Goal: Task Accomplishment & Management: Manage account settings

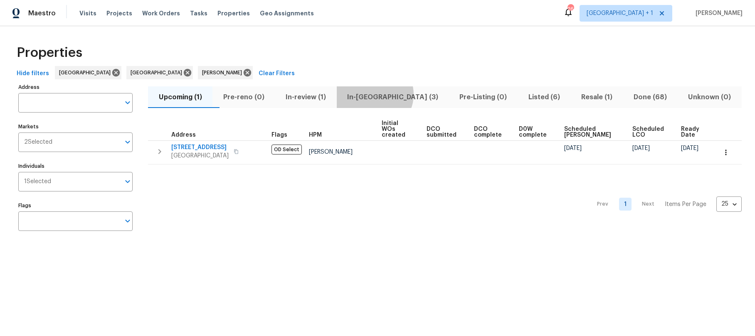
click at [392, 94] on span "In-reno (3)" at bounding box center [393, 97] width 102 height 12
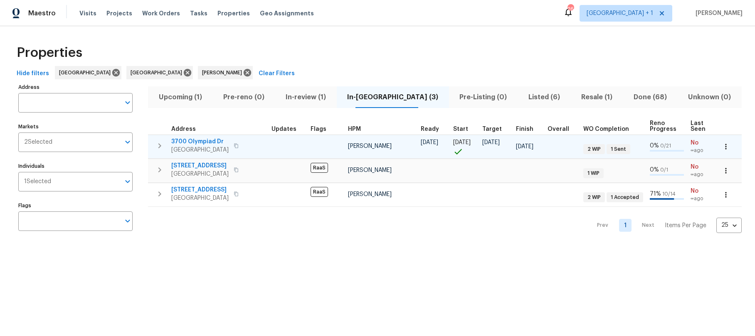
click at [209, 144] on span "3700 Olympiad Dr" at bounding box center [199, 142] width 57 height 8
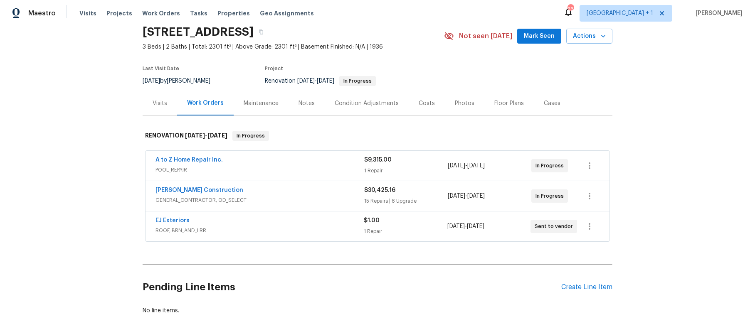
scroll to position [35, 0]
click at [366, 227] on div "1 Repair" at bounding box center [405, 231] width 83 height 8
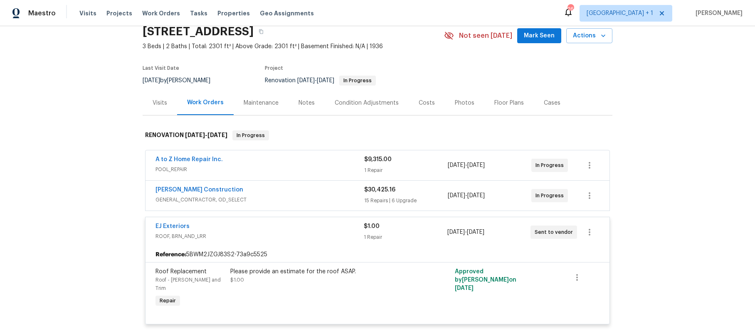
click at [262, 274] on div "Please provide an estimate for the roof ASAP." at bounding box center [321, 272] width 182 height 8
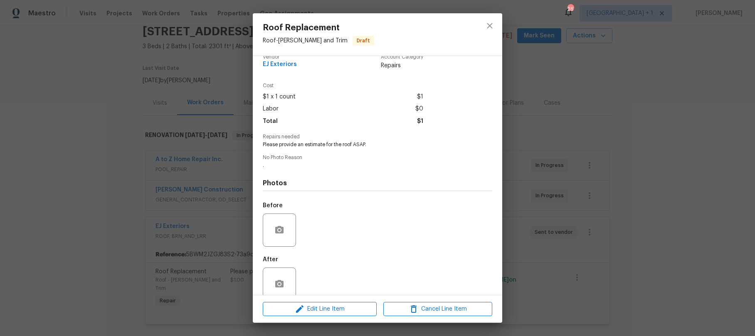
scroll to position [12, 0]
click at [320, 311] on span "Edit Line Item" at bounding box center [319, 309] width 109 height 10
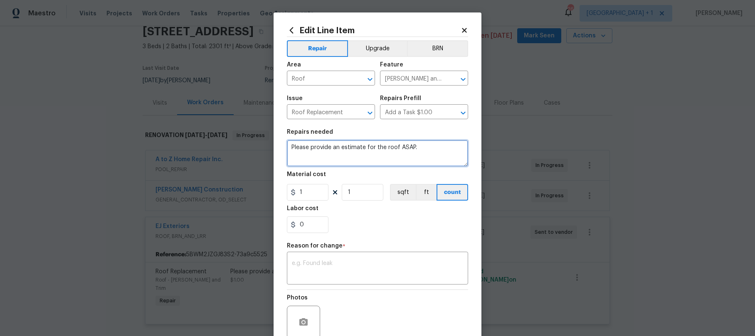
click at [419, 152] on textarea "Please provide an estimate for the roof ASAP." at bounding box center [377, 153] width 181 height 27
drag, startPoint x: 420, startPoint y: 149, endPoint x: 279, endPoint y: 146, distance: 141.4
click at [279, 146] on div "Edit Line Item Repair Upgrade BRN Area Roof ​ Feature Eaves and Trim ​ Issue Ro…" at bounding box center [378, 204] width 208 height 385
type textarea "N"
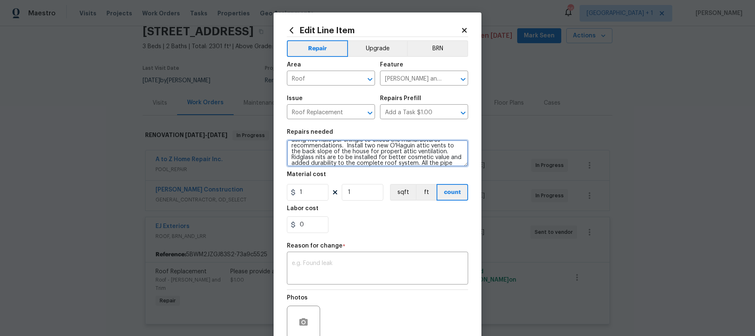
scroll to position [37, 0]
type textarea "Nail down new synthetic underlayment to the entire roofing surface. Install new…"
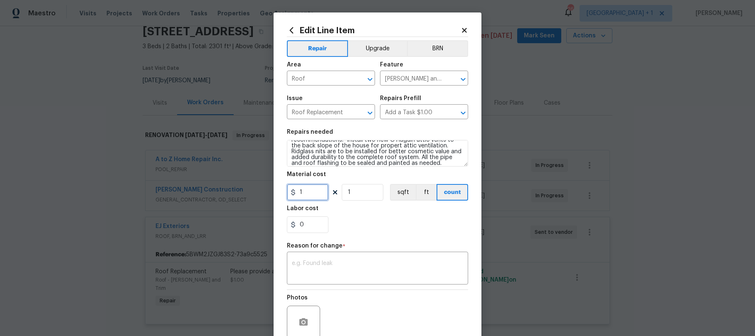
click at [311, 193] on input "1" at bounding box center [308, 192] width 42 height 17
click at [301, 192] on input "1" at bounding box center [308, 192] width 42 height 17
type input "15625"
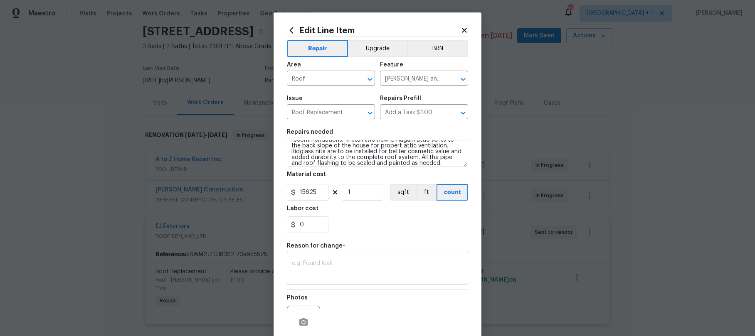
click at [338, 269] on textarea at bounding box center [377, 269] width 171 height 17
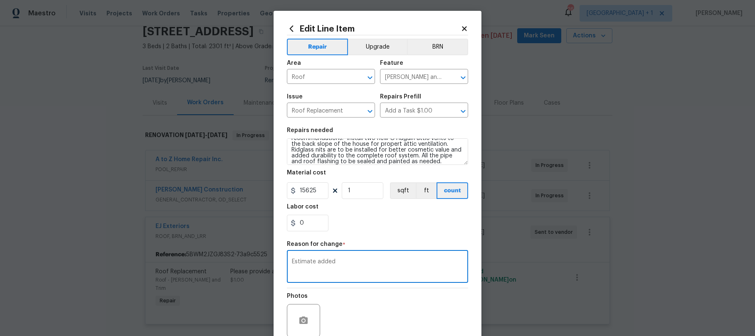
scroll to position [22, 0]
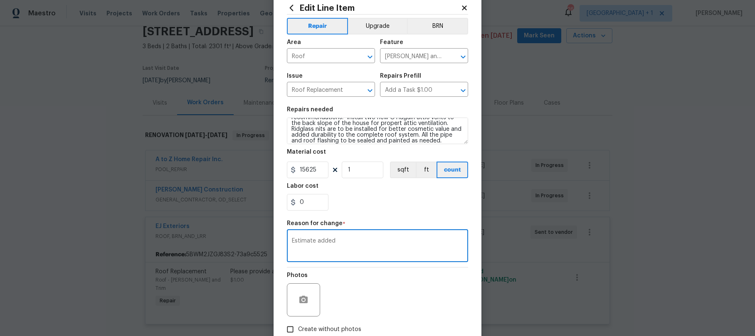
type textarea "Estimate added"
click at [291, 327] on input "Create without photos" at bounding box center [290, 330] width 16 height 16
checkbox input "true"
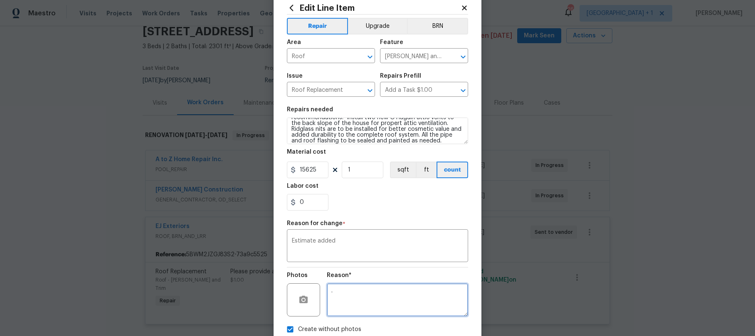
click at [347, 304] on textarea "." at bounding box center [397, 300] width 141 height 33
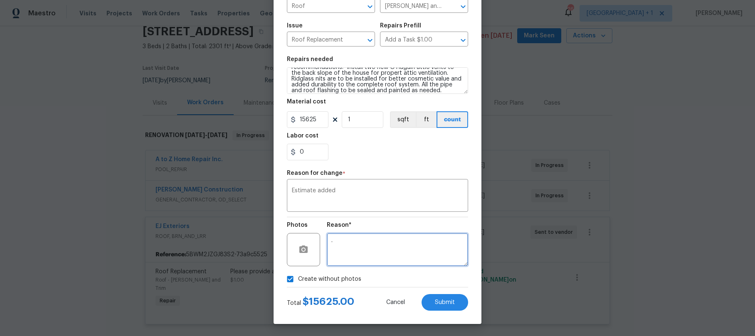
scroll to position [73, 0]
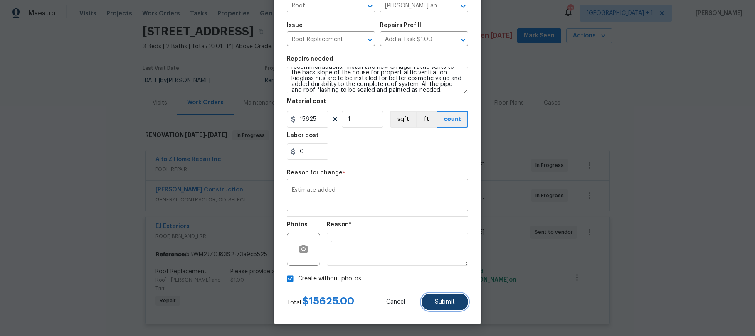
click at [445, 306] on button "Submit" at bounding box center [445, 302] width 47 height 17
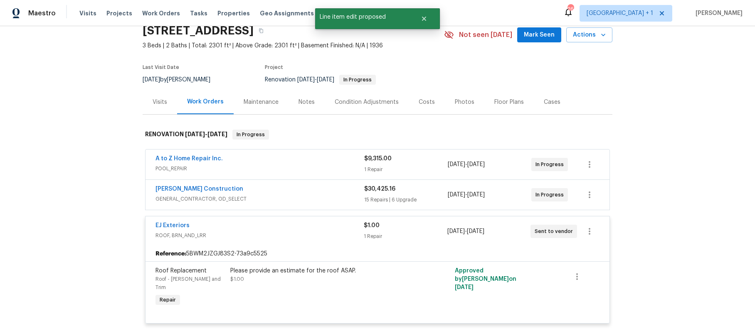
scroll to position [0, 0]
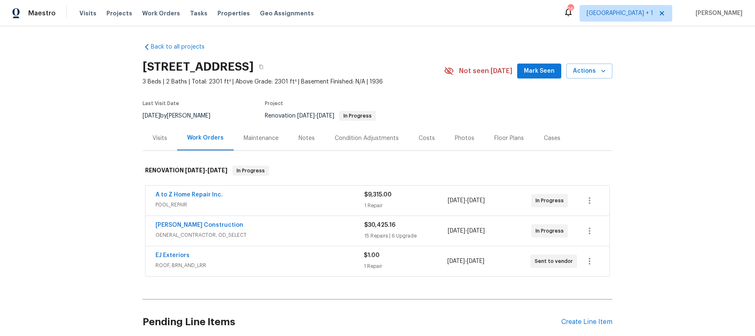
click at [402, 262] on div "1 Repair" at bounding box center [405, 266] width 83 height 8
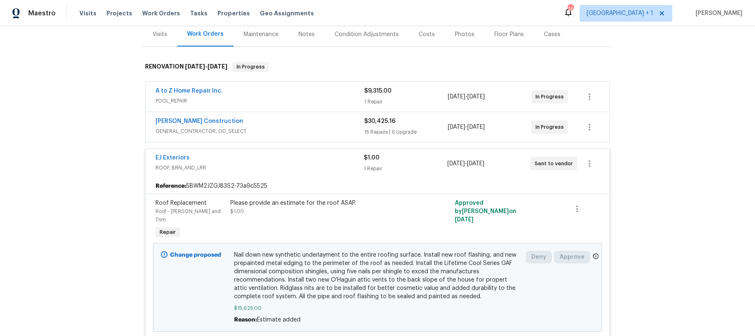
scroll to position [197, 0]
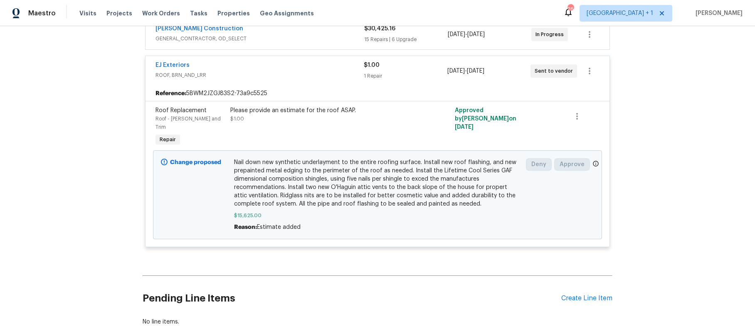
click at [394, 191] on span "Nail down new synthetic underlayment to the entire roofing surface. Install new…" at bounding box center [377, 183] width 287 height 50
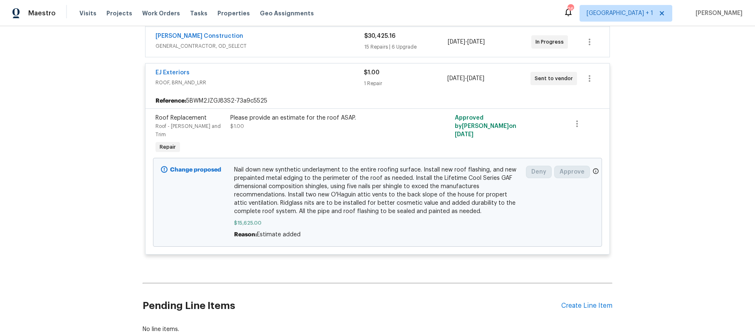
scroll to position [181, 0]
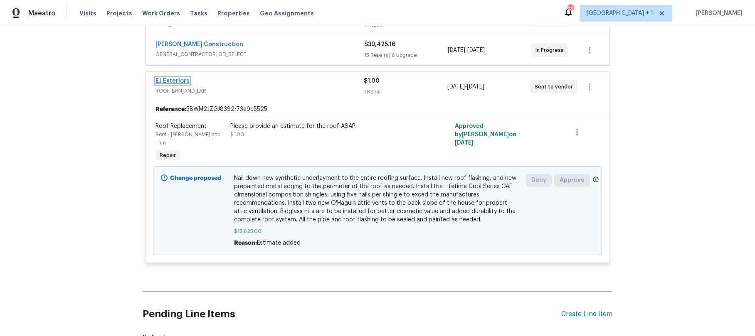
click at [184, 82] on link "EJ Exteriors" at bounding box center [173, 81] width 34 height 6
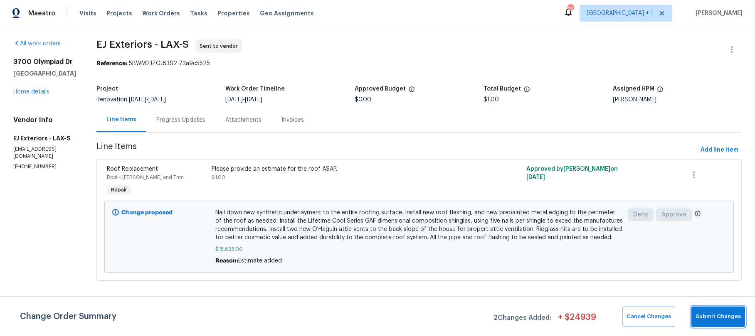
click at [730, 316] on span "Submit Changes" at bounding box center [718, 317] width 45 height 10
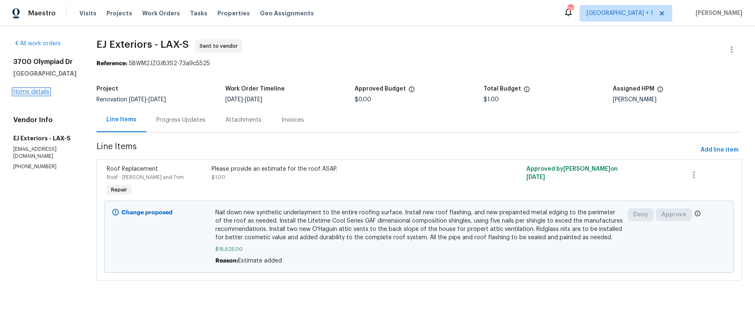
click at [43, 95] on link "Home details" at bounding box center [31, 92] width 36 height 6
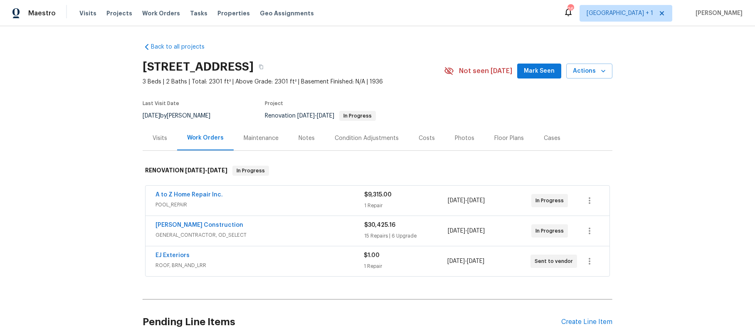
click at [396, 261] on div "$1.00 1 Repair" at bounding box center [405, 262] width 83 height 20
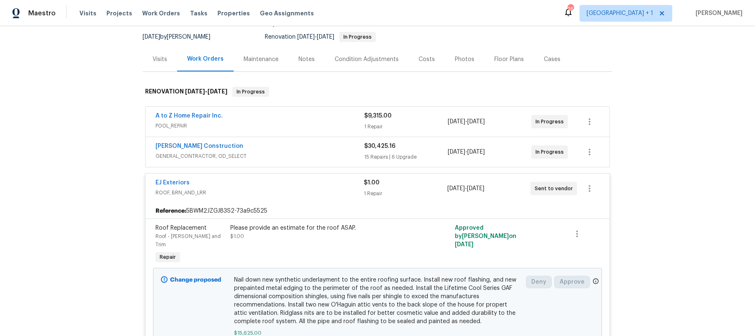
scroll to position [81, 0]
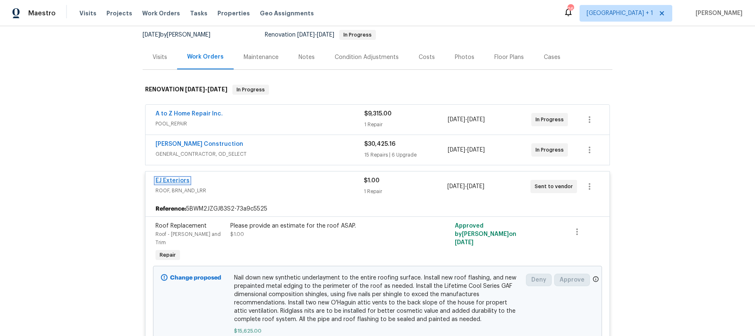
click at [179, 182] on link "EJ Exteriors" at bounding box center [173, 181] width 34 height 6
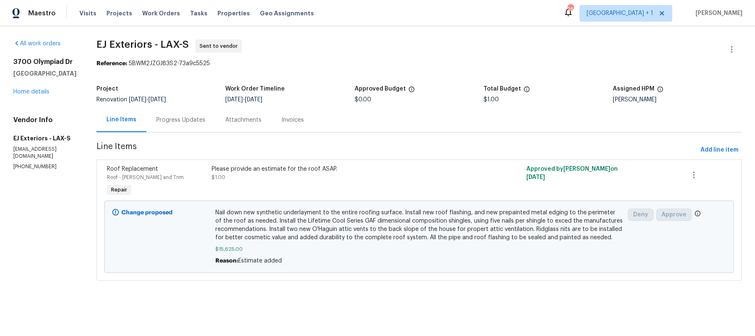
click at [369, 241] on span "Nail down new synthetic underlayment to the entire roofing surface. Install new…" at bounding box center [419, 225] width 408 height 33
click at [695, 176] on icon "button" at bounding box center [694, 175] width 10 height 10
click at [311, 245] on div at bounding box center [377, 168] width 755 height 336
click at [697, 174] on icon "button" at bounding box center [694, 175] width 10 height 10
click at [699, 177] on li "Cancel" at bounding box center [699, 175] width 32 height 14
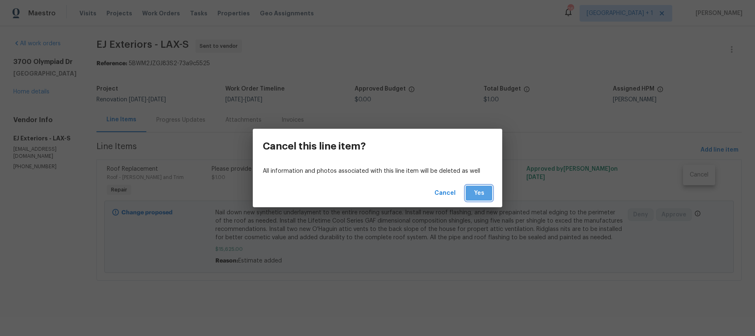
click at [477, 192] on span "Yes" at bounding box center [478, 193] width 13 height 10
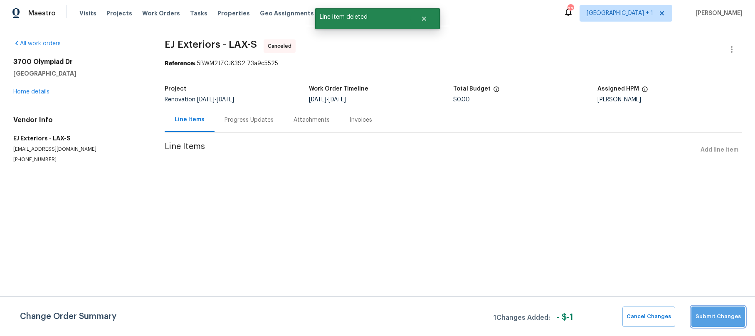
click at [728, 320] on span "Submit Changes" at bounding box center [718, 317] width 45 height 10
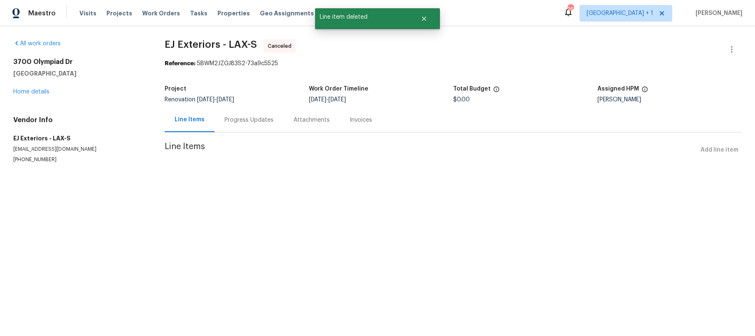
click at [96, 197] on html "Maestro Visits Projects Work Orders Tasks Properties Geo Assignments 26 Los Ang…" at bounding box center [377, 98] width 755 height 197
click at [37, 91] on link "Home details" at bounding box center [31, 92] width 36 height 6
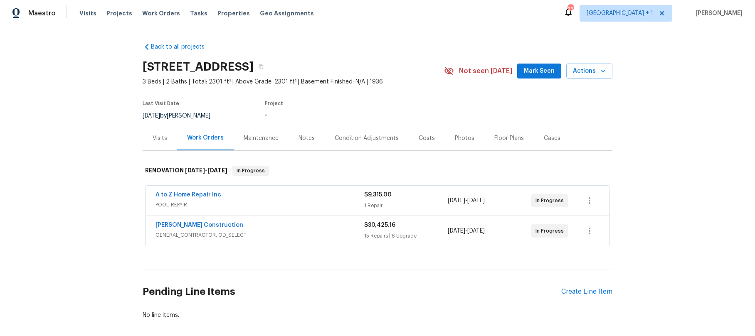
click at [103, 200] on div "Back to all projects 3700 Olympiad Dr, View Park, CA 90043 3 Beds | 2 Baths | T…" at bounding box center [377, 181] width 755 height 310
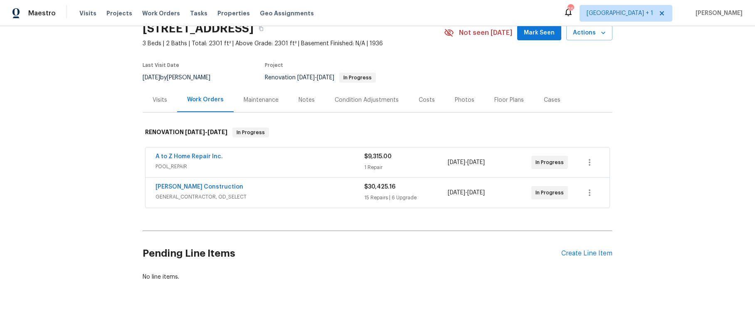
scroll to position [40, 0]
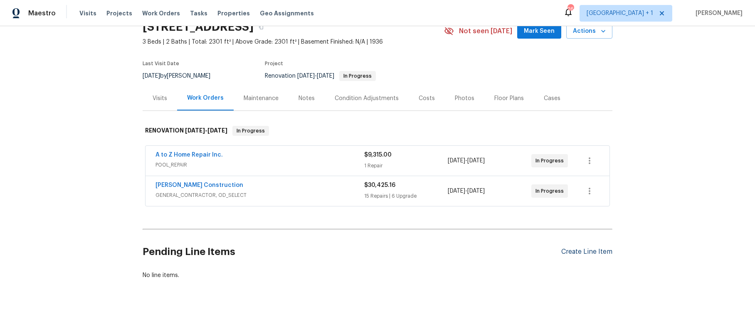
click at [594, 255] on div "Create Line Item" at bounding box center [586, 252] width 51 height 8
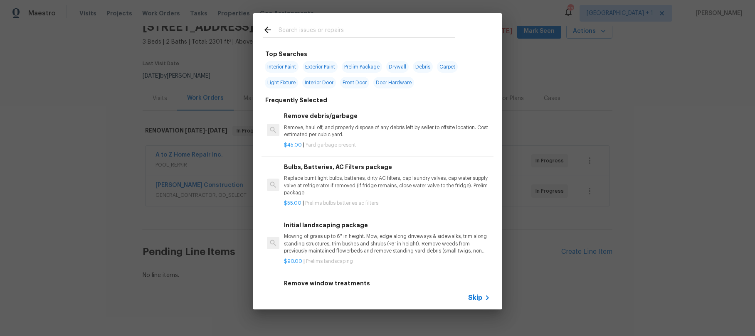
click at [482, 295] on span "Skip" at bounding box center [475, 298] width 14 height 8
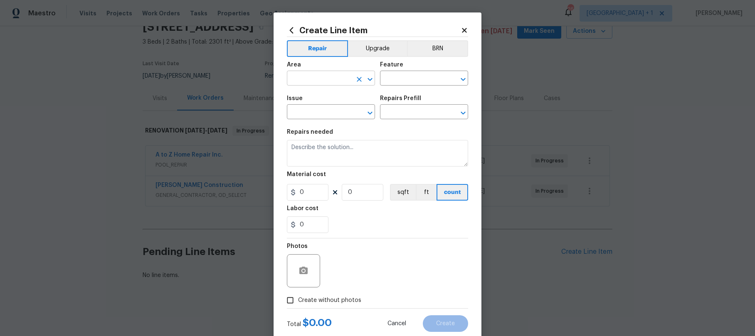
click at [316, 77] on input "text" at bounding box center [319, 79] width 65 height 13
type input "Roof"
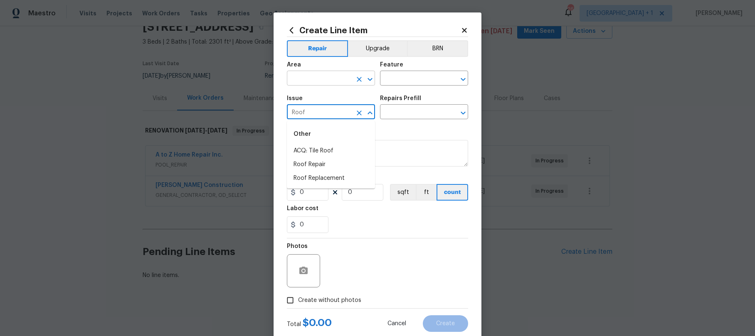
type input "Roof"
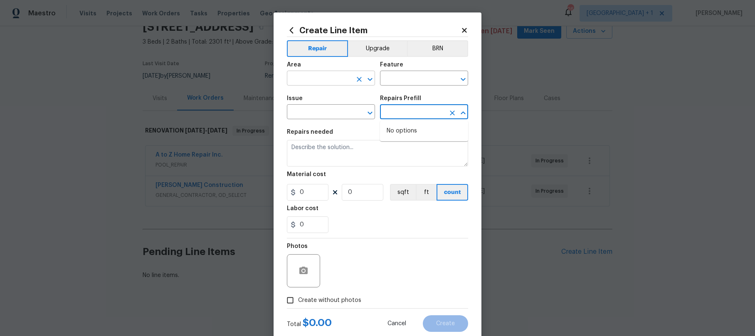
click at [292, 79] on input "text" at bounding box center [319, 79] width 65 height 13
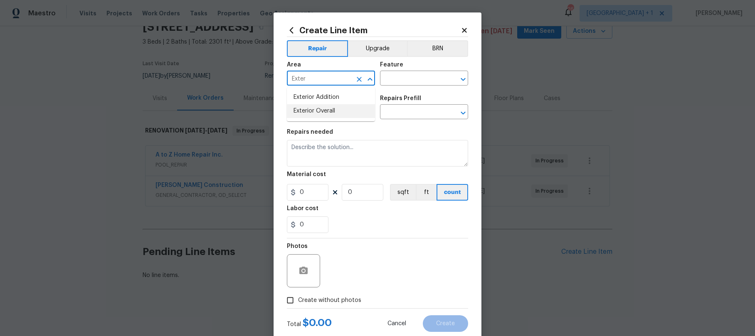
click at [315, 109] on li "Exterior Overall" at bounding box center [331, 111] width 88 height 14
type input "Exterior Overall"
click at [417, 73] on input "text" at bounding box center [412, 79] width 65 height 13
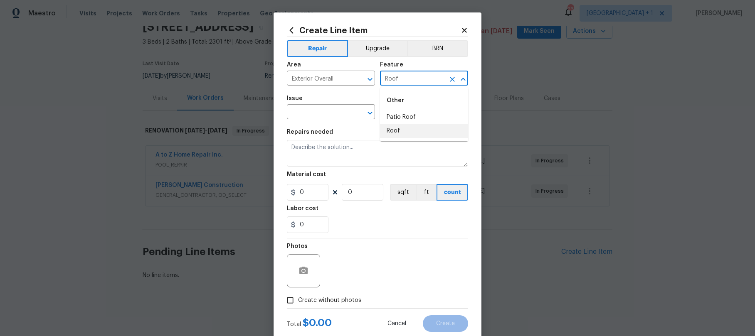
click at [400, 129] on li "Roof" at bounding box center [424, 131] width 88 height 14
type input "Roof"
click at [307, 109] on input "text" at bounding box center [319, 112] width 65 height 13
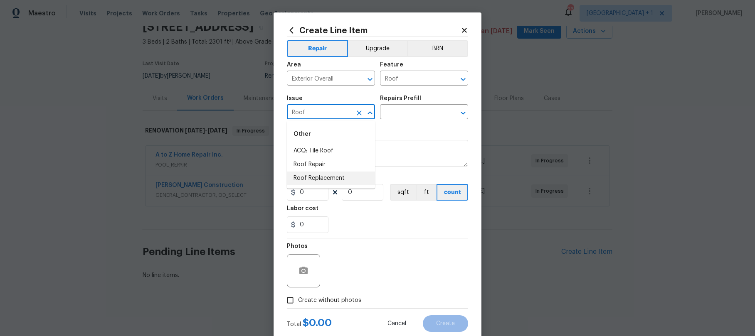
click at [322, 174] on li "Roof Replacement" at bounding box center [331, 179] width 88 height 14
type input "Roof Replacement"
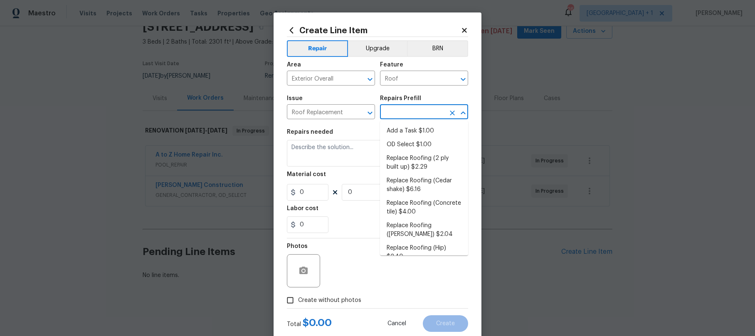
click at [417, 117] on input "text" at bounding box center [412, 112] width 65 height 13
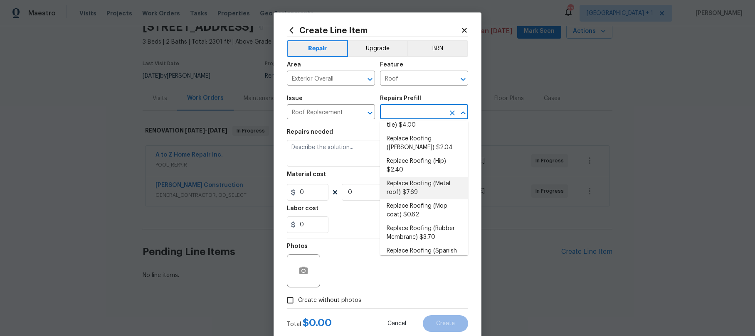
scroll to position [84, 0]
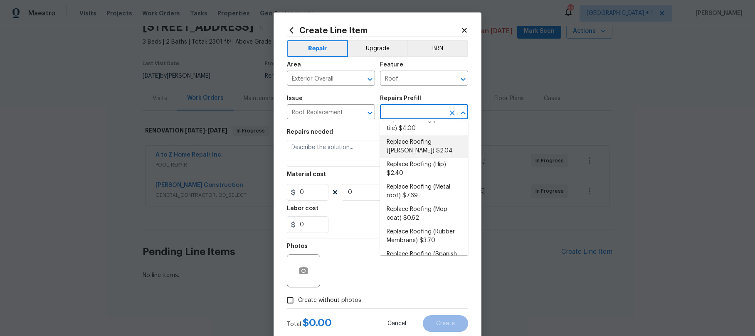
click at [415, 142] on li "Replace Roofing (Gable) $2.04" at bounding box center [424, 147] width 88 height 22
type input "Eaves and Trim"
type input "Replace Roofing (Gable) $2.04"
type textarea "Gable Roof: Remove the existing roof covering, prep the substrate and install n…"
type input "2.04"
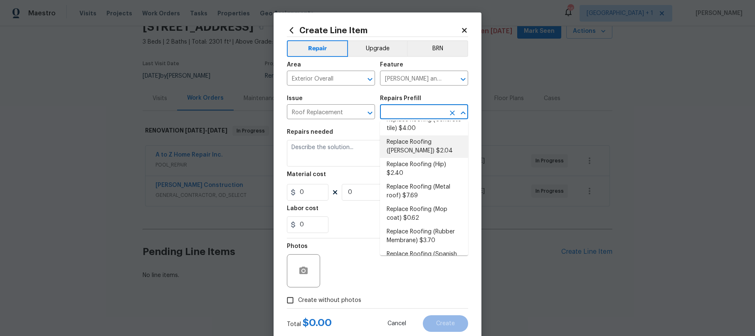
type input "1"
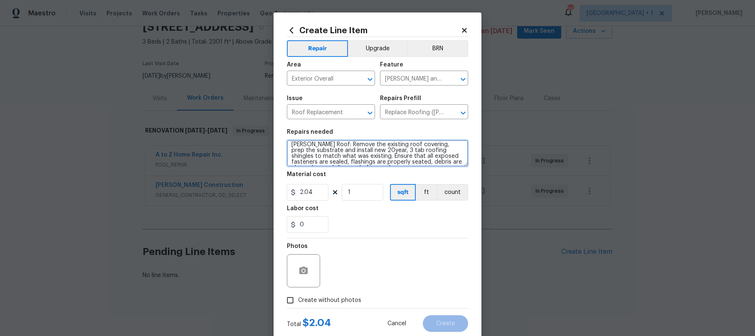
scroll to position [0, 0]
drag, startPoint x: 387, startPoint y: 159, endPoint x: 284, endPoint y: 143, distance: 103.4
click at [284, 143] on div "Create Line Item Repair Upgrade BRN Area Exterior Overall ​ Feature Eaves and T…" at bounding box center [378, 178] width 208 height 333
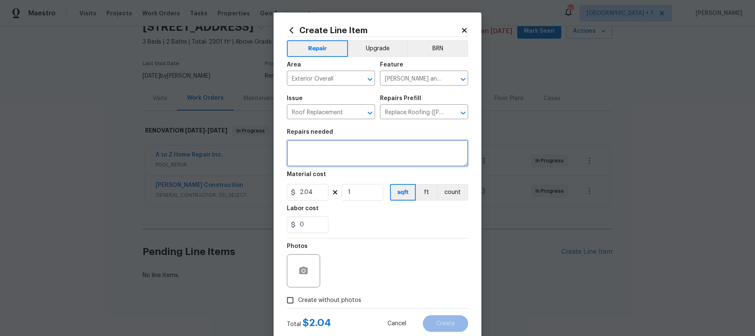
paste textarea "All work should be completed in a workmanship like manner and in compliance wit…"
type textarea "All work should be completed in a workmanship like manner and in compliance wit…"
drag, startPoint x: 418, startPoint y: 157, endPoint x: 283, endPoint y: 145, distance: 136.1
click at [283, 145] on div "Create Line Item Repair Upgrade BRN Area Exterior Overall ​ Feature Eaves and T…" at bounding box center [378, 178] width 208 height 333
paste textarea "Nail down new synthetic underlayment to the entire roofing surface. 2. Install …"
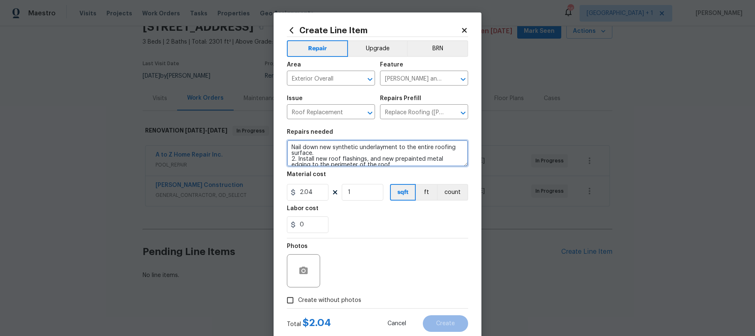
click at [292, 147] on textarea "Nail down new synthetic underlayment to the entire roofing surface. 2. Install …" at bounding box center [377, 153] width 181 height 27
type textarea "1.Nail down new synthetic underlayment to the entire roofing surface. 2. Instal…"
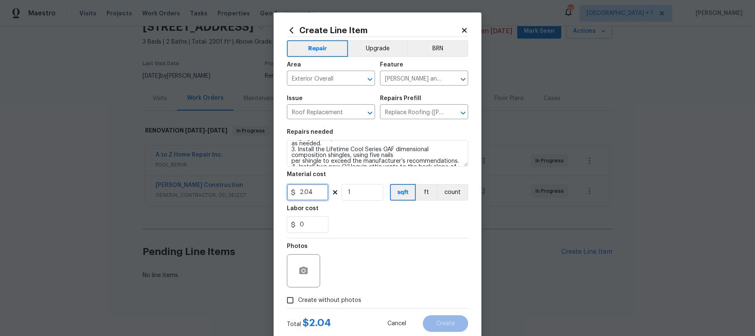
drag, startPoint x: 315, startPoint y: 191, endPoint x: 294, endPoint y: 191, distance: 20.8
click at [294, 191] on div "2.04" at bounding box center [308, 192] width 42 height 17
type input "15625"
click at [290, 298] on input "Create without photos" at bounding box center [290, 301] width 16 height 16
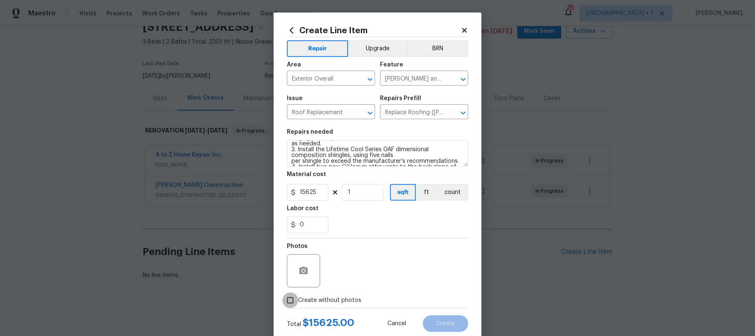
checkbox input "true"
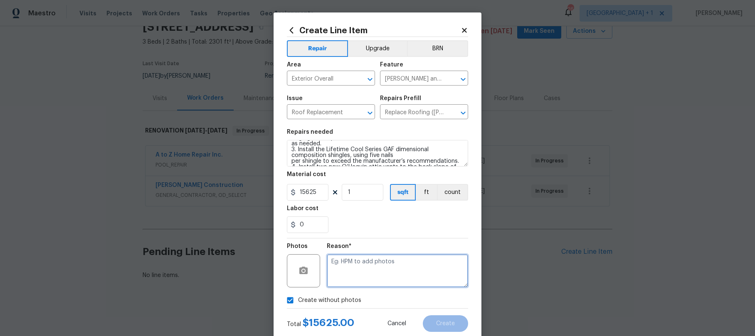
click at [346, 269] on textarea at bounding box center [397, 270] width 141 height 33
type textarea "."
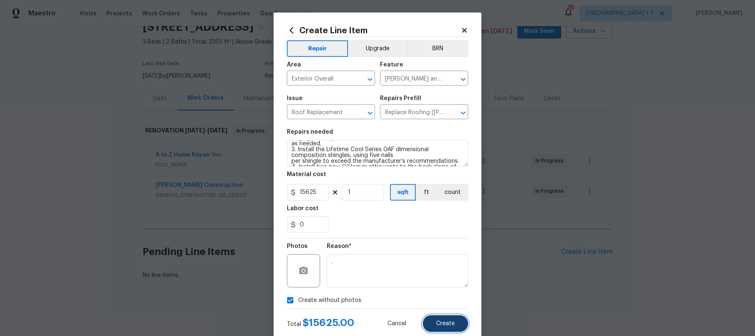
click at [450, 323] on span "Create" at bounding box center [445, 324] width 19 height 6
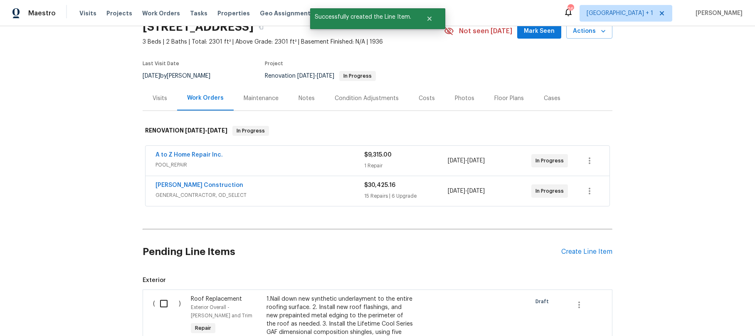
click at [686, 269] on div "Back to all projects 3700 Olympiad Dr, View Park, CA 90043 3 Beds | 2 Baths | T…" at bounding box center [377, 181] width 755 height 310
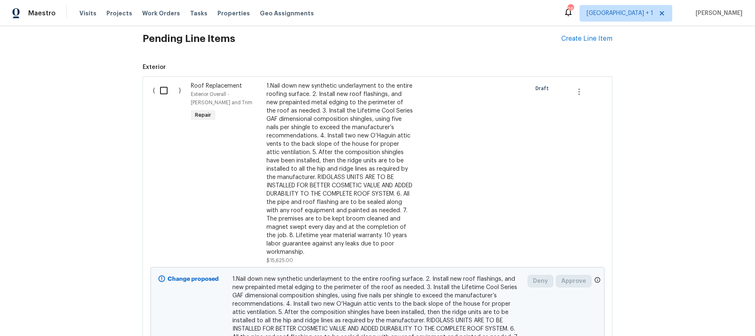
scroll to position [264, 0]
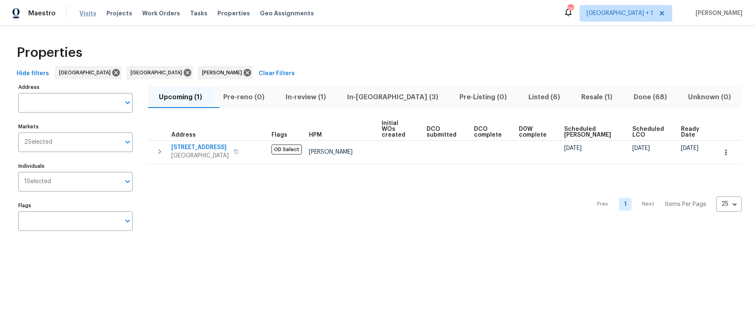
click at [85, 16] on span "Visits" at bounding box center [87, 13] width 17 height 8
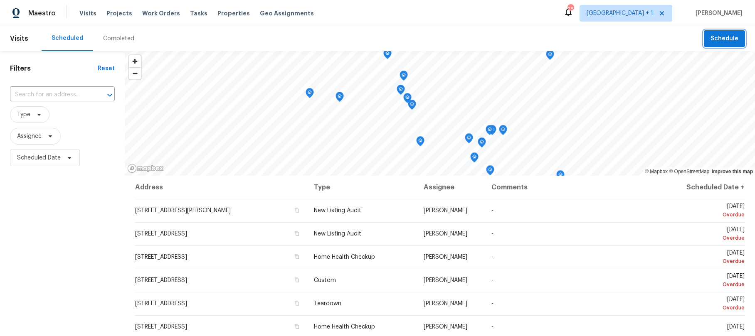
click at [724, 39] on span "Schedule" at bounding box center [725, 39] width 28 height 10
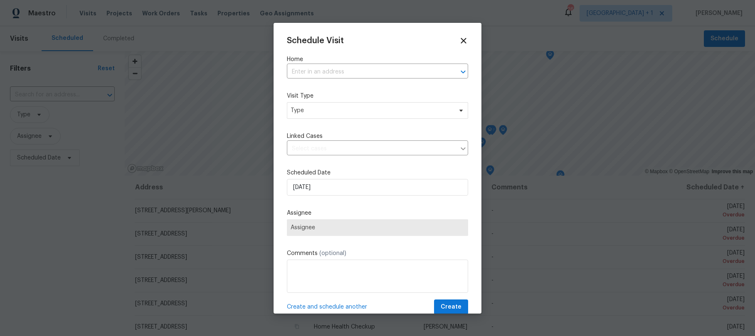
click at [309, 62] on label "Home" at bounding box center [377, 59] width 181 height 8
click at [310, 66] on input "text" at bounding box center [366, 72] width 158 height 13
type input "3700"
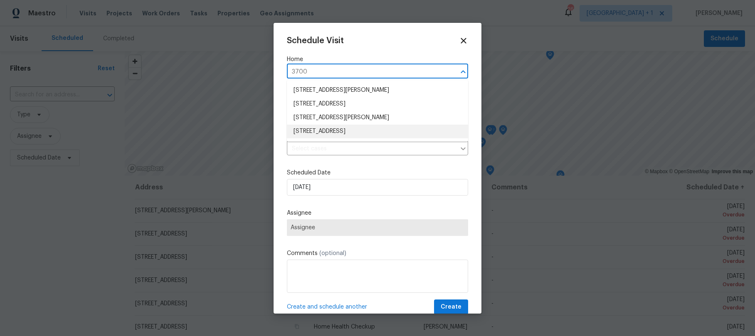
click at [345, 135] on li "3700 Olympiad Dr, View Park, CA 90043" at bounding box center [377, 132] width 181 height 14
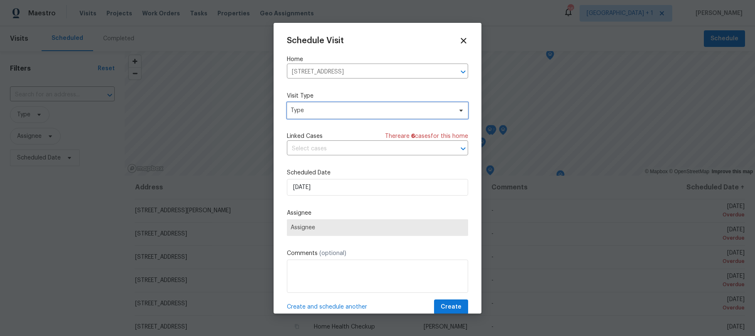
click at [333, 112] on span "Type" at bounding box center [372, 110] width 162 height 8
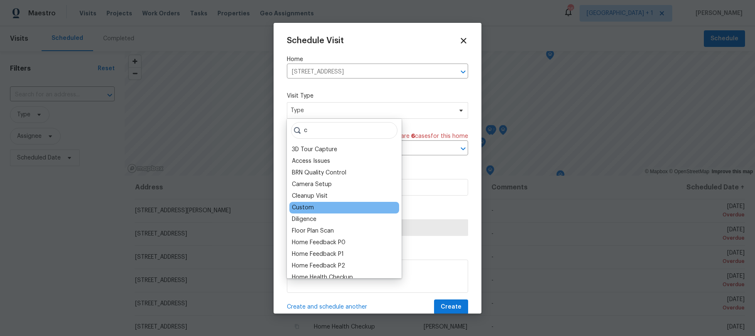
type input "c"
click at [309, 205] on div "Custom" at bounding box center [303, 208] width 22 height 8
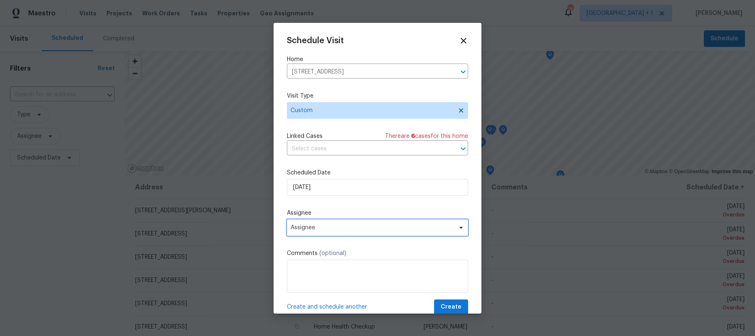
click at [328, 226] on span "Assignee" at bounding box center [372, 228] width 163 height 7
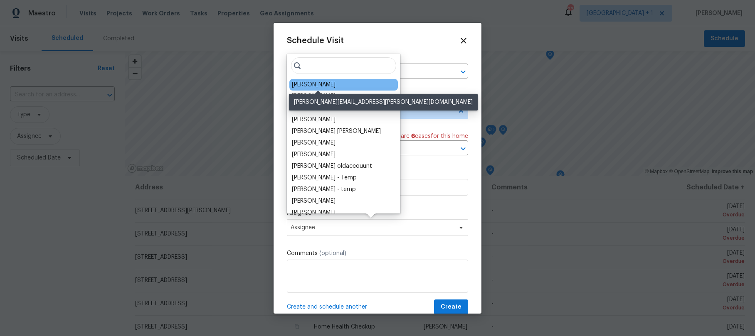
click at [336, 89] on div "[PERSON_NAME]" at bounding box center [314, 85] width 44 height 8
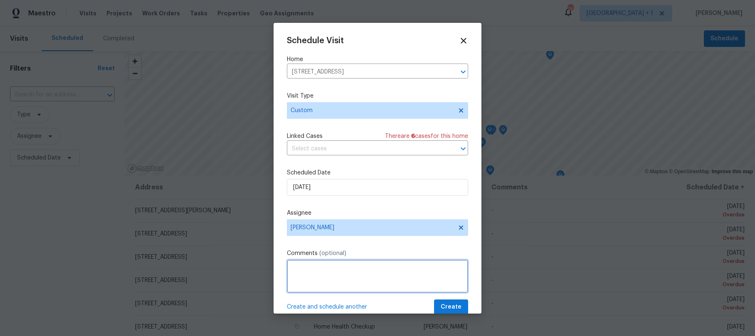
click at [331, 271] on textarea at bounding box center [377, 276] width 181 height 33
type textarea "This is just for creating WO's."
click at [456, 306] on span "Create" at bounding box center [451, 307] width 21 height 10
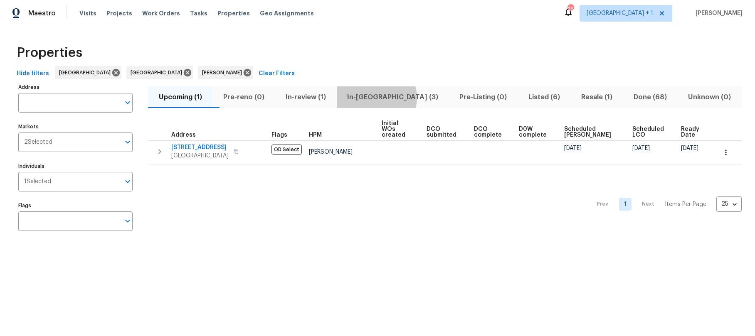
click at [394, 98] on span "In-[GEOGRAPHIC_DATA] (3)" at bounding box center [393, 97] width 102 height 12
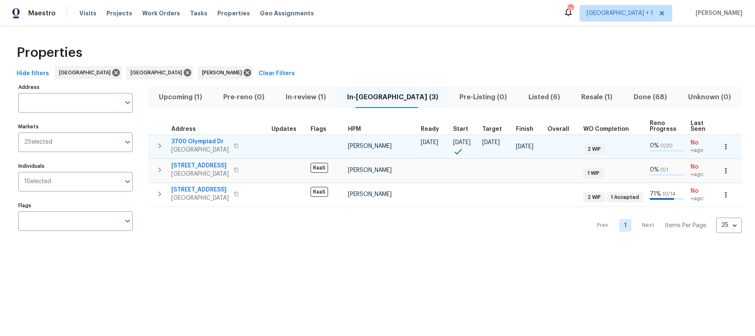
click at [237, 146] on icon "button" at bounding box center [236, 145] width 5 height 5
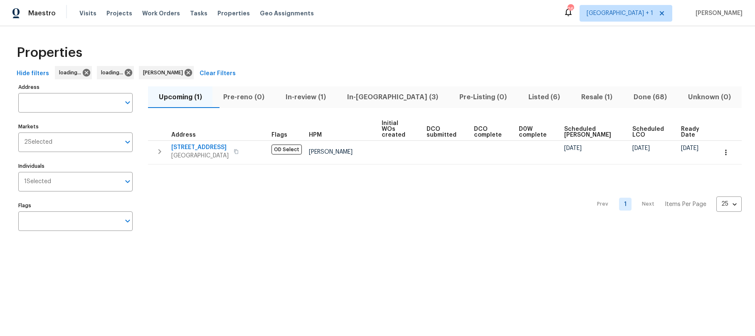
click at [457, 97] on span "Pre-Listing (0)" at bounding box center [483, 97] width 59 height 12
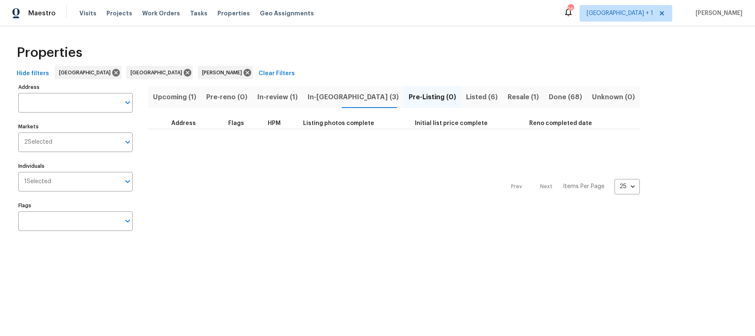
click at [508, 97] on span "Resale (1)" at bounding box center [523, 97] width 31 height 12
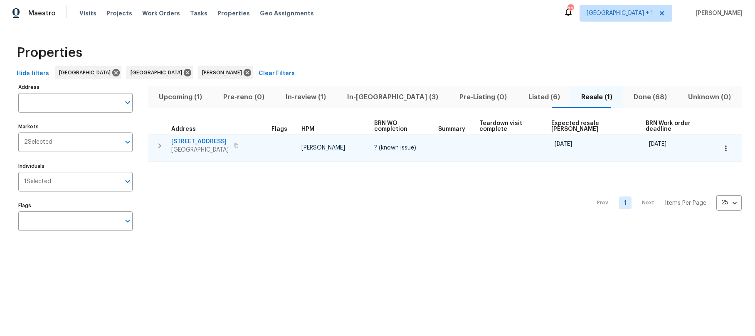
click at [572, 148] on div at bounding box center [563, 152] width 17 height 8
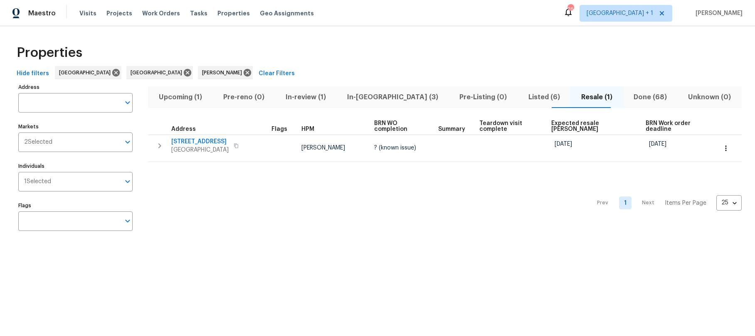
click at [496, 203] on div "Prev 1 Next Items Per Page 25 25 ​" at bounding box center [445, 200] width 594 height 77
click at [565, 186] on div "Prev 1 Next Items Per Page 25 25 ​" at bounding box center [445, 200] width 594 height 77
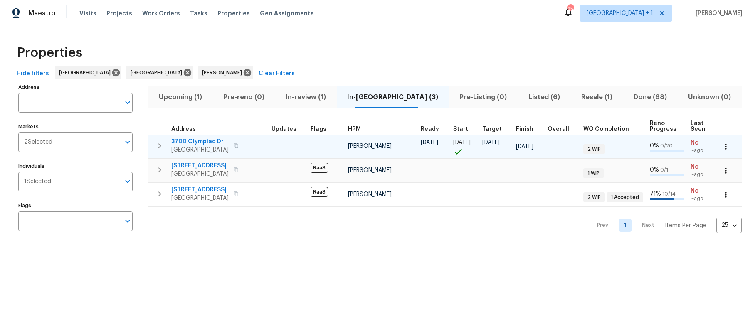
click at [211, 144] on span "3700 Olympiad Dr" at bounding box center [199, 142] width 57 height 8
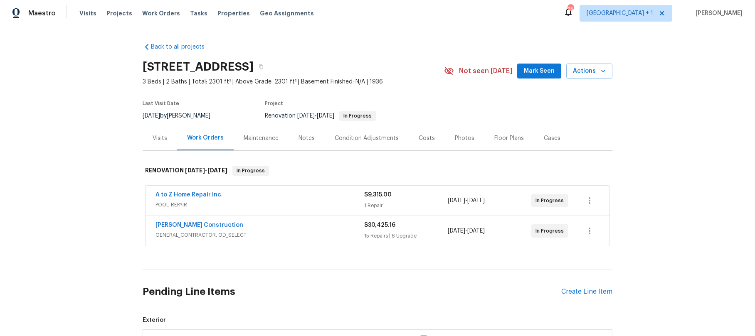
click at [299, 138] on div "Notes" at bounding box center [307, 138] width 16 height 8
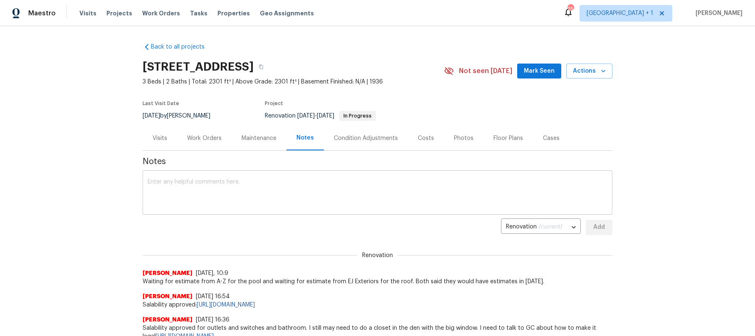
click at [218, 185] on textarea at bounding box center [378, 193] width 460 height 29
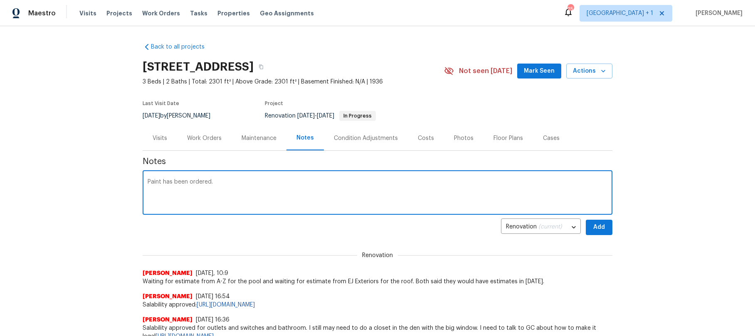
paste textarea "[URL][DOMAIN_NAME]"
type textarea "Paint has been ordered.[URL][DOMAIN_NAME]"
click at [604, 226] on span "Add" at bounding box center [599, 227] width 13 height 10
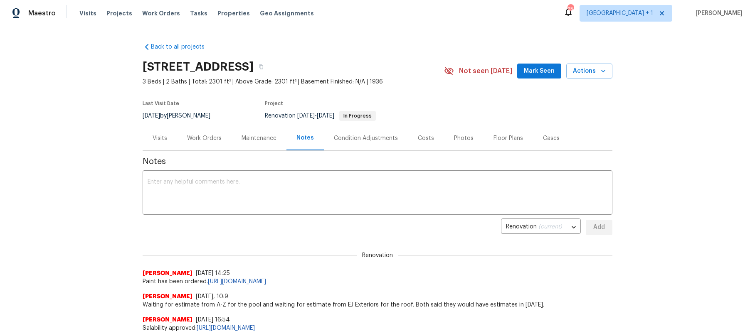
click at [205, 138] on div "Work Orders" at bounding box center [204, 138] width 35 height 8
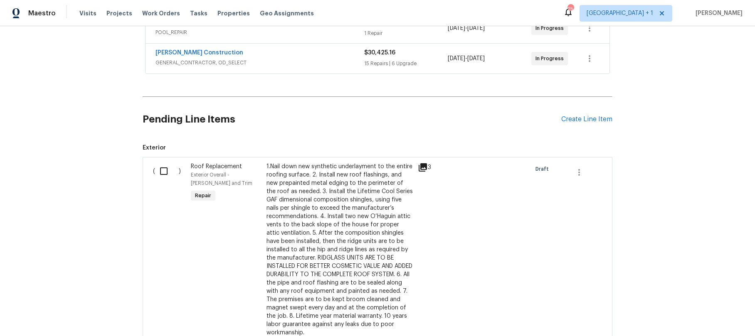
scroll to position [185, 0]
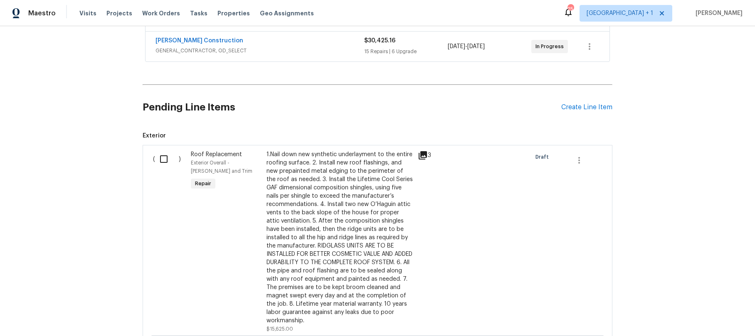
click at [219, 152] on span "Roof Replacement" at bounding box center [216, 155] width 51 height 6
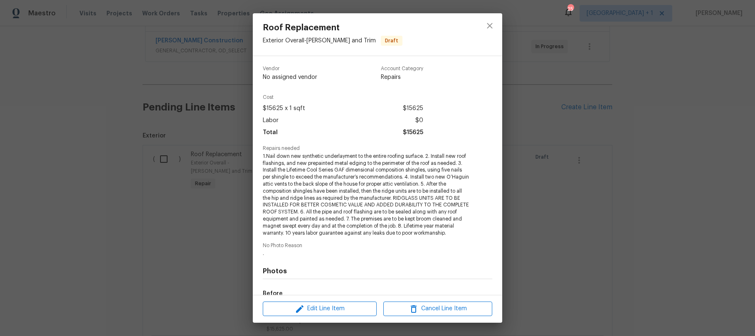
drag, startPoint x: 524, startPoint y: 150, endPoint x: 519, endPoint y: 128, distance: 22.6
click at [524, 150] on div "Roof Replacement Exterior Overall - [PERSON_NAME] and Trim Draft Vendor No assi…" at bounding box center [377, 168] width 755 height 336
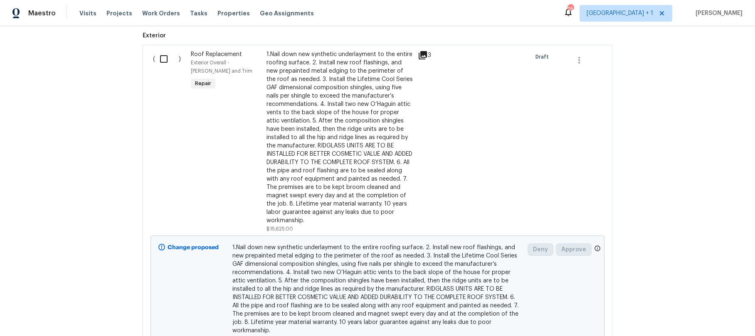
scroll to position [359, 0]
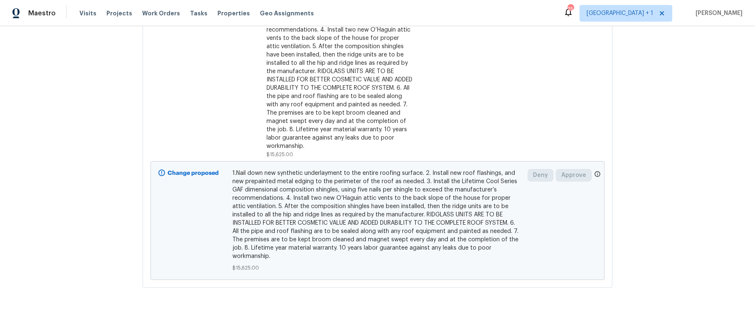
click at [561, 220] on div "Deny Approve" at bounding box center [562, 221] width 74 height 108
drag, startPoint x: 41, startPoint y: 120, endPoint x: 47, endPoint y: 116, distance: 7.5
click at [41, 119] on div "Back to all projects [STREET_ADDRESS] 3 Beds | 2 Baths | Total: 2301 ft² | Abov…" at bounding box center [377, 181] width 755 height 310
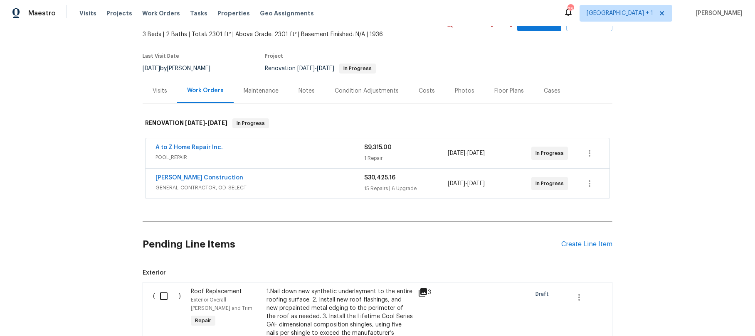
scroll to position [0, 0]
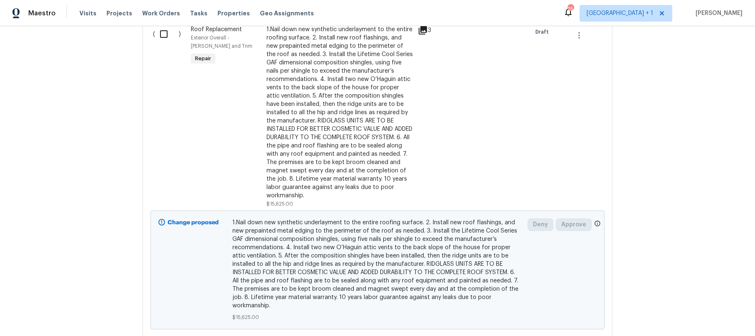
scroll to position [183, 0]
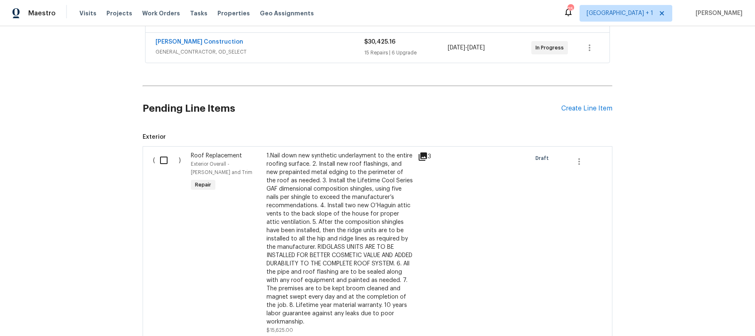
click at [649, 203] on div "Back to all projects [STREET_ADDRESS] 3 Beds | 2 Baths | Total: 2301 ft² | Abov…" at bounding box center [377, 181] width 755 height 310
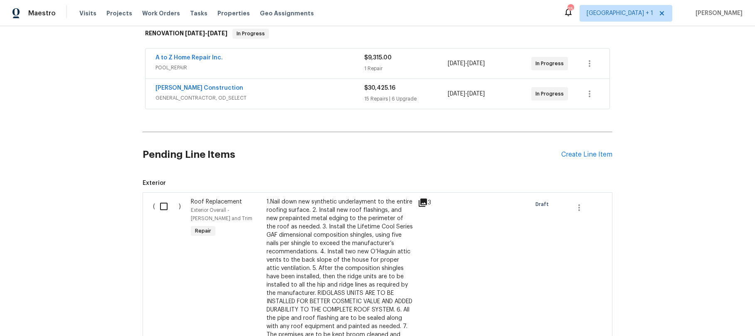
scroll to position [91, 0]
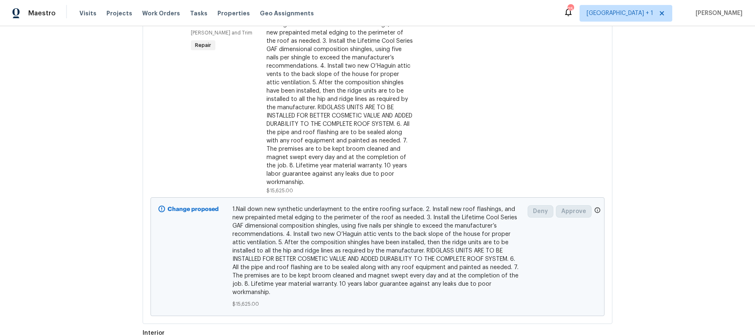
scroll to position [485, 0]
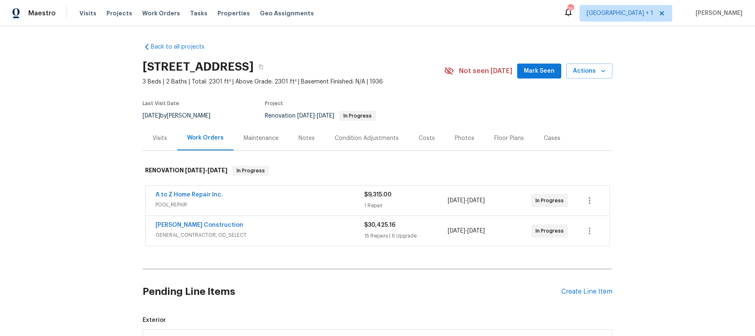
click at [300, 141] on div "Notes" at bounding box center [307, 138] width 16 height 8
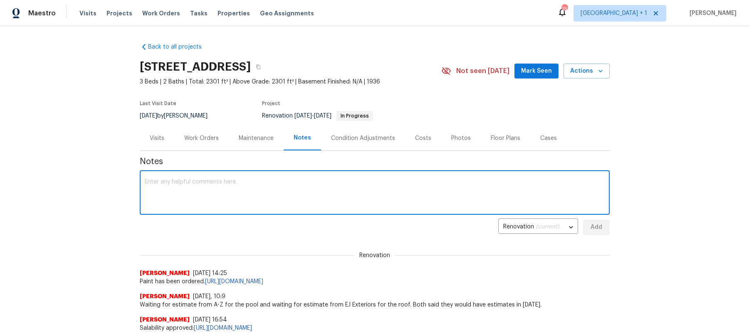
click at [179, 193] on textarea at bounding box center [375, 193] width 460 height 29
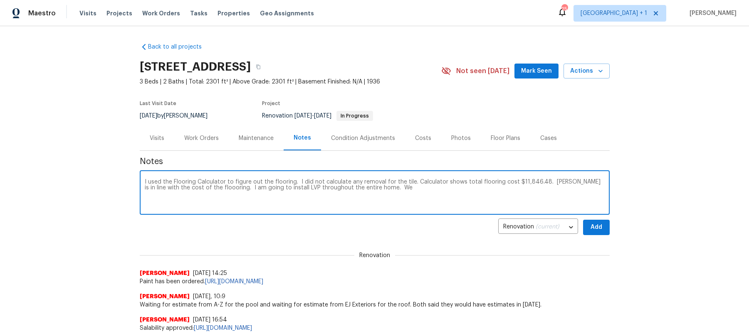
click at [197, 187] on textarea "I used the Flooring Calculator to figure out the flooring. I did not calculate …" at bounding box center [375, 193] width 460 height 29
click at [375, 188] on textarea "I used the Flooring Calculator to figure out the flooring. I did not calculate …" at bounding box center [375, 193] width 460 height 29
type textarea "I used the Flooring Calculator to figure out the flooring. I did not calculate …"
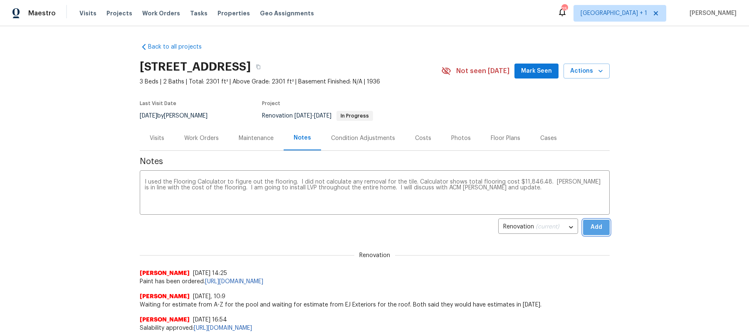
click at [590, 225] on span "Add" at bounding box center [596, 227] width 13 height 10
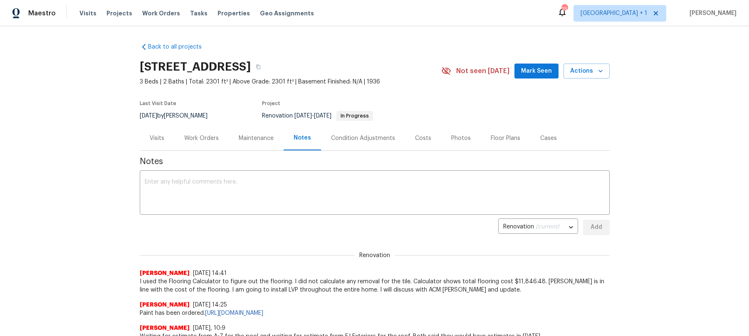
click at [683, 163] on div "Back to all projects 3700 Olympiad Dr, View Park, CA 90043 3 Beds | 2 Baths | T…" at bounding box center [374, 181] width 749 height 310
click at [160, 183] on textarea at bounding box center [375, 193] width 460 height 29
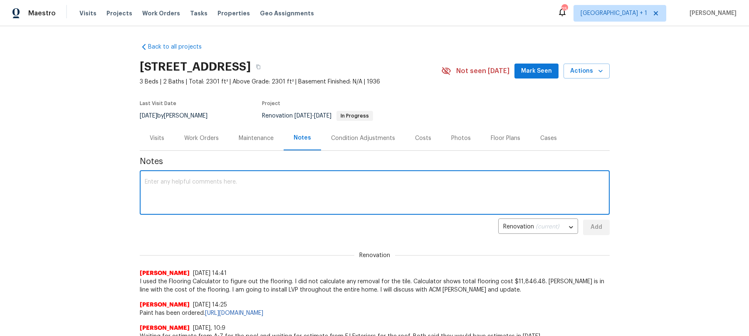
paste textarea "https://opendoor.slack.com/archives/C07MF4A0E48/p1758921604834249"
type textarea "https://opendoor.slack.com/archives/C07MF4A0E48/p1758921604834249"
drag, startPoint x: 357, startPoint y: 182, endPoint x: 119, endPoint y: 183, distance: 237.9
click at [119, 183] on div "Back to all projects 3700 Olympiad Dr, View Park, CA 90043 3 Beds | 2 Baths | T…" at bounding box center [374, 181] width 749 height 310
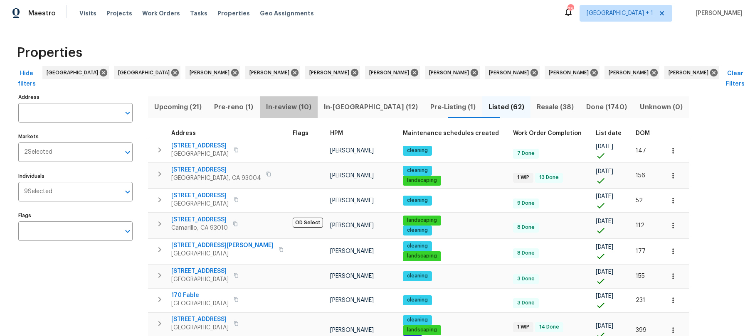
click at [297, 101] on span "In-review (10)" at bounding box center [289, 107] width 48 height 12
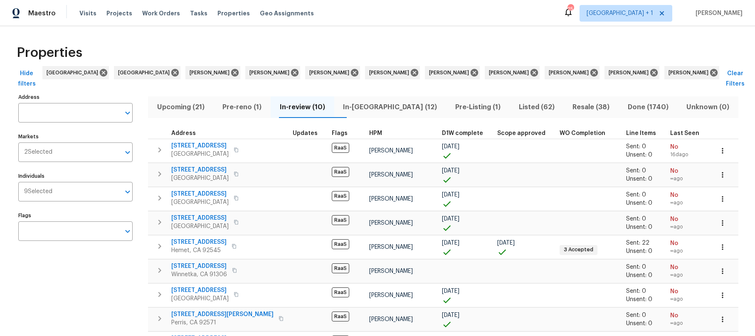
click at [322, 101] on span "In-review (10)" at bounding box center [303, 107] width 54 height 12
click at [368, 101] on span "In-reno (12)" at bounding box center [390, 107] width 102 height 12
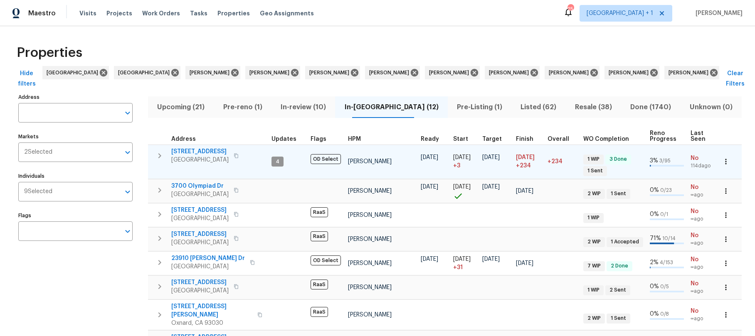
click at [223, 156] on span "Chino Hills, CA 91709" at bounding box center [199, 160] width 57 height 8
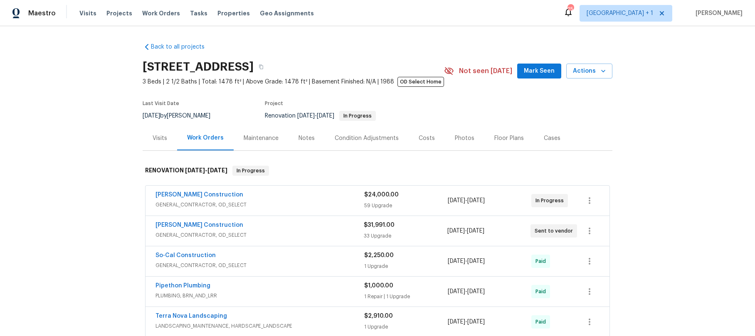
click at [250, 199] on div "Navarro Construction" at bounding box center [260, 196] width 209 height 10
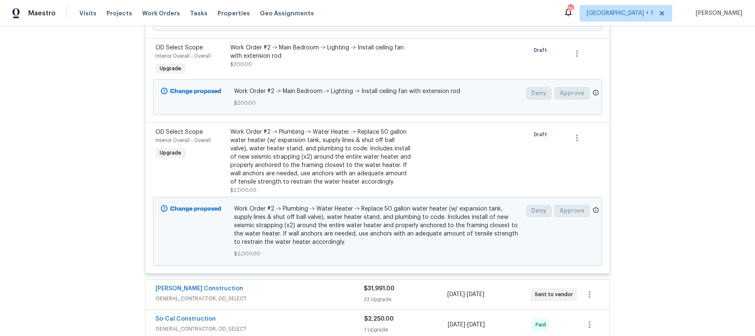
scroll to position [5173, 0]
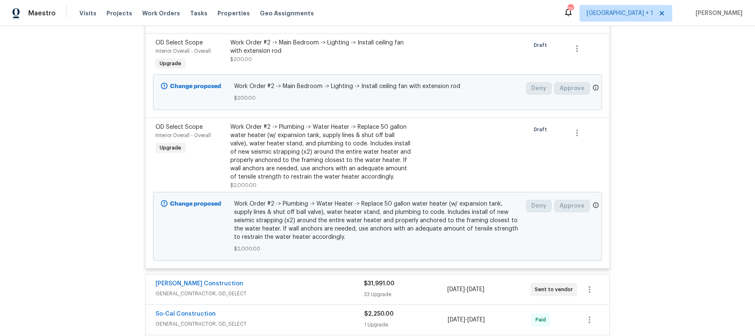
click at [309, 290] on span "GENERAL_CONTRACTOR, OD_SELECT" at bounding box center [260, 294] width 208 height 8
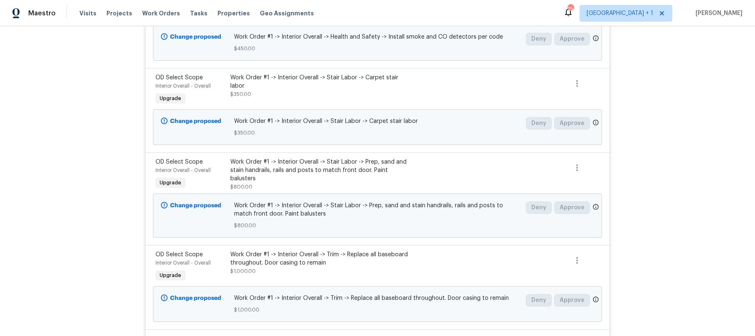
scroll to position [7654, 0]
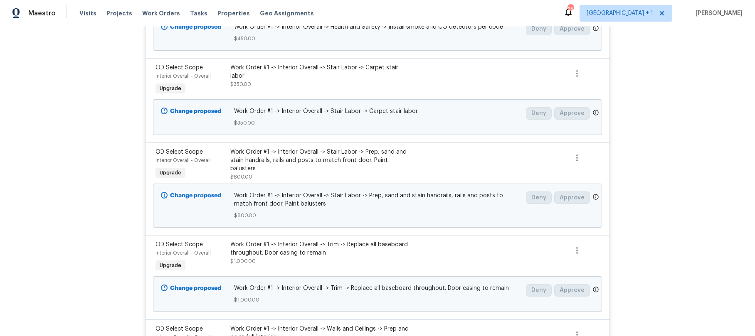
click at [274, 241] on div "Work Order #1 -> Interior Overall -> Trim -> Replace all baseboard throughout. …" at bounding box center [321, 249] width 182 height 17
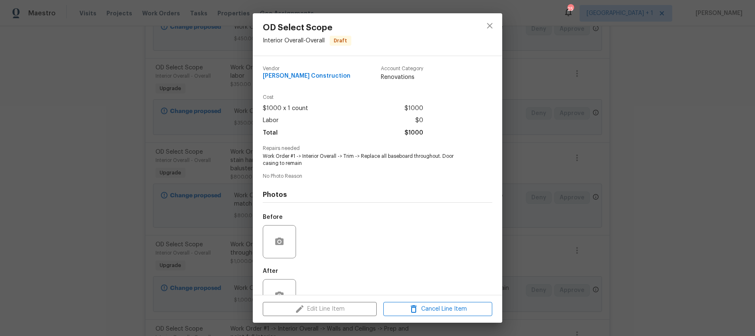
click at [310, 111] on div "$1000 x 1 count $1000" at bounding box center [343, 109] width 161 height 12
click at [487, 25] on icon "close" at bounding box center [490, 26] width 10 height 10
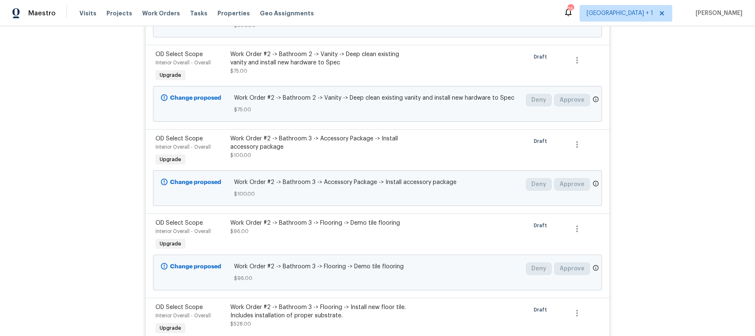
scroll to position [0, 0]
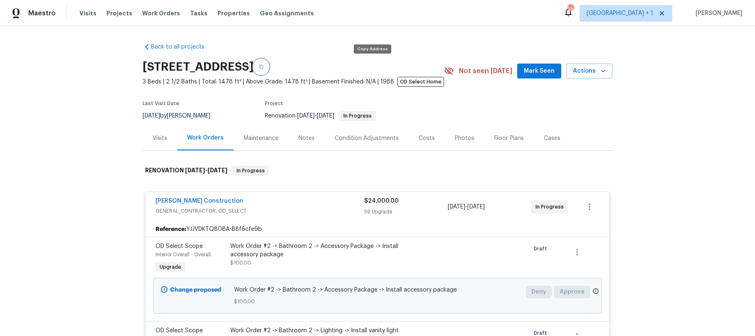
click at [264, 68] on icon "button" at bounding box center [261, 66] width 5 height 5
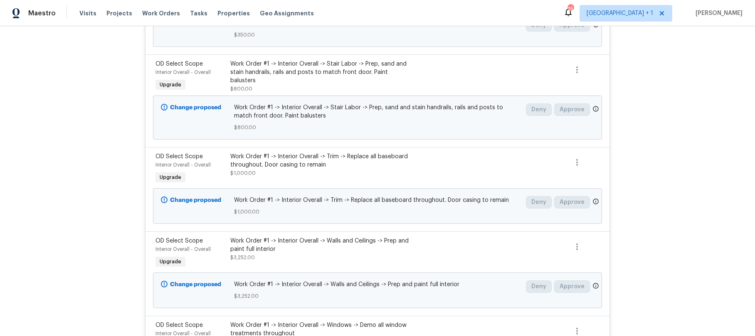
scroll to position [7732, 0]
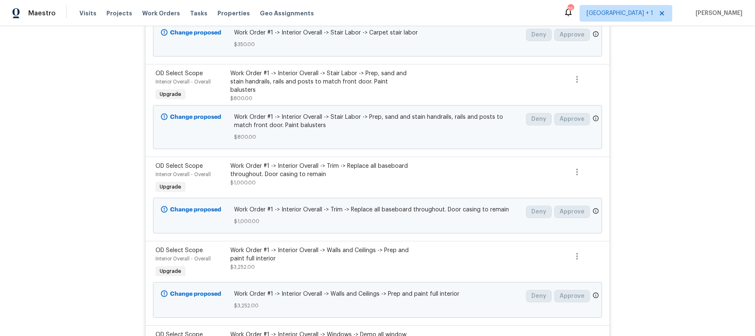
click at [364, 206] on span "Work Order #1 -> Interior Overall -> Trim -> Replace all baseboard throughout. …" at bounding box center [377, 210] width 287 height 8
click at [311, 206] on span "Work Order #1 -> Interior Overall -> Trim -> Replace all baseboard throughout. …" at bounding box center [377, 210] width 287 height 8
click at [303, 206] on div "Work Order #1 -> Interior Overall -> Trim -> Replace all baseboard throughout. …" at bounding box center [377, 216] width 287 height 20
click at [300, 217] on span "$1,000.00" at bounding box center [377, 221] width 287 height 8
click at [331, 162] on div "Work Order #1 -> Interior Overall -> Trim -> Replace all baseboard throughout. …" at bounding box center [321, 170] width 182 height 17
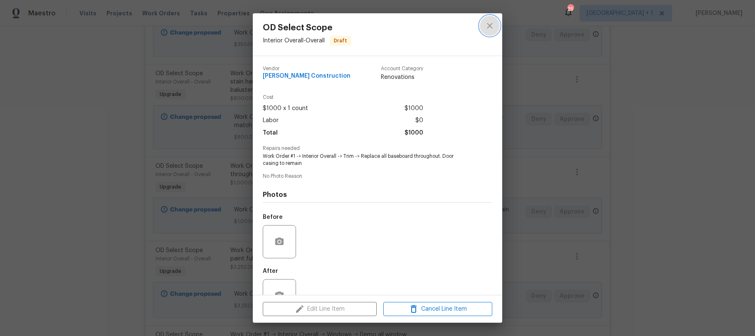
click at [490, 27] on icon "close" at bounding box center [490, 26] width 10 height 10
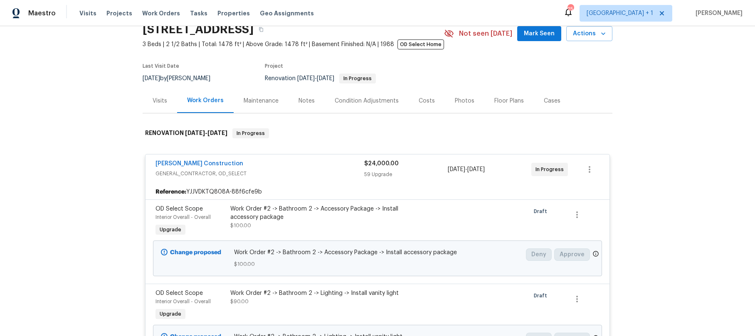
scroll to position [0, 0]
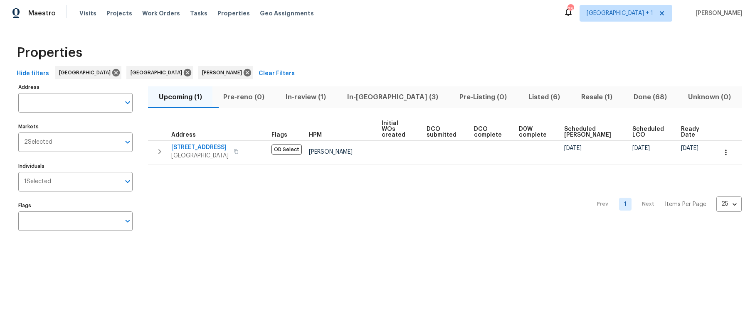
click at [523, 96] on span "Listed (6)" at bounding box center [544, 97] width 43 height 12
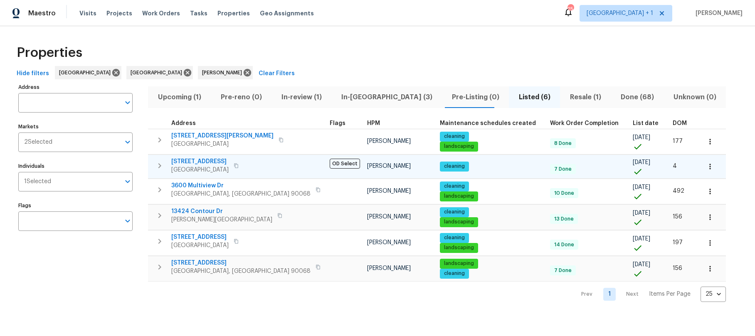
click at [216, 167] on span "[GEOGRAPHIC_DATA]" at bounding box center [199, 170] width 57 height 8
click at [342, 98] on span "In-[GEOGRAPHIC_DATA] (3)" at bounding box center [386, 97] width 101 height 12
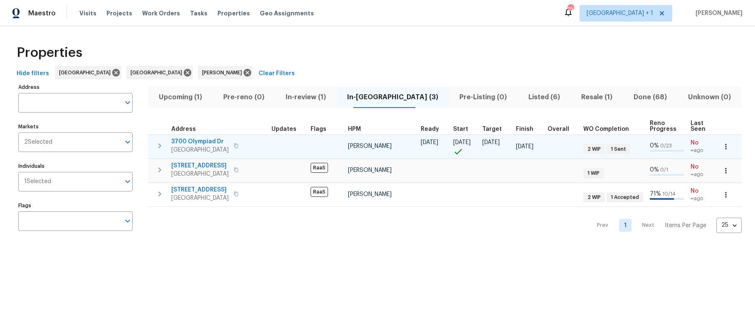
click at [200, 146] on span "[GEOGRAPHIC_DATA]" at bounding box center [199, 150] width 57 height 8
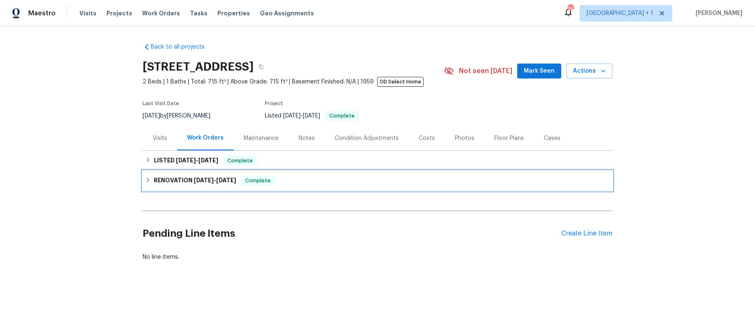
click at [202, 180] on span "[DATE]" at bounding box center [204, 181] width 20 height 6
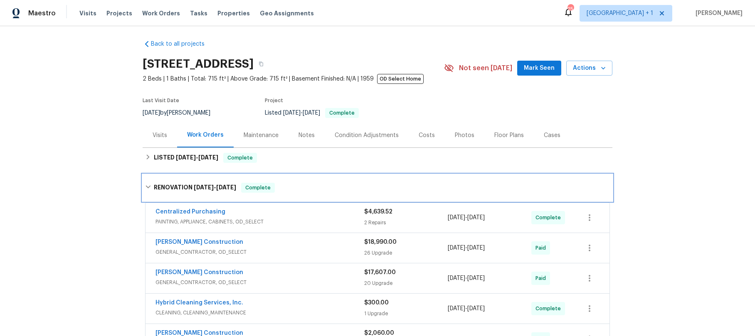
scroll to position [3, 0]
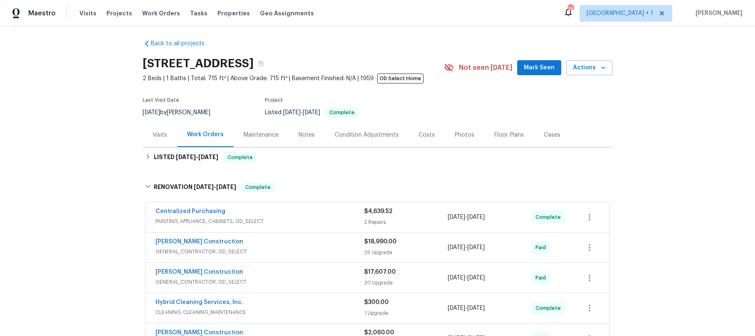
click at [247, 250] on span "GENERAL_CONTRACTOR, OD_SELECT" at bounding box center [260, 252] width 209 height 8
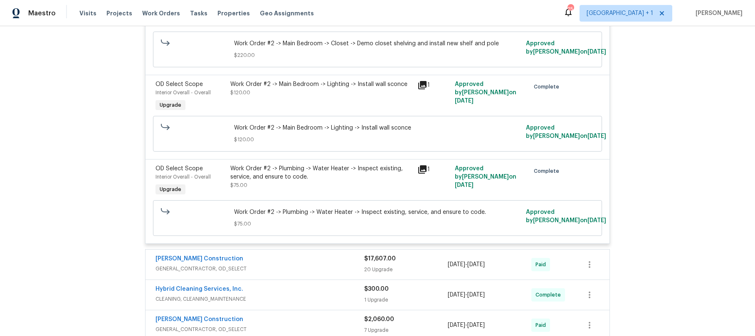
scroll to position [2359, 0]
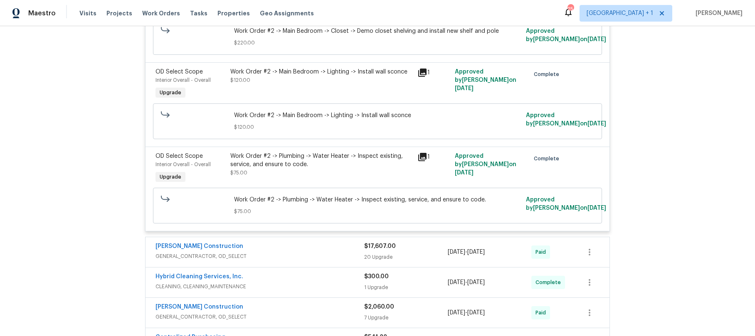
click at [295, 249] on div "[PERSON_NAME] Construction" at bounding box center [260, 247] width 209 height 10
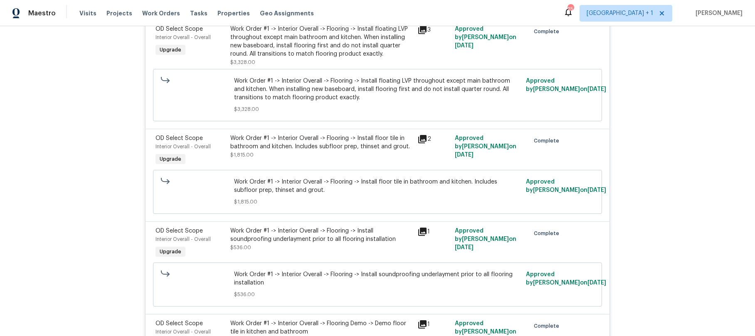
scroll to position [3406, 0]
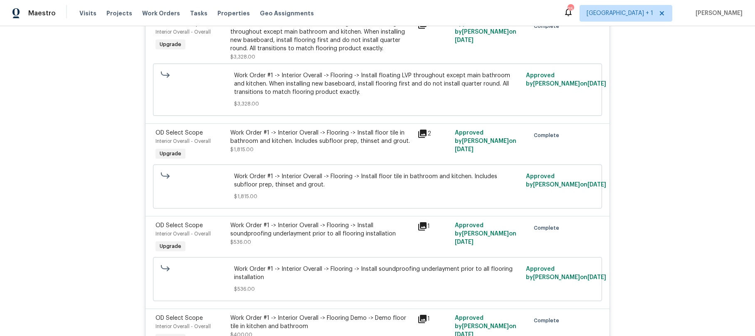
click at [418, 222] on icon at bounding box center [422, 226] width 8 height 8
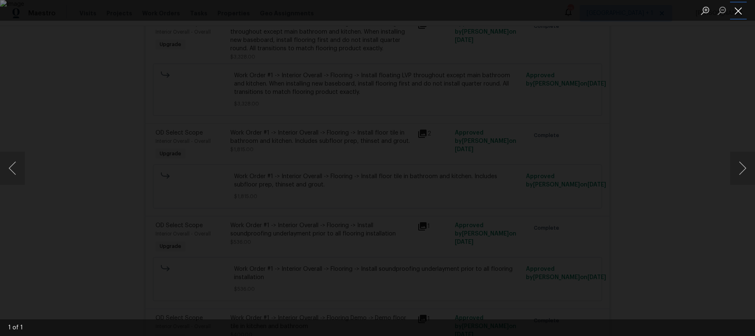
click at [739, 10] on button "Close lightbox" at bounding box center [738, 10] width 17 height 15
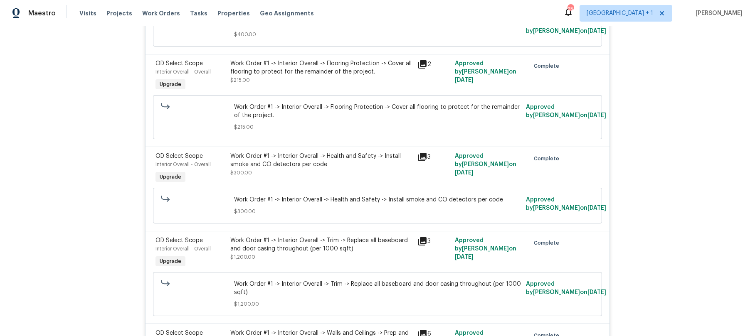
scroll to position [3771, 0]
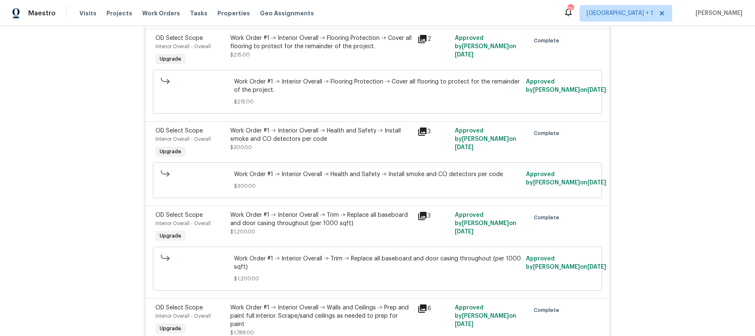
click at [327, 211] on div "Work Order #1 -> Interior Overall -> Trim -> Replace all baseboard and door cas…" at bounding box center [321, 219] width 182 height 17
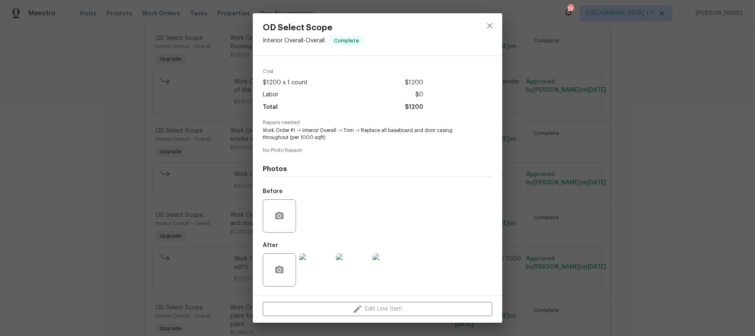
scroll to position [24, 0]
click at [400, 146] on div "Vendor [PERSON_NAME] Construction Account Category Renovations Cost $1200 x 1 c…" at bounding box center [378, 164] width 230 height 258
click at [489, 24] on icon "close" at bounding box center [490, 26] width 10 height 10
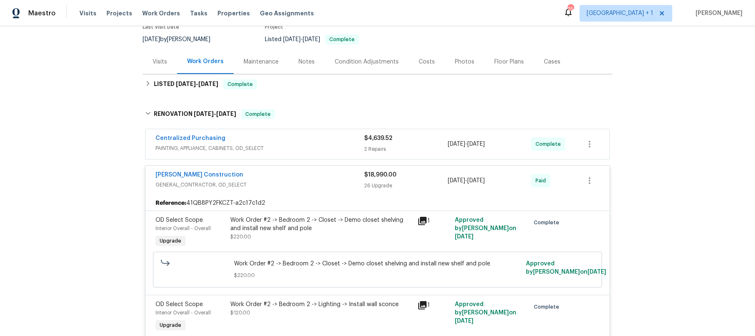
scroll to position [0, 0]
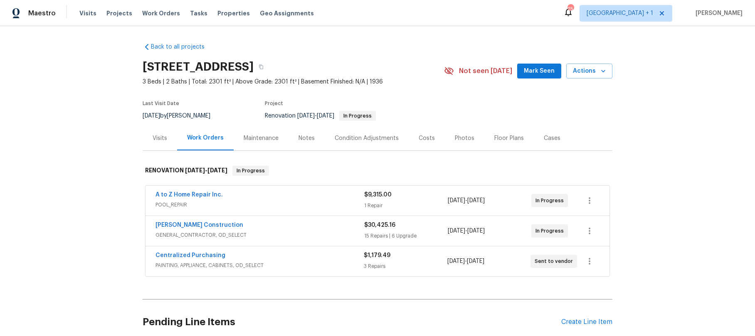
click at [280, 229] on div "[PERSON_NAME] Construction" at bounding box center [260, 226] width 209 height 10
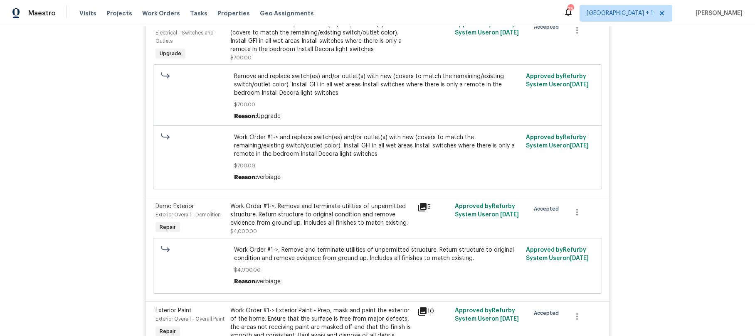
scroll to position [358, 0]
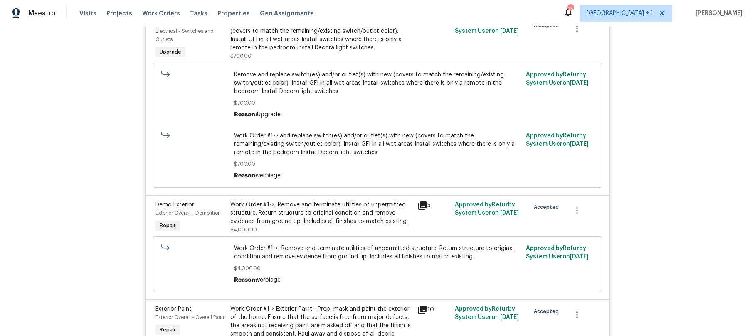
click at [420, 210] on icon at bounding box center [422, 206] width 10 height 10
click at [420, 210] on icon at bounding box center [426, 209] width 18 height 18
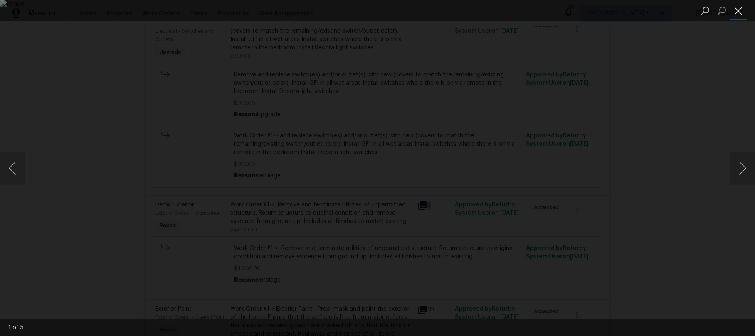
click at [734, 13] on button "Close lightbox" at bounding box center [738, 10] width 17 height 15
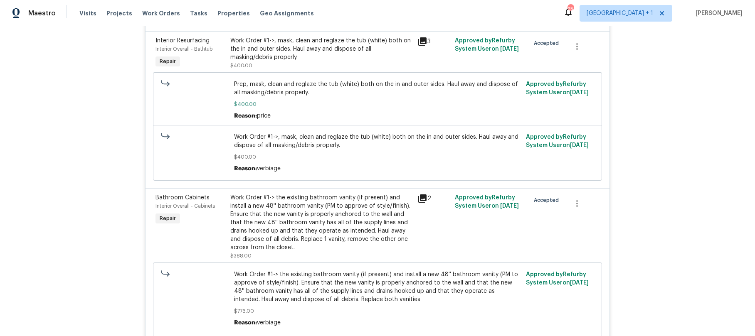
scroll to position [774, 0]
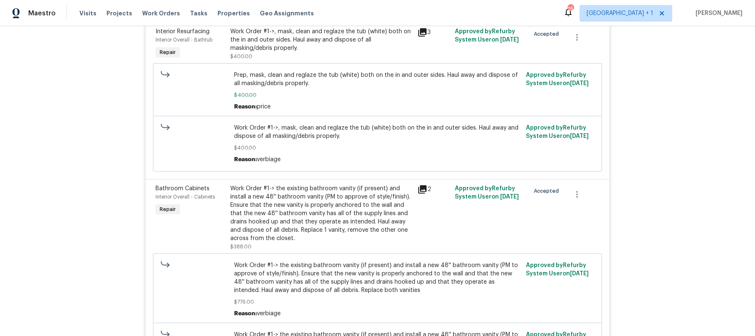
click at [422, 194] on icon at bounding box center [422, 189] width 8 height 8
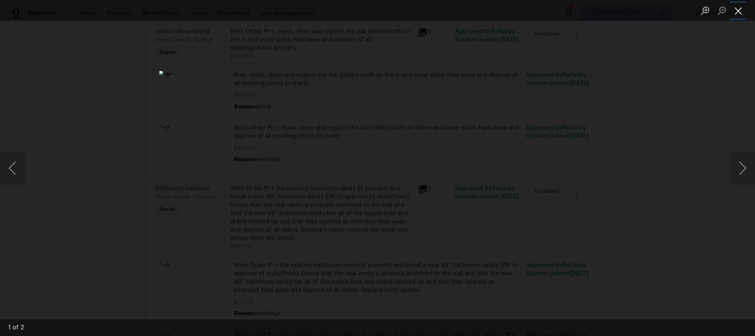
click at [742, 13] on button "Close lightbox" at bounding box center [738, 10] width 17 height 15
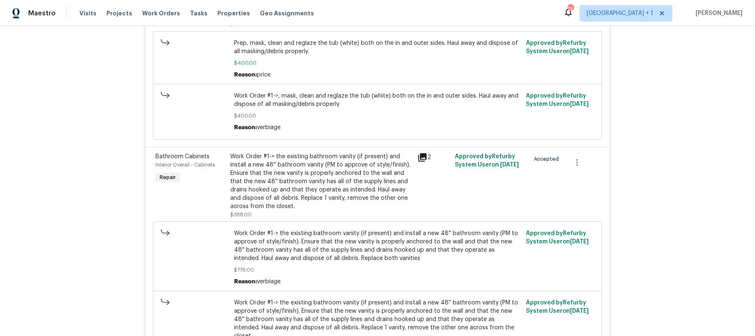
scroll to position [807, 0]
click at [420, 160] on icon at bounding box center [422, 157] width 8 height 8
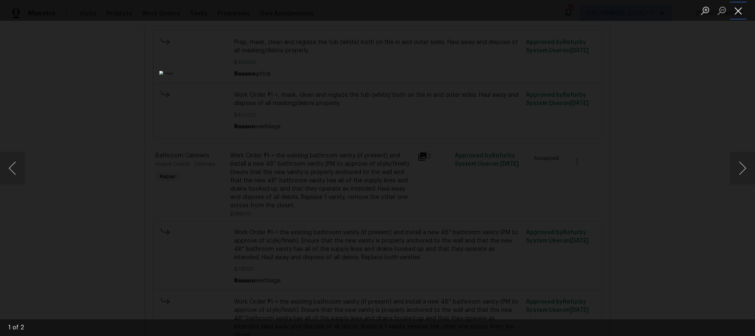
click at [740, 15] on button "Close lightbox" at bounding box center [738, 10] width 17 height 15
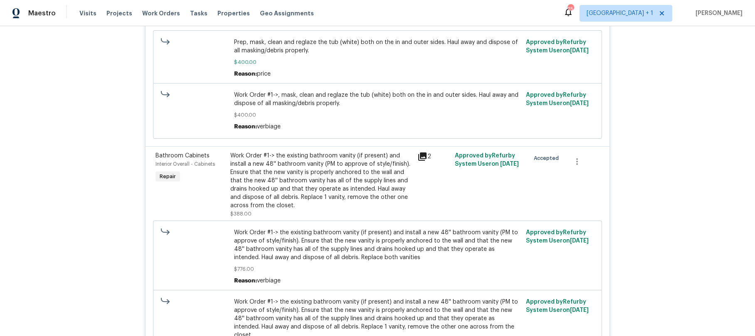
click at [330, 181] on div "Work Order #1-> the existing bathroom vanity (if present) and install a new 48'…" at bounding box center [321, 181] width 182 height 58
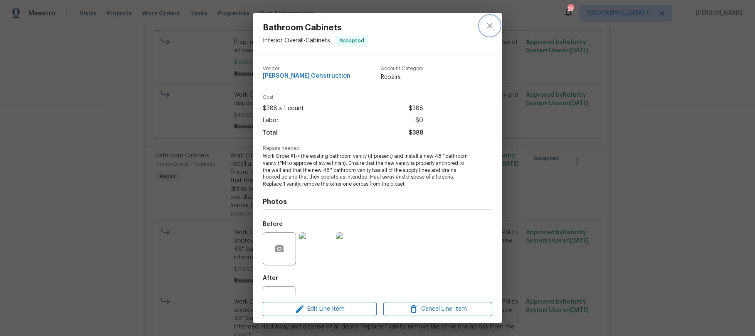
click at [490, 27] on icon "close" at bounding box center [490, 26] width 10 height 10
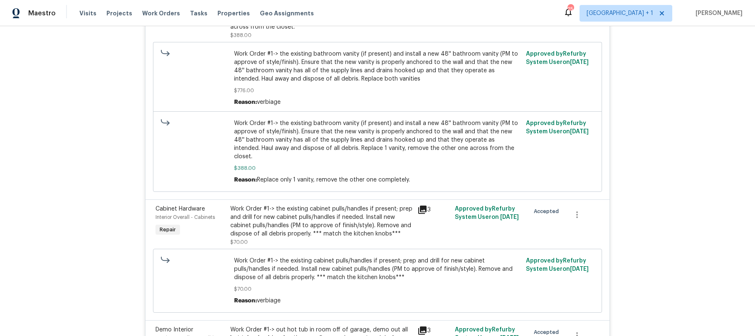
scroll to position [993, 0]
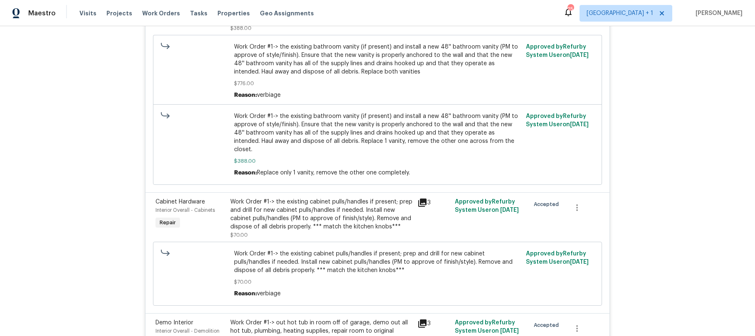
click at [419, 200] on icon at bounding box center [422, 203] width 10 height 10
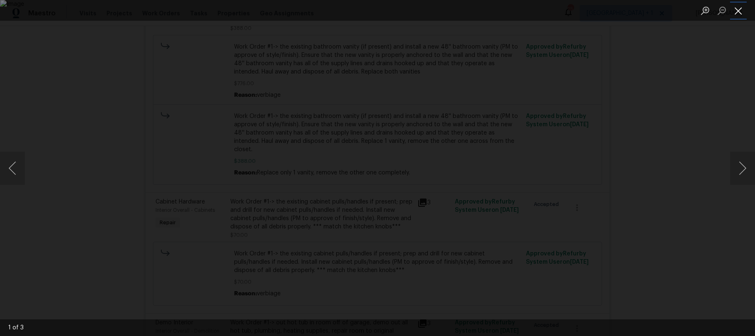
click at [736, 12] on button "Close lightbox" at bounding box center [738, 10] width 17 height 15
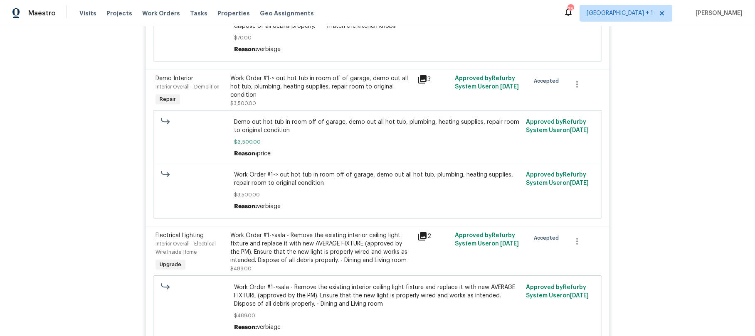
scroll to position [1281, 0]
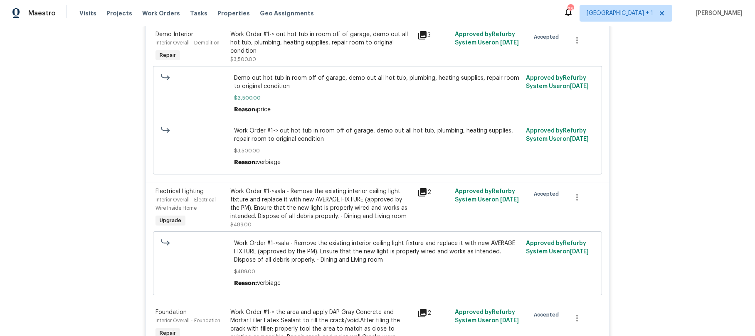
click at [420, 190] on icon at bounding box center [422, 193] width 10 height 10
click at [420, 190] on icon at bounding box center [425, 195] width 19 height 19
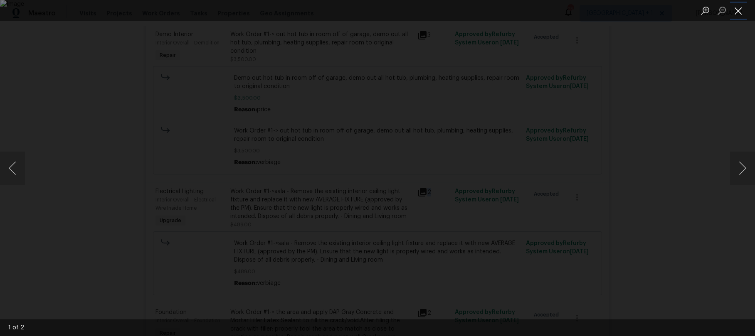
click at [741, 13] on button "Close lightbox" at bounding box center [738, 10] width 17 height 15
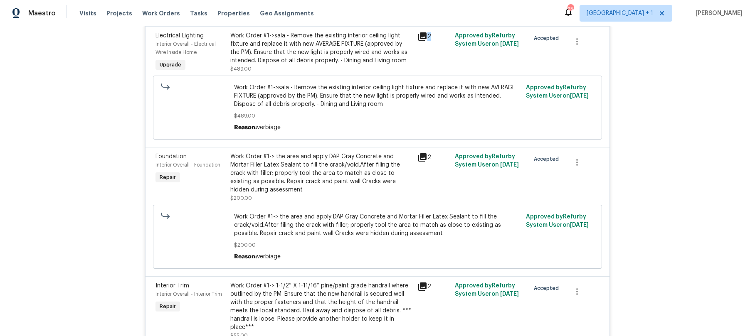
scroll to position [1440, 0]
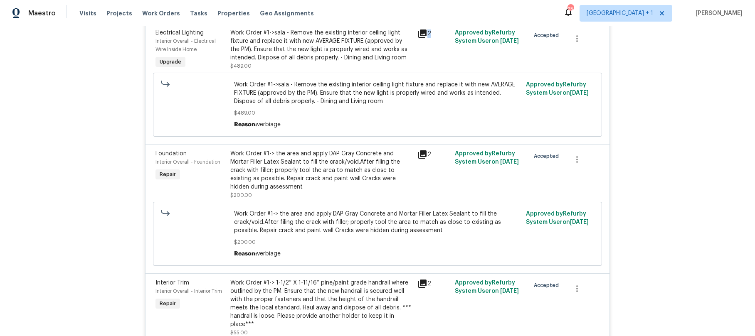
click at [419, 153] on icon at bounding box center [422, 155] width 8 height 8
click at [419, 153] on icon at bounding box center [426, 158] width 20 height 20
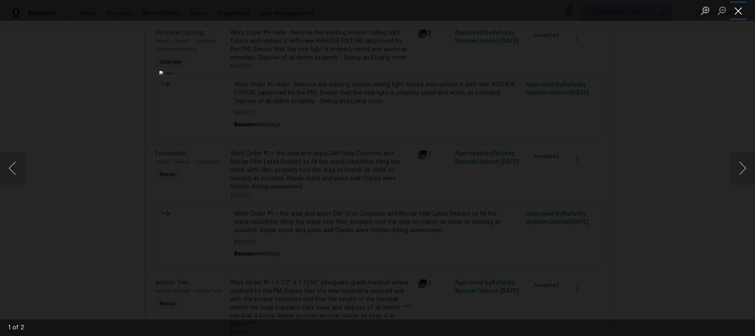
click at [740, 13] on button "Close lightbox" at bounding box center [738, 10] width 17 height 15
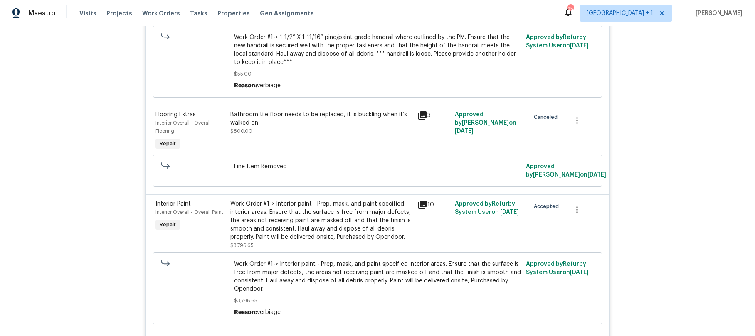
scroll to position [1759, 0]
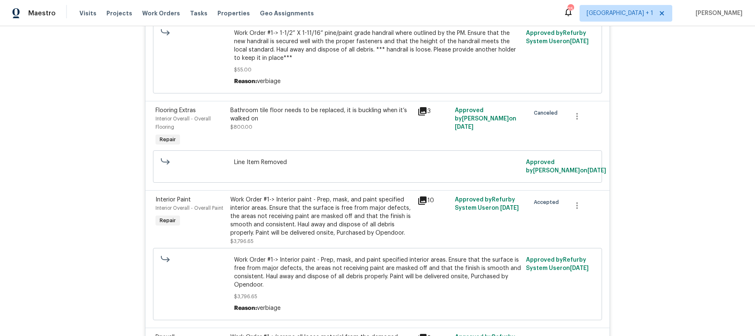
click at [422, 197] on icon at bounding box center [422, 201] width 8 height 8
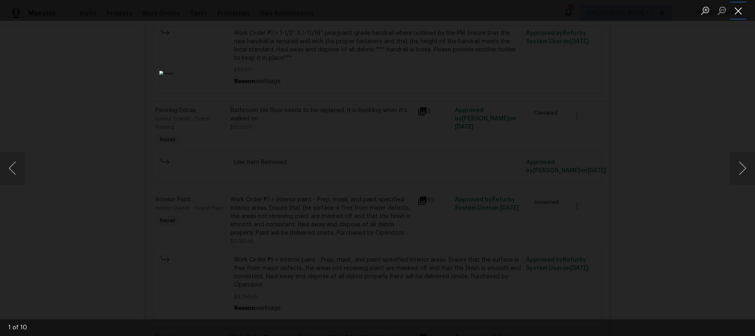
click at [736, 14] on button "Close lightbox" at bounding box center [738, 10] width 17 height 15
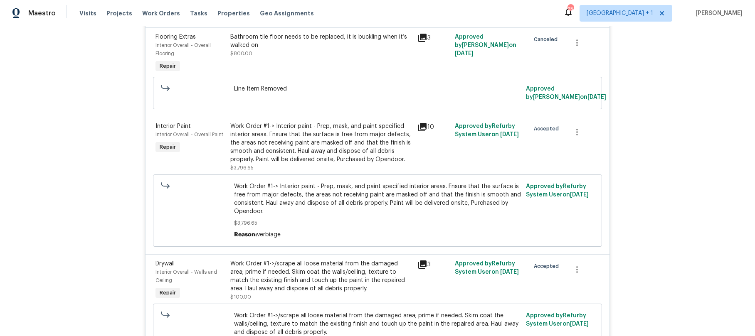
scroll to position [1848, 0]
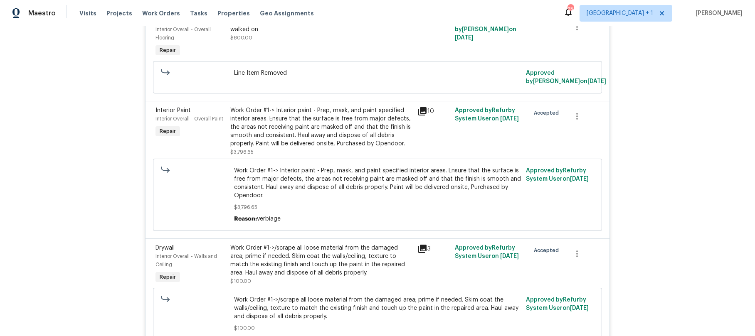
click at [419, 245] on icon at bounding box center [422, 249] width 8 height 8
click at [419, 241] on icon at bounding box center [426, 252] width 23 height 23
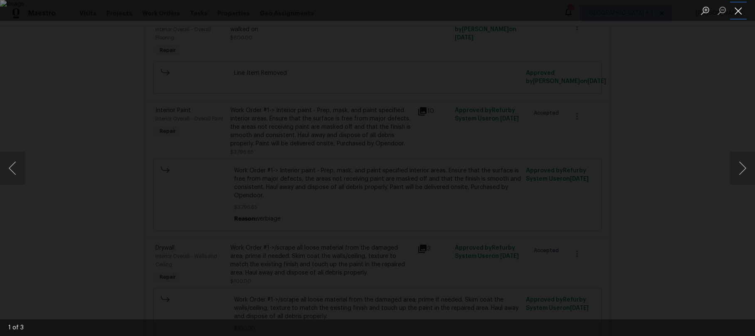
click at [746, 12] on button "Close lightbox" at bounding box center [738, 10] width 17 height 15
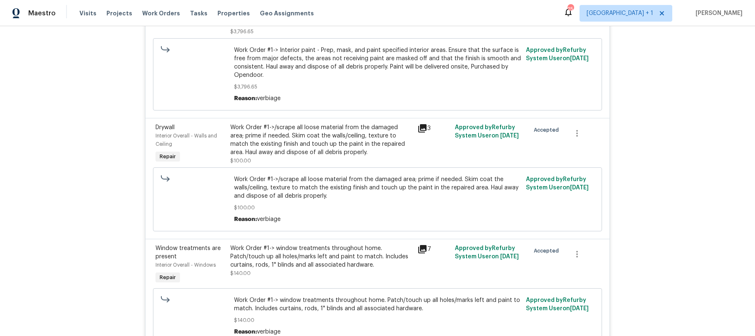
scroll to position [1977, 0]
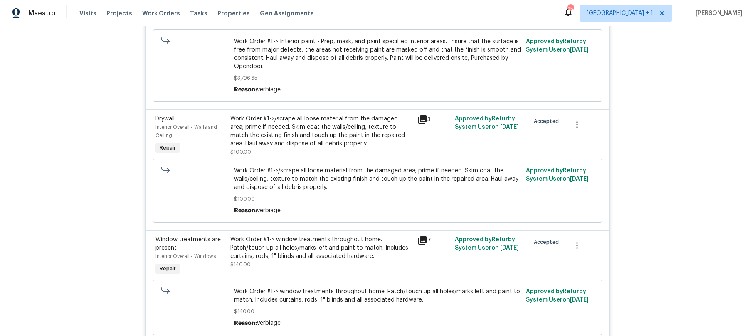
click at [418, 237] on icon at bounding box center [422, 241] width 8 height 8
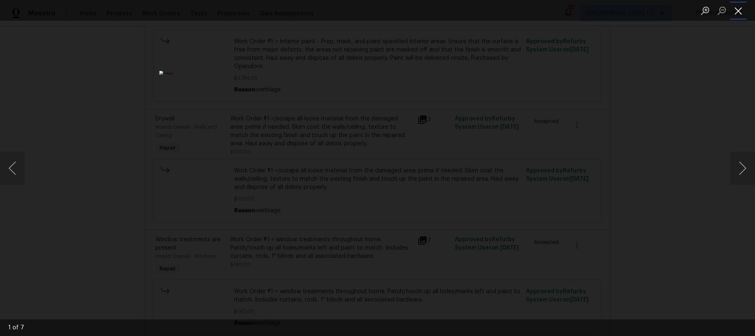
click at [738, 11] on button "Close lightbox" at bounding box center [738, 10] width 17 height 15
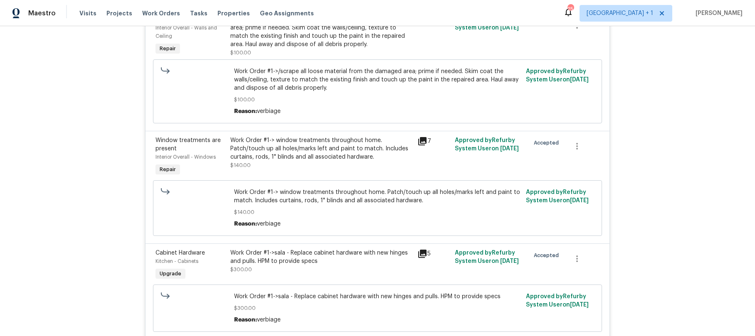
scroll to position [2078, 0]
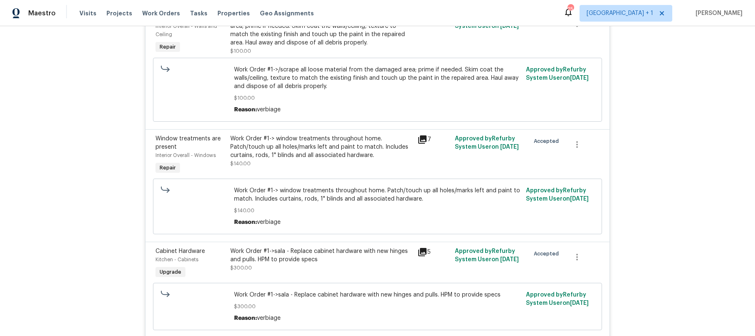
click at [420, 248] on icon at bounding box center [422, 252] width 8 height 8
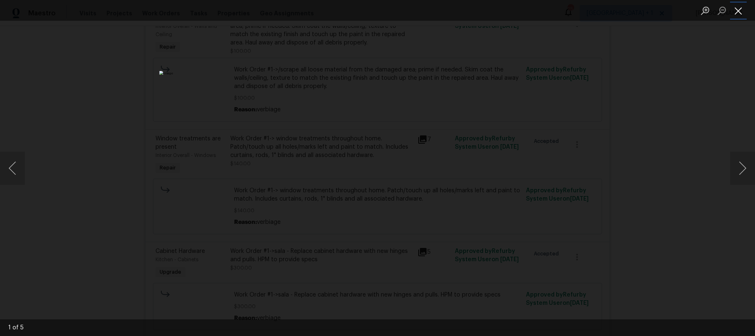
click at [739, 14] on button "Close lightbox" at bounding box center [738, 10] width 17 height 15
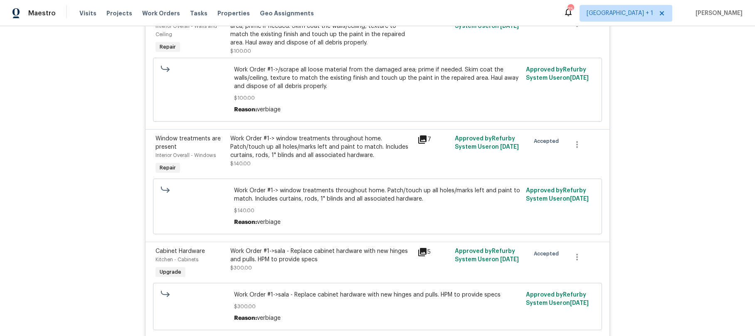
click at [739, 14] on button "Close lightbox" at bounding box center [738, 10] width 17 height 15
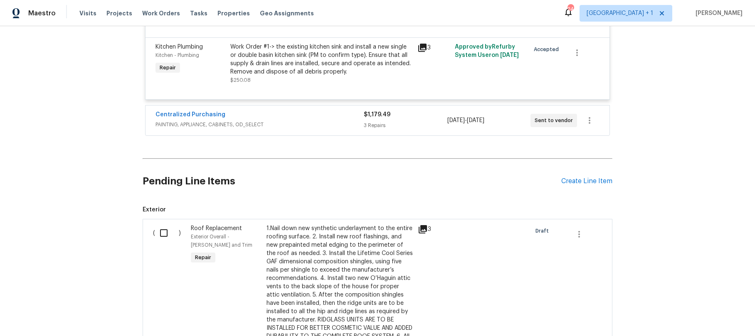
scroll to position [2988, 0]
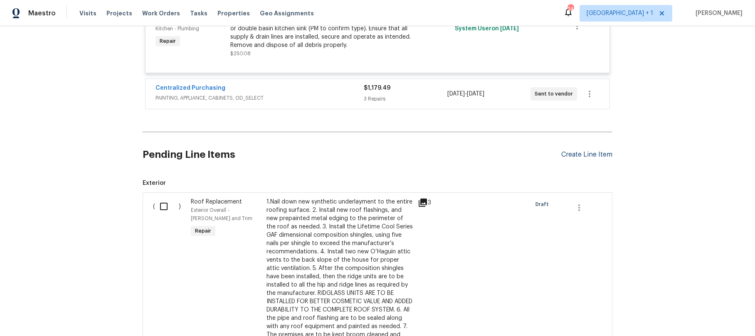
click at [579, 151] on div "Create Line Item" at bounding box center [586, 155] width 51 height 8
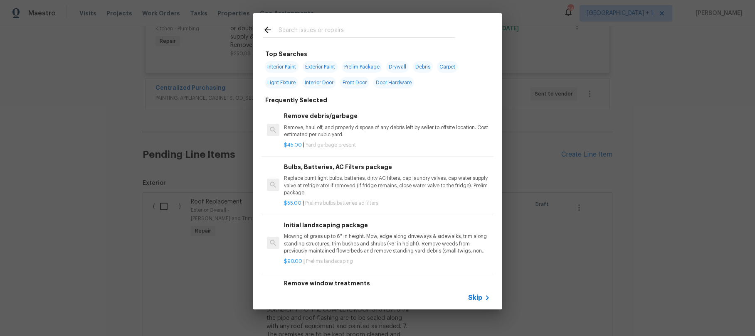
click at [398, 85] on span "Door Hardware" at bounding box center [393, 83] width 41 height 12
type input "Door Hardware"
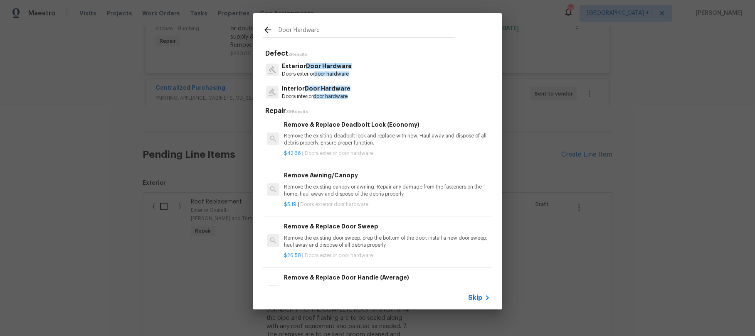
scroll to position [793, 0]
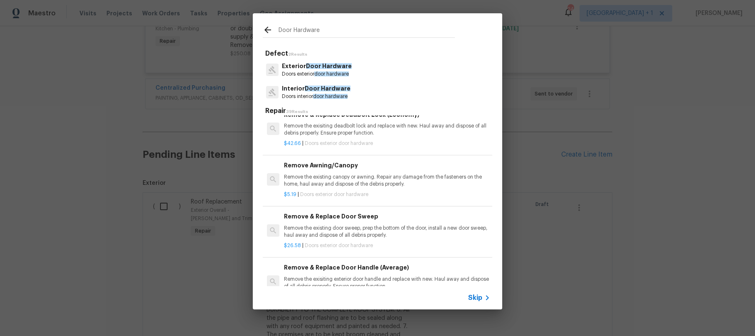
click at [473, 298] on span "Skip" at bounding box center [475, 298] width 14 height 8
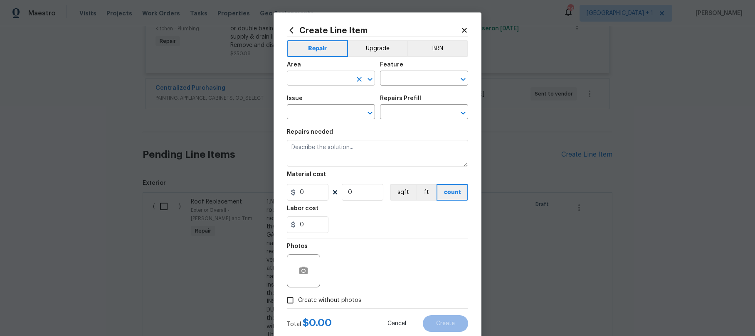
click at [324, 81] on input "text" at bounding box center [319, 79] width 65 height 13
drag, startPoint x: 317, startPoint y: 114, endPoint x: 340, endPoint y: 96, distance: 29.0
click at [317, 114] on li "Interior Overall" at bounding box center [328, 111] width 88 height 14
type input "Interior Overall"
click at [389, 69] on div "Feature" at bounding box center [424, 67] width 88 height 11
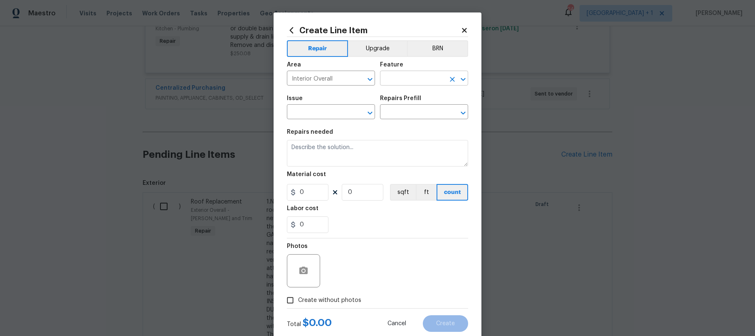
click at [394, 76] on input "text" at bounding box center [412, 79] width 65 height 13
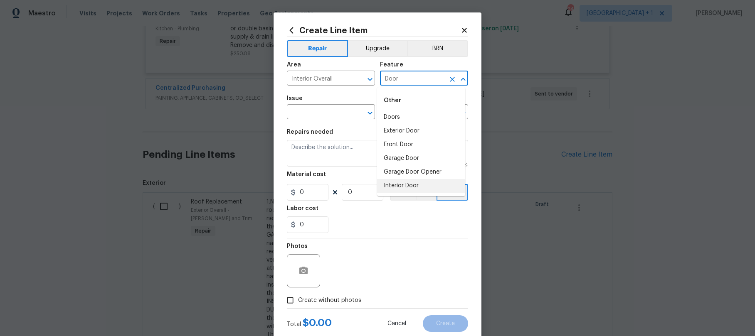
click at [410, 182] on li "Interior Door" at bounding box center [421, 186] width 88 height 14
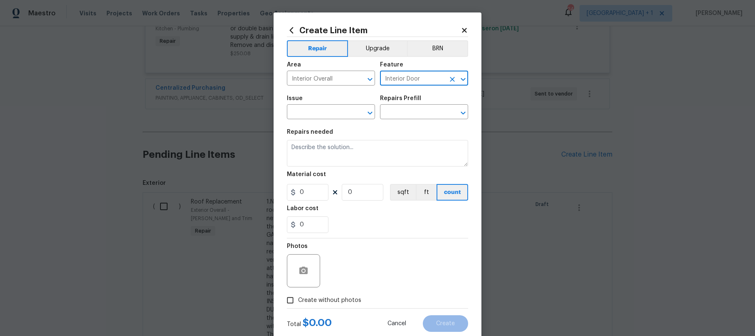
type input "Interior Door"
click at [336, 103] on div "Issue" at bounding box center [331, 101] width 88 height 11
click at [331, 107] on input "text" at bounding box center [319, 112] width 65 height 13
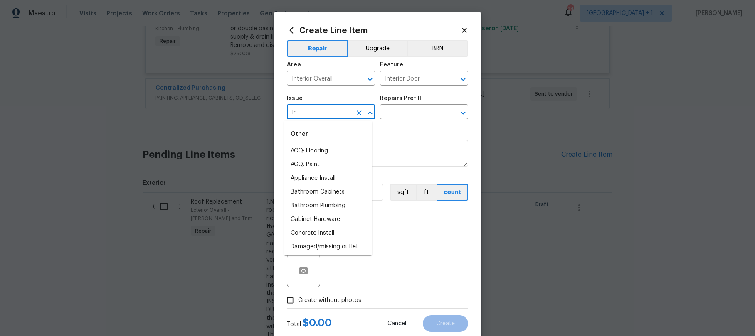
type input "I"
click at [321, 243] on li "Interior Door Hardware" at bounding box center [328, 246] width 88 height 14
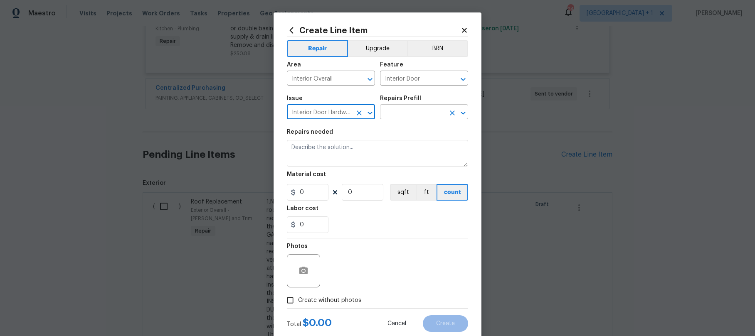
type input "Interior Door Hardware"
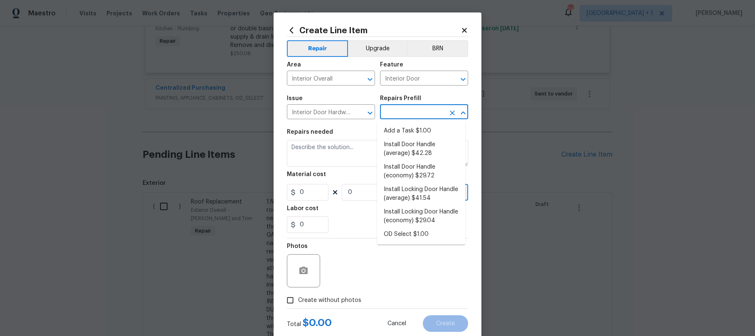
click at [412, 110] on input "text" at bounding box center [412, 112] width 65 height 13
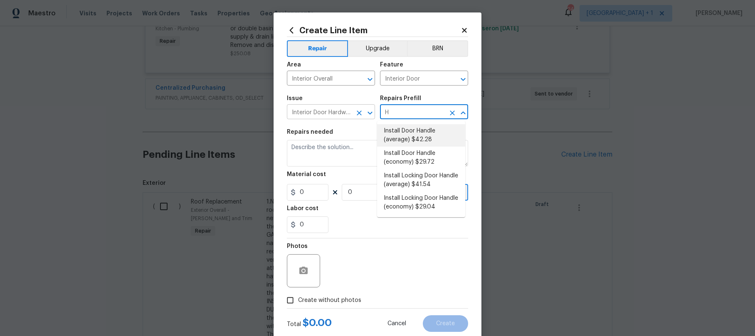
click at [353, 112] on div at bounding box center [364, 113] width 22 height 12
type input "H"
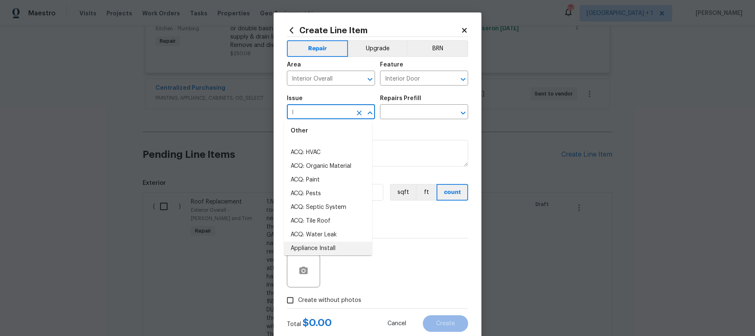
scroll to position [0, 0]
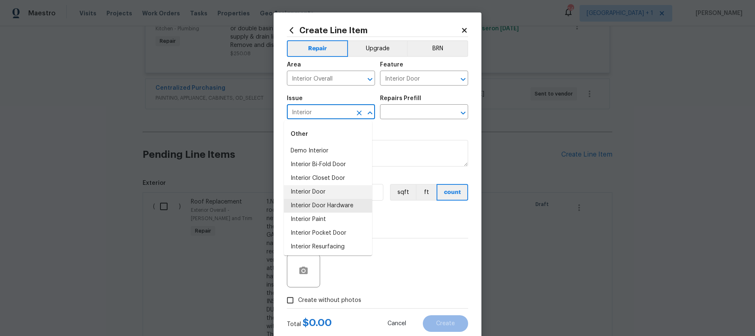
click at [321, 194] on li "Interior Door" at bounding box center [328, 192] width 88 height 14
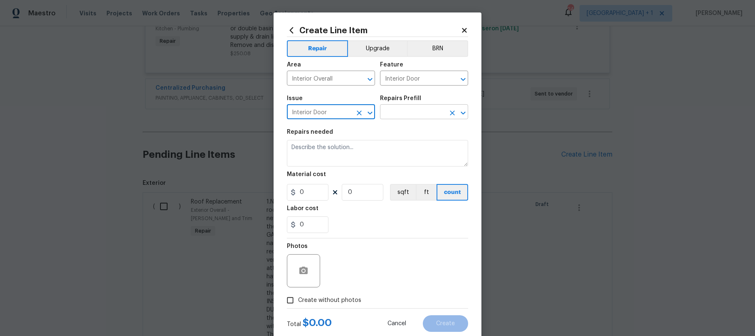
type input "Interior Door"
click at [422, 109] on input "text" at bounding box center [412, 112] width 65 height 13
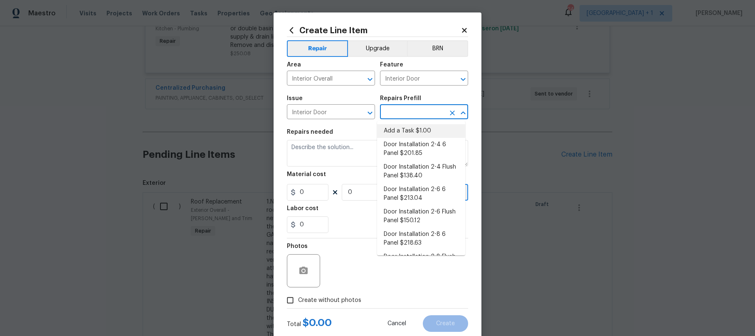
click at [413, 128] on li "Add a Task $1.00" at bounding box center [421, 131] width 88 height 14
type input "Add a Task $1.00"
type textarea "HPM to detail"
type input "1"
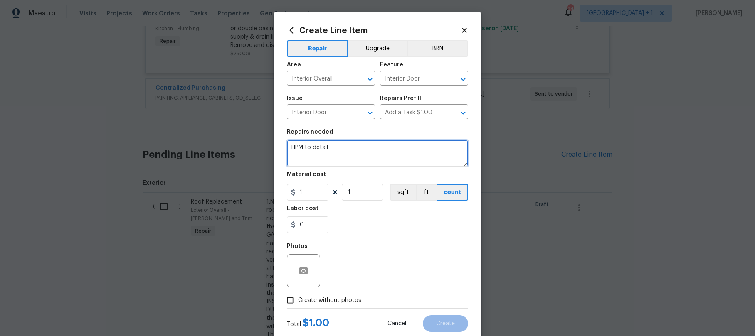
drag, startPoint x: 356, startPoint y: 150, endPoint x: 287, endPoint y: 139, distance: 69.9
click at [287, 139] on figure "Repairs needed HPM to detail" at bounding box center [377, 147] width 181 height 37
type textarea "Install all new interior door hinges to match the existing door knobs."
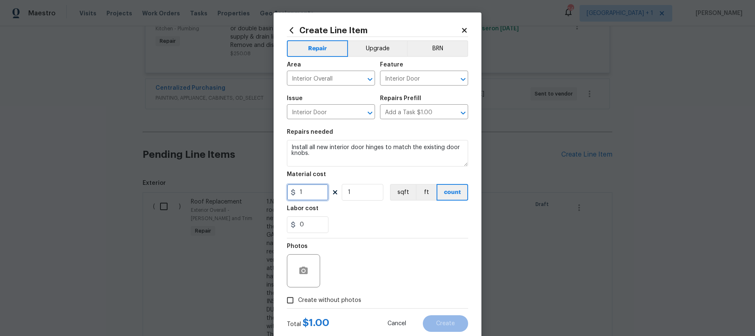
drag, startPoint x: 313, startPoint y: 190, endPoint x: 284, endPoint y: 192, distance: 29.6
click at [287, 192] on input "1" at bounding box center [308, 192] width 42 height 17
type input "5"
click at [344, 195] on input "1" at bounding box center [363, 192] width 42 height 17
click at [356, 193] on input "1" at bounding box center [363, 192] width 42 height 17
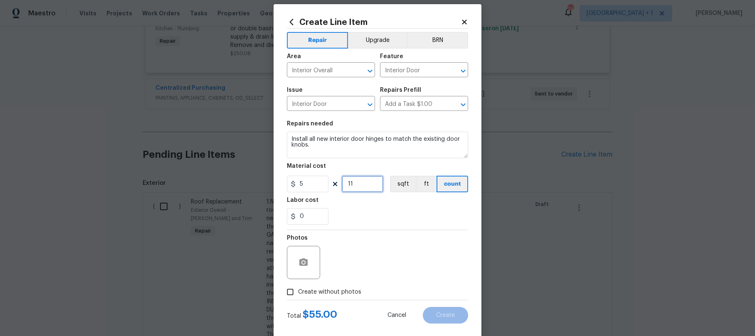
scroll to position [9, 0]
type input "11"
click at [372, 215] on div "0" at bounding box center [377, 216] width 181 height 17
drag, startPoint x: 316, startPoint y: 184, endPoint x: 291, endPoint y: 186, distance: 24.6
click at [291, 186] on div "5" at bounding box center [308, 183] width 42 height 17
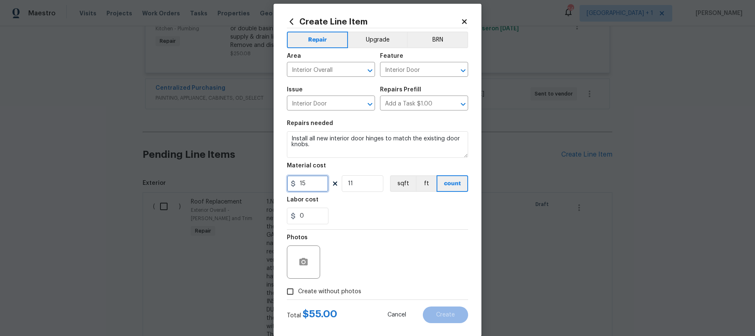
type input "15"
click at [378, 183] on input "11" at bounding box center [363, 183] width 42 height 17
click at [450, 106] on icon "Clear" at bounding box center [452, 104] width 8 height 8
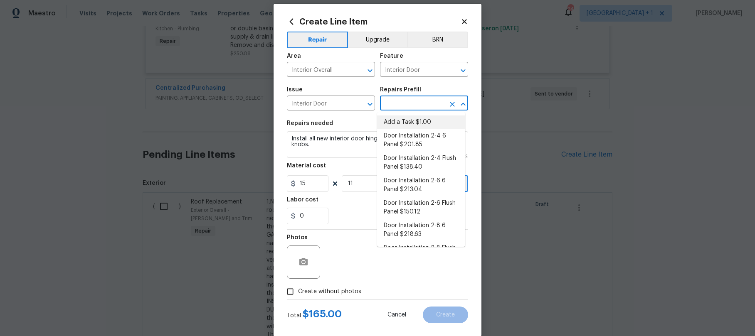
click at [437, 104] on input "text" at bounding box center [412, 104] width 65 height 13
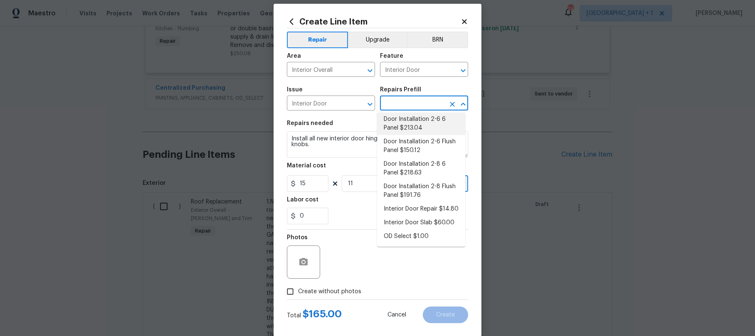
scroll to position [79, 0]
click at [416, 203] on li "Interior Door Repair $14.80" at bounding box center [421, 210] width 88 height 14
type input "Interior Door Repair $14.80"
type textarea "Repair the existing interior door as directed by the PM. Ensure that the repair…"
type input "14.8"
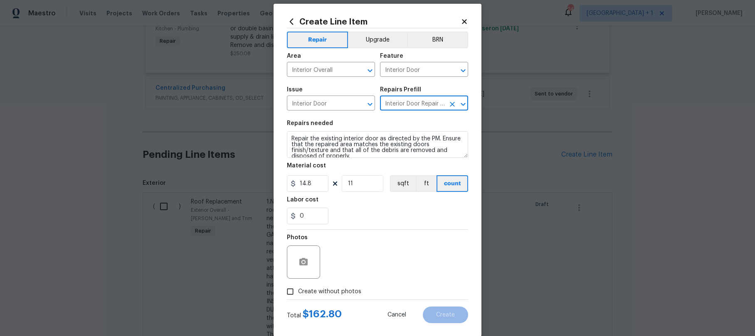
scroll to position [6, 0]
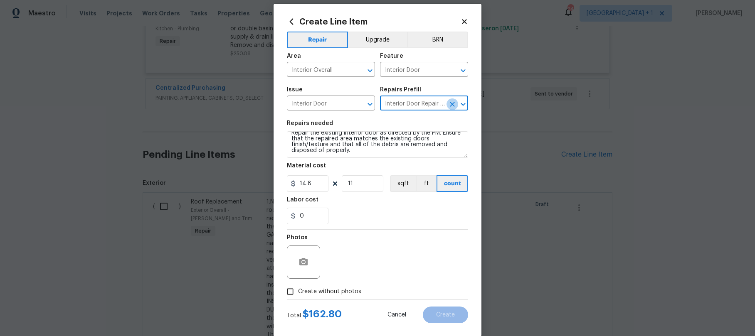
click at [451, 104] on icon "Clear" at bounding box center [452, 104] width 8 height 8
click at [423, 104] on input "text" at bounding box center [412, 104] width 65 height 13
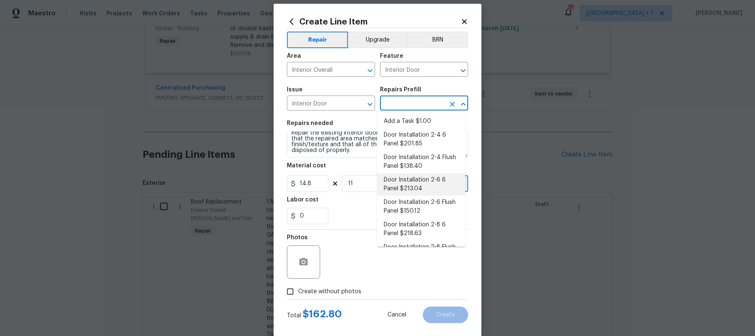
scroll to position [0, 0]
click at [343, 105] on input "Interior Door" at bounding box center [319, 104] width 65 height 13
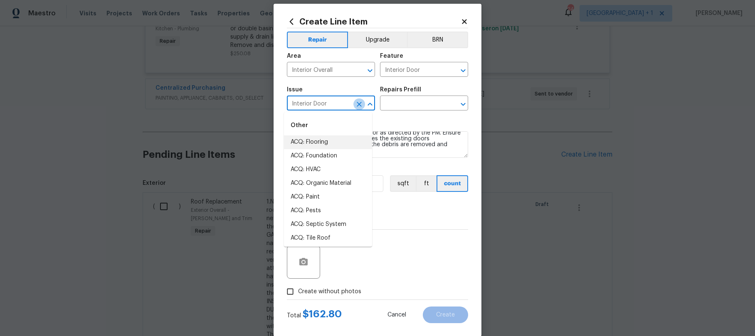
click at [358, 106] on icon "Clear" at bounding box center [359, 104] width 8 height 8
click at [343, 106] on input "text" at bounding box center [319, 104] width 65 height 13
click at [336, 106] on input "text" at bounding box center [319, 104] width 65 height 13
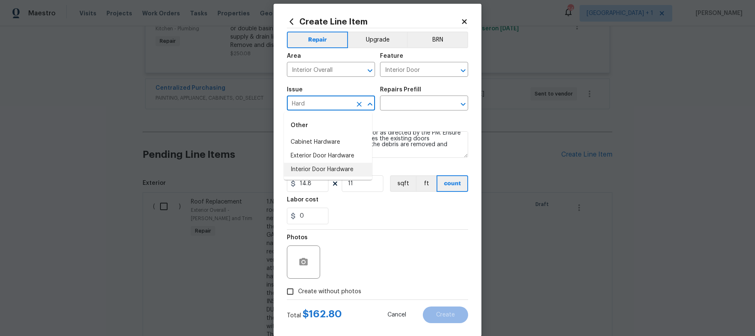
click at [328, 165] on li "Interior Door Hardware" at bounding box center [328, 170] width 88 height 14
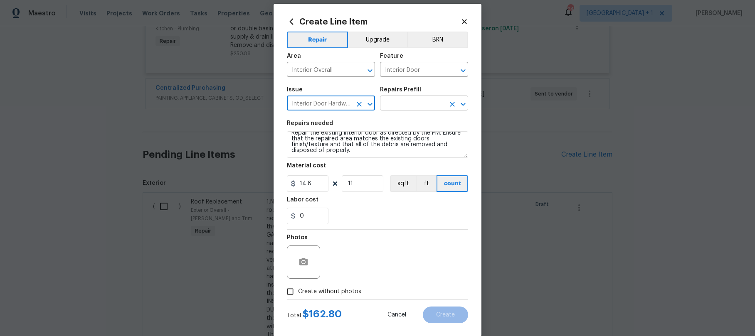
type input "Interior Door Hardware"
click at [412, 103] on input "text" at bounding box center [412, 104] width 65 height 13
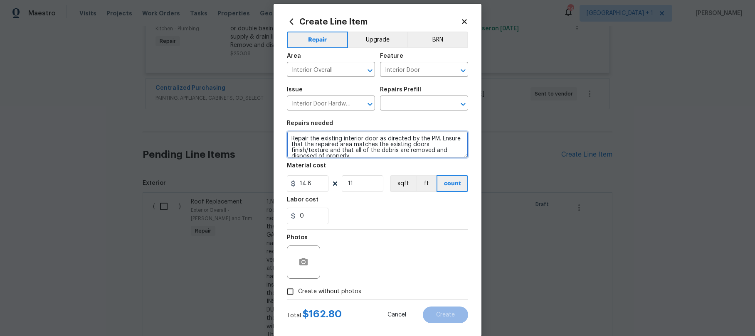
drag, startPoint x: 366, startPoint y: 152, endPoint x: 263, endPoint y: 130, distance: 105.0
click at [263, 131] on div "Create Line Item Repair Upgrade BRN Area Interior Overall ​ Feature Interior Do…" at bounding box center [377, 168] width 755 height 336
type textarea "Install new door hinges to match existing door knobs."
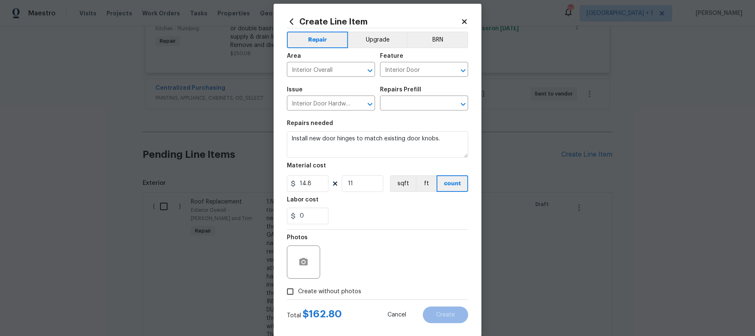
click at [363, 217] on div "0" at bounding box center [377, 216] width 181 height 17
click at [287, 292] on input "Create without photos" at bounding box center [290, 292] width 16 height 16
checkbox input "true"
click at [349, 268] on textarea at bounding box center [397, 262] width 141 height 33
click at [388, 254] on textarea "." at bounding box center [397, 262] width 141 height 33
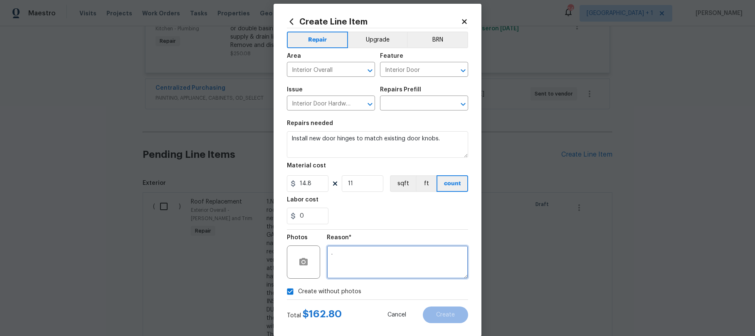
click at [358, 259] on textarea "." at bounding box center [397, 262] width 141 height 33
click at [348, 255] on textarea "." at bounding box center [397, 262] width 141 height 33
type textarea "."
click at [360, 210] on div "0" at bounding box center [377, 216] width 181 height 17
click at [410, 92] on h5 "Repairs Prefill" at bounding box center [400, 90] width 41 height 6
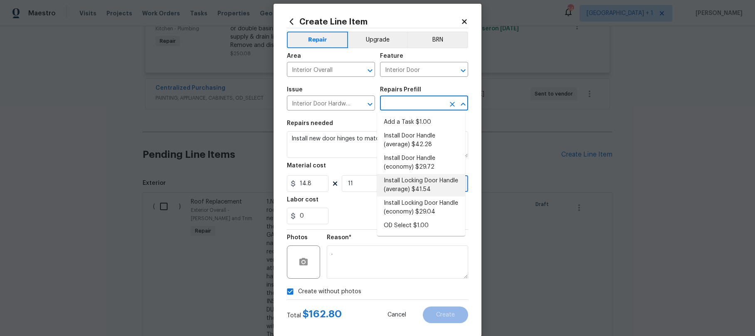
click at [410, 99] on input "text" at bounding box center [412, 104] width 65 height 13
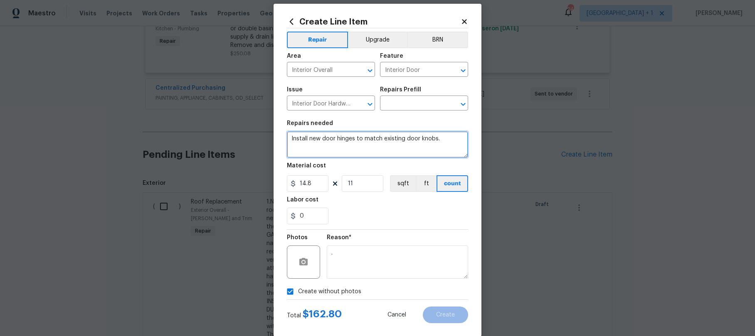
click at [362, 149] on textarea "Install new door hinges to match existing door knobs." at bounding box center [377, 144] width 181 height 27
drag, startPoint x: 287, startPoint y: 140, endPoint x: 435, endPoint y: 139, distance: 148.0
click at [435, 139] on textarea "Install new door hinges to match existing door knobs." at bounding box center [377, 144] width 181 height 27
click at [430, 104] on input "text" at bounding box center [412, 104] width 65 height 13
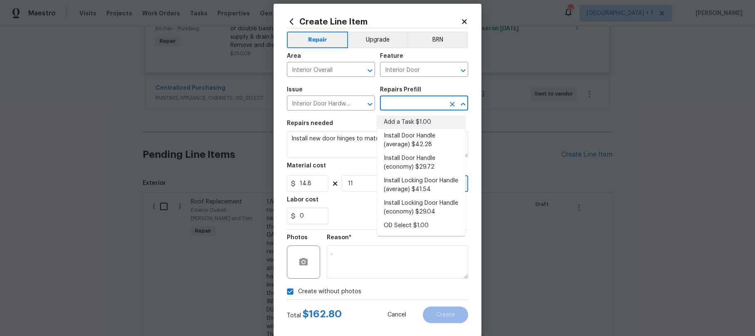
click at [424, 118] on li "Add a Task $1.00" at bounding box center [421, 123] width 88 height 14
type input "Add a Task $1.00"
type textarea "HPM to detail"
type input "1"
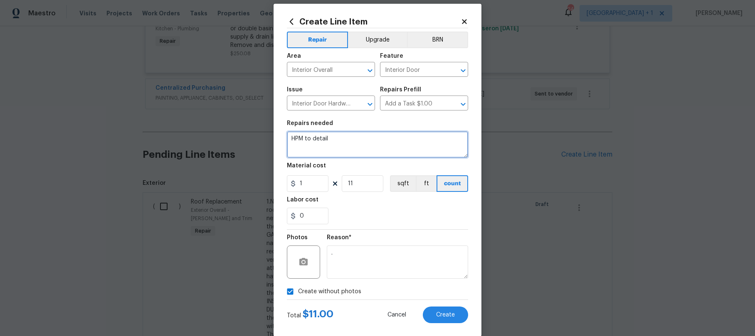
drag, startPoint x: 388, startPoint y: 146, endPoint x: 285, endPoint y: 138, distance: 102.5
click at [287, 138] on textarea "HPM to detail" at bounding box center [377, 144] width 181 height 27
paste textarea "Install new door hinges to match existing door knobs."
type textarea "Install new door hinges to match existing door knobs."
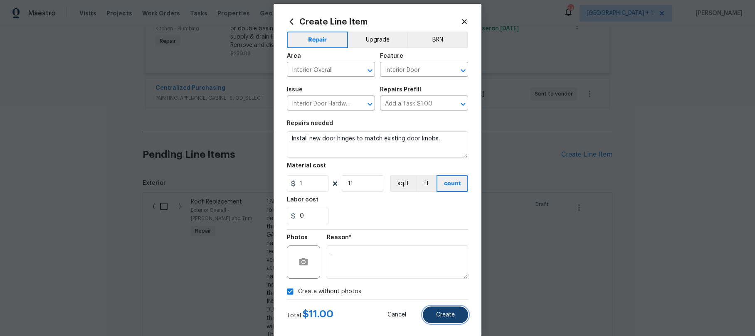
click at [436, 313] on span "Create" at bounding box center [445, 315] width 19 height 6
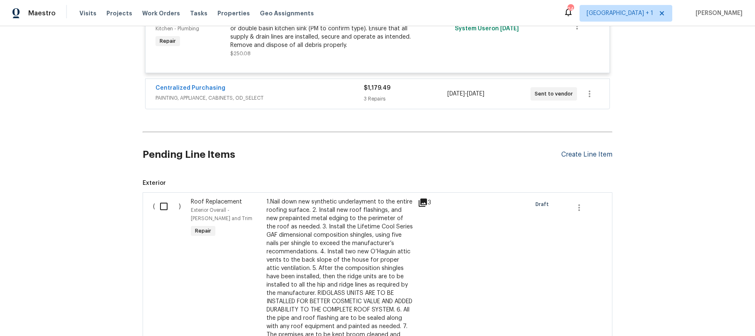
click at [583, 151] on div "Create Line Item" at bounding box center [586, 155] width 51 height 8
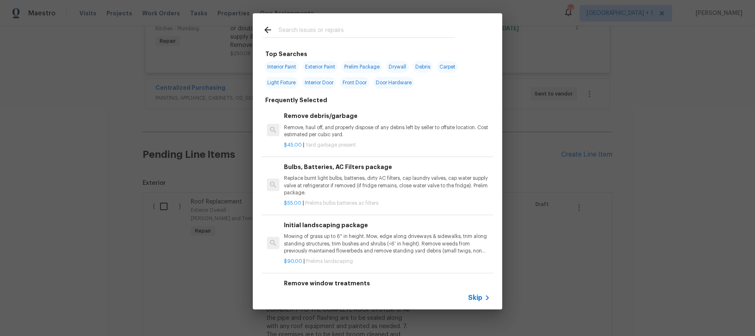
click at [316, 84] on span "Interior Door" at bounding box center [319, 83] width 34 height 12
type input "Interior Door"
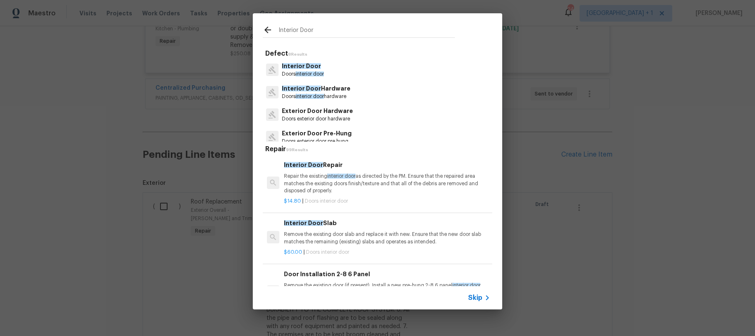
click at [298, 70] on p "Interior Door" at bounding box center [303, 66] width 42 height 9
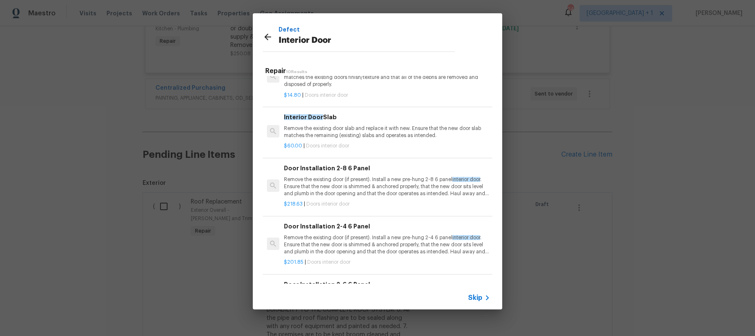
scroll to position [30, 0]
click at [327, 177] on p "Remove the existing door (if present). Install a new pre-hung 2-8 6 panel inter…" at bounding box center [387, 185] width 206 height 21
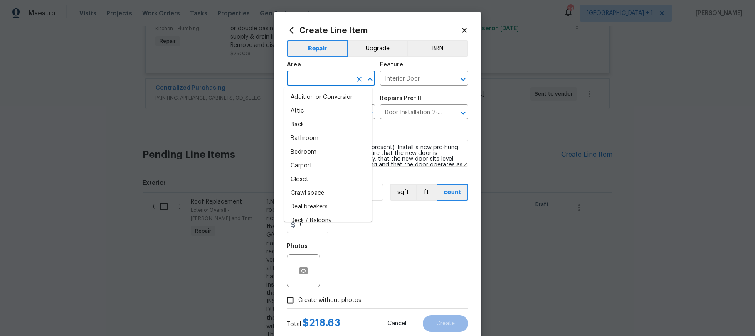
click at [318, 77] on input "text" at bounding box center [319, 79] width 65 height 13
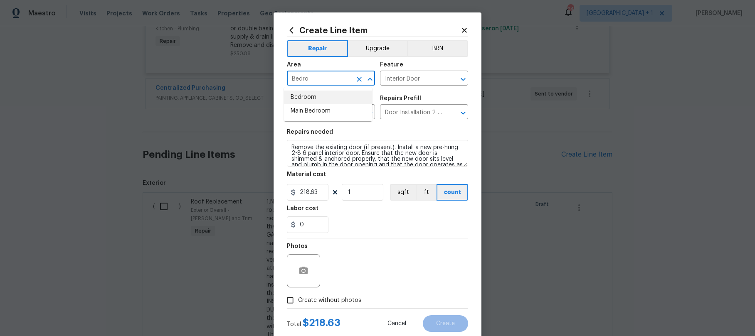
click at [309, 99] on li "Bedroom" at bounding box center [328, 98] width 88 height 14
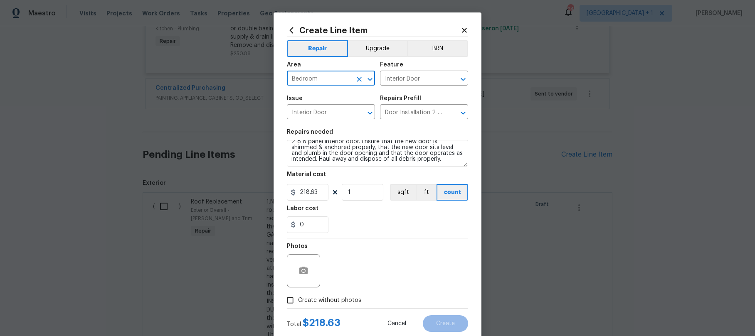
scroll to position [2, 0]
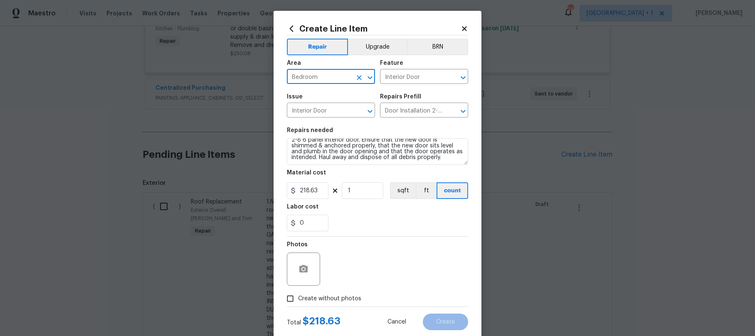
type input "Bedroom"
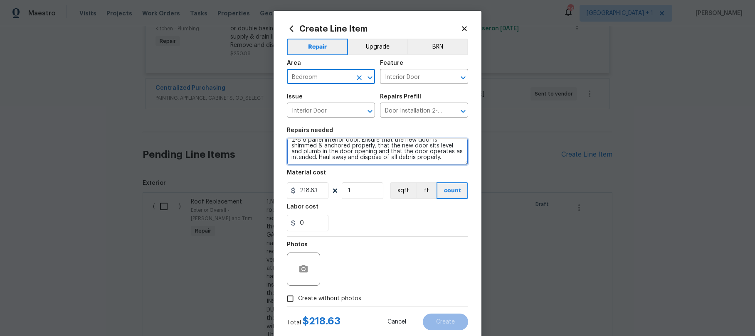
click at [452, 158] on textarea "Remove the existing door (if present). Install a new pre-hung 2-8 6 panel inter…" at bounding box center [377, 151] width 181 height 27
type textarea "Remove the existing door (if present). Install a new pre-hung 2-8 6 panel inter…"
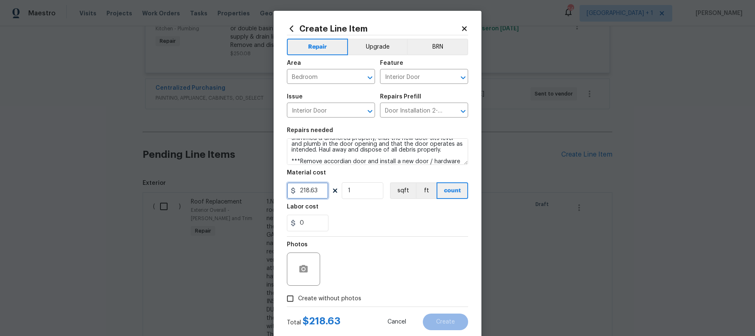
drag, startPoint x: 318, startPoint y: 191, endPoint x: 296, endPoint y: 188, distance: 22.2
click at [296, 188] on input "218.63" at bounding box center [308, 191] width 42 height 17
type input "250"
click at [289, 297] on input "Create without photos" at bounding box center [290, 299] width 16 height 16
checkbox input "true"
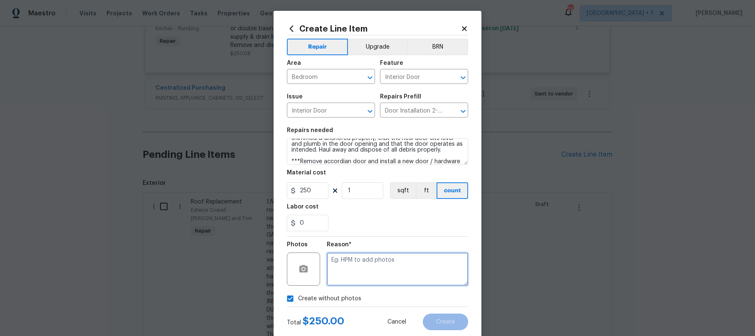
click at [342, 269] on textarea at bounding box center [397, 269] width 141 height 33
type textarea "."
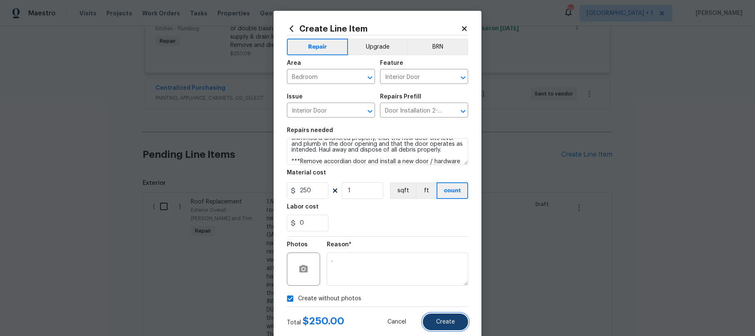
click at [436, 320] on span "Create" at bounding box center [445, 322] width 19 height 6
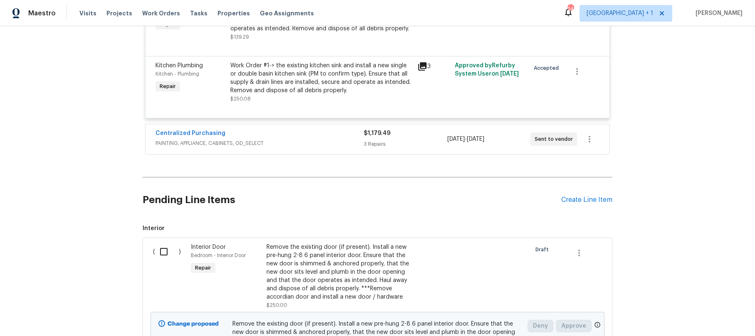
scroll to position [2944, 0]
click at [591, 195] on div "Create Line Item" at bounding box center [586, 199] width 51 height 8
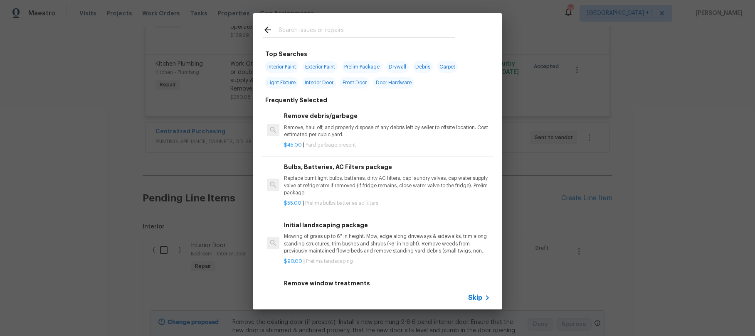
click at [326, 32] on input "text" at bounding box center [367, 31] width 176 height 12
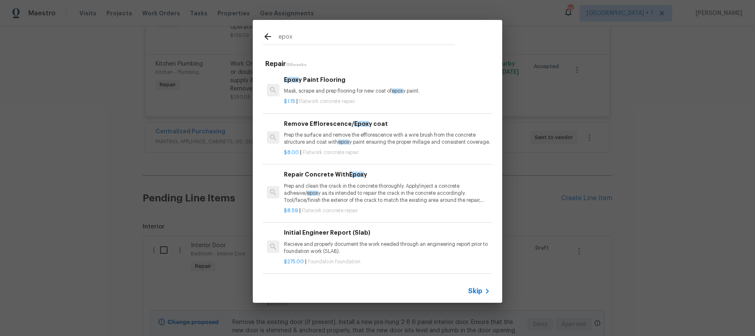
type input "epox"
click at [321, 83] on h6 "Epox y Paint Flooring" at bounding box center [387, 79] width 206 height 9
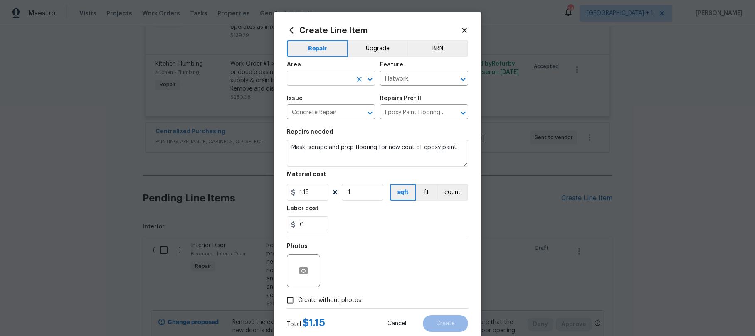
click at [323, 82] on input "text" at bounding box center [319, 79] width 65 height 13
click at [310, 97] on li "Garage" at bounding box center [328, 98] width 88 height 14
type input "Garage"
click at [357, 193] on input "1" at bounding box center [363, 192] width 42 height 17
type input "425"
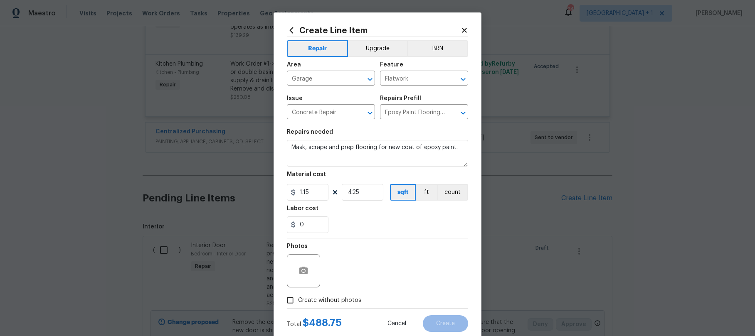
drag, startPoint x: 381, startPoint y: 217, endPoint x: 377, endPoint y: 214, distance: 5.3
click at [381, 217] on div "0" at bounding box center [377, 225] width 181 height 17
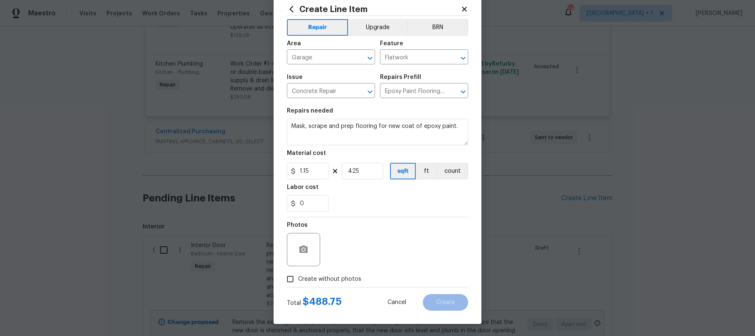
scroll to position [22, 0]
click at [290, 279] on input "Create without photos" at bounding box center [290, 279] width 16 height 16
checkbox input "true"
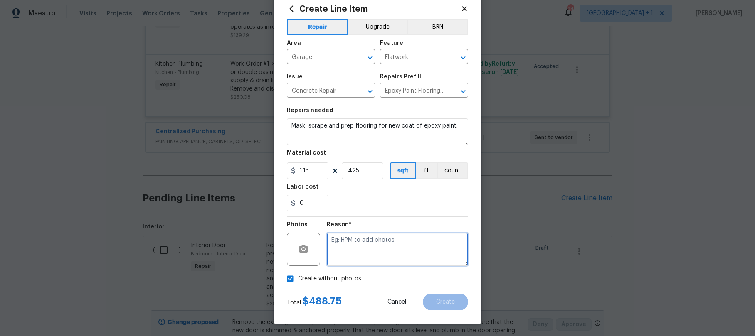
click at [366, 254] on textarea at bounding box center [397, 249] width 141 height 33
type textarea "."
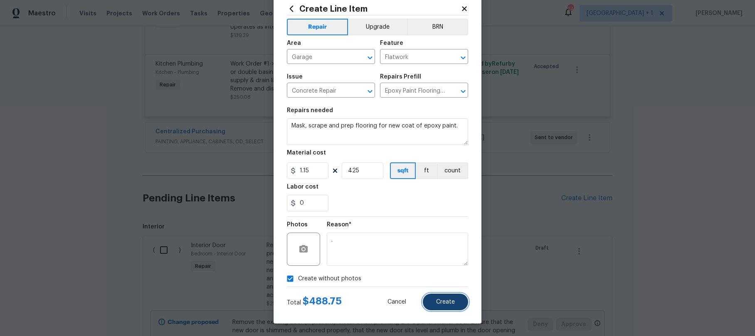
click at [459, 310] on button "Create" at bounding box center [445, 302] width 45 height 17
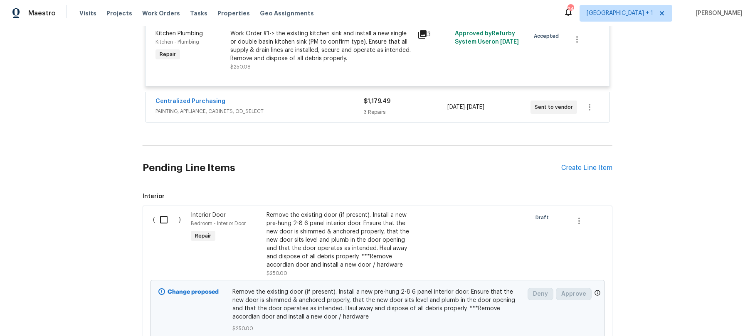
scroll to position [2963, 0]
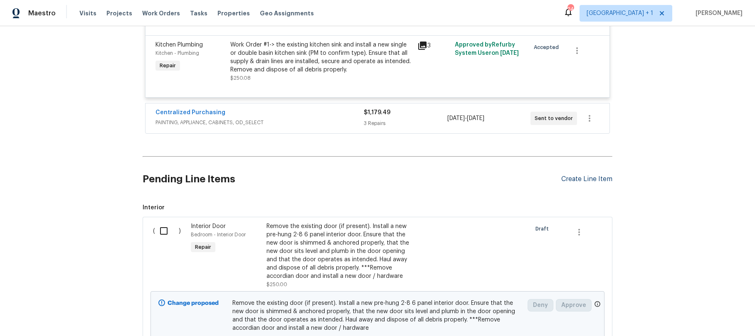
click at [584, 175] on div "Create Line Item" at bounding box center [586, 179] width 51 height 8
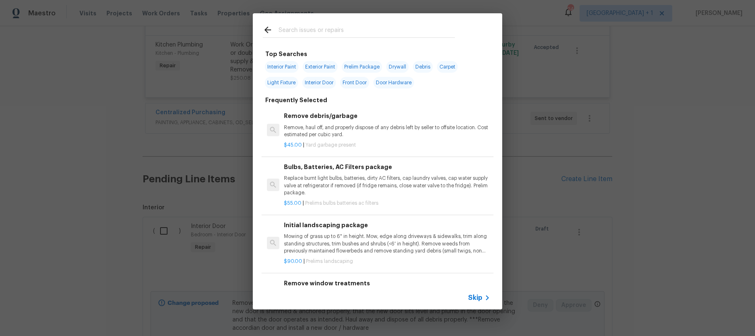
click at [322, 82] on span "Interior Door" at bounding box center [319, 83] width 34 height 12
type input "Interior Door"
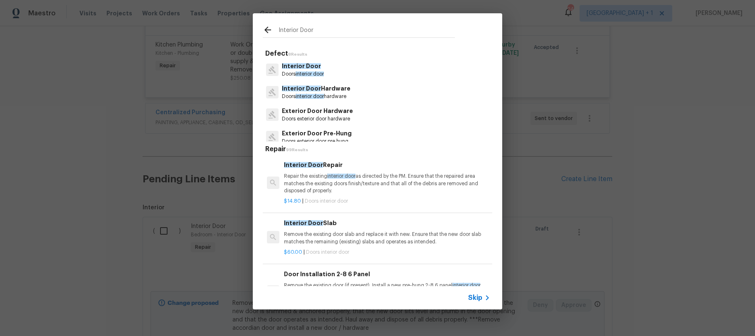
click at [307, 69] on p "Interior Door" at bounding box center [303, 66] width 42 height 9
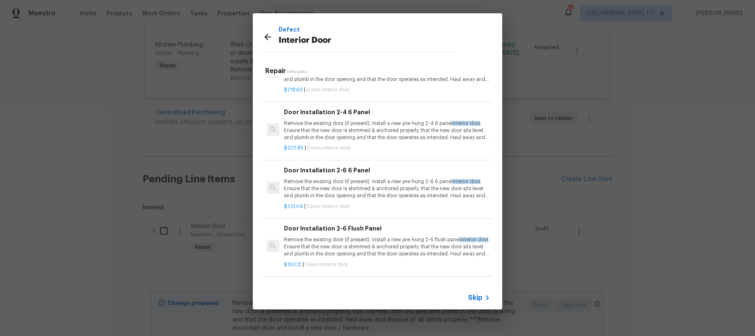
scroll to position [135, 0]
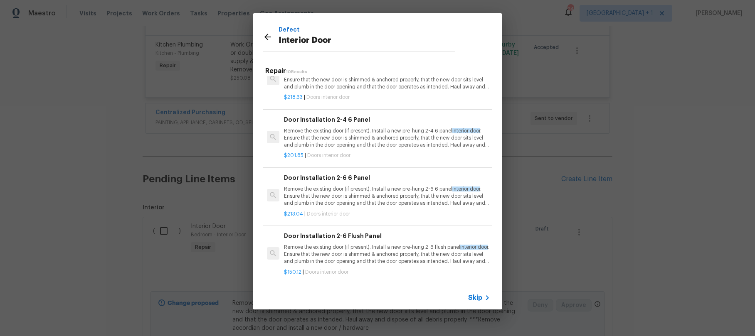
click at [339, 196] on p "Remove the existing door (if present). Install a new pre-hung 2-6 6 panel inter…" at bounding box center [387, 196] width 206 height 21
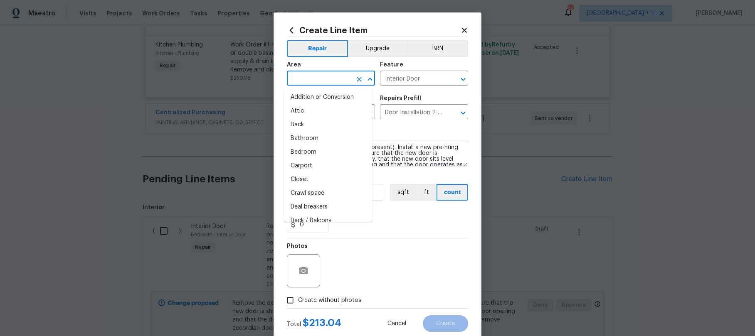
click at [314, 83] on input "text" at bounding box center [319, 79] width 65 height 13
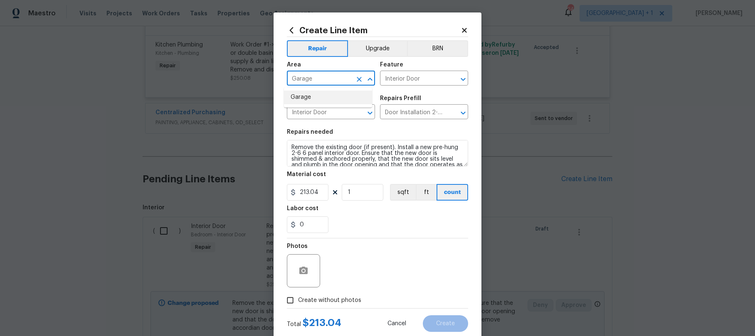
click at [304, 100] on li "Garage" at bounding box center [328, 98] width 88 height 14
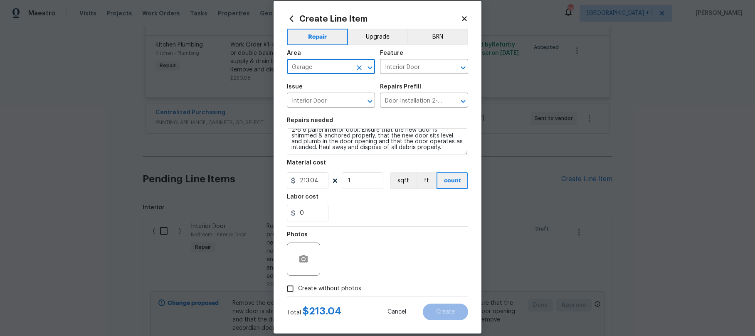
scroll to position [22, 0]
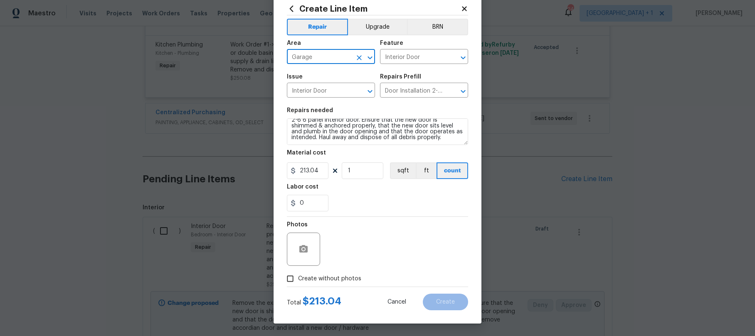
type input "Garage"
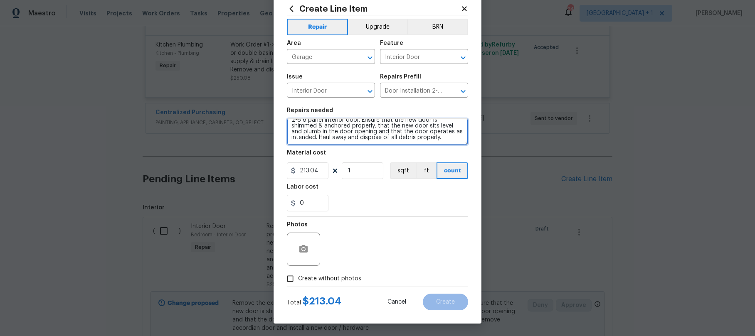
click at [452, 140] on textarea "Remove the existing door (if present). Install a new pre-hung 2-6 6 panel inter…" at bounding box center [377, 132] width 181 height 27
type textarea "Remove the existing door (if present). Install a new pre-hung 2-6 6 panel inter…"
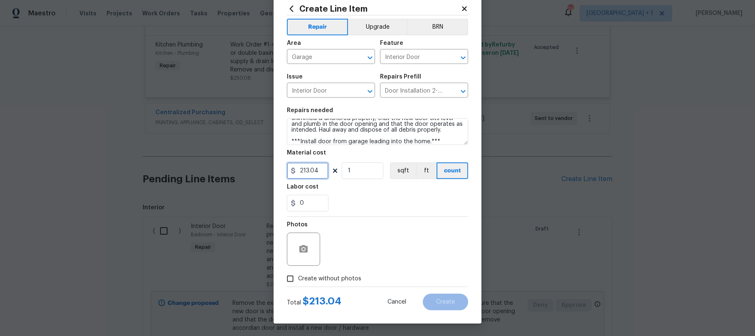
drag, startPoint x: 324, startPoint y: 171, endPoint x: 292, endPoint y: 171, distance: 32.0
click at [292, 171] on div "213.04" at bounding box center [308, 171] width 42 height 17
type input "250"
click at [287, 279] on input "Create without photos" at bounding box center [290, 279] width 16 height 16
checkbox input "true"
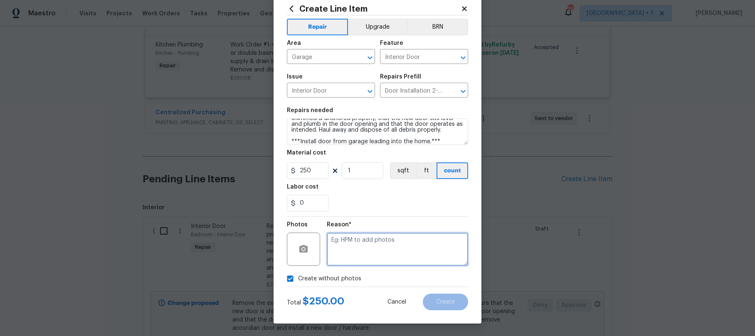
click at [352, 251] on textarea at bounding box center [397, 249] width 141 height 33
type textarea "."
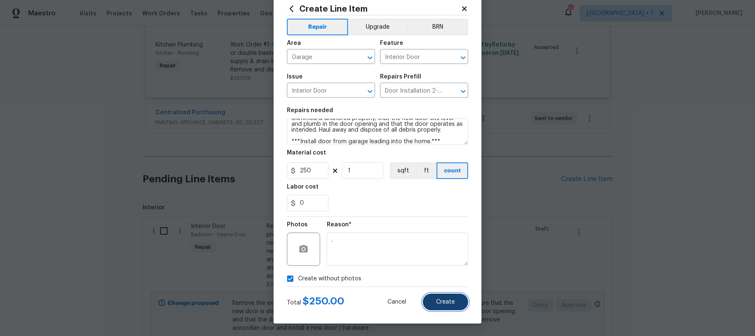
click at [444, 298] on button "Create" at bounding box center [445, 302] width 45 height 17
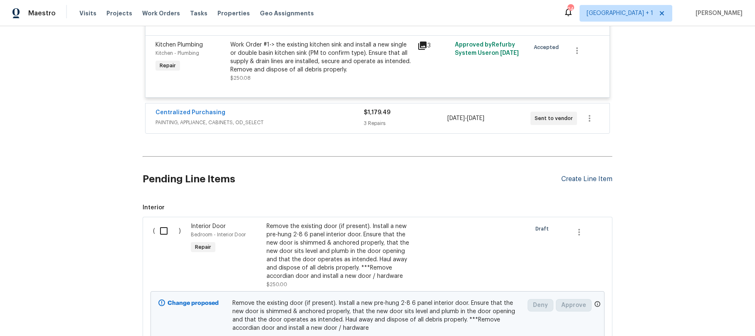
click at [588, 175] on div "Create Line Item" at bounding box center [586, 179] width 51 height 8
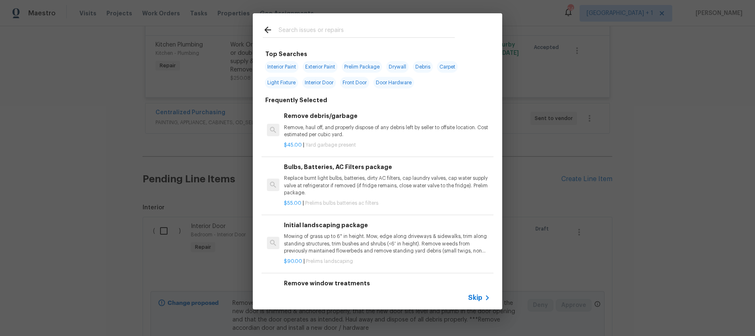
click at [307, 33] on input "text" at bounding box center [367, 31] width 176 height 12
click at [285, 82] on span "Light Fixture" at bounding box center [281, 83] width 33 height 12
type input "Light Fixture"
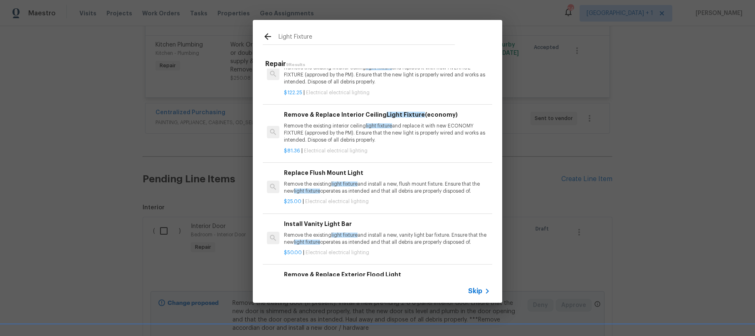
scroll to position [135, 0]
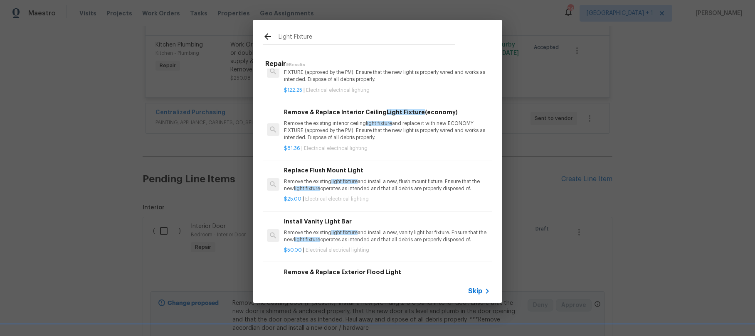
click at [336, 184] on span "light fixture" at bounding box center [344, 181] width 26 height 5
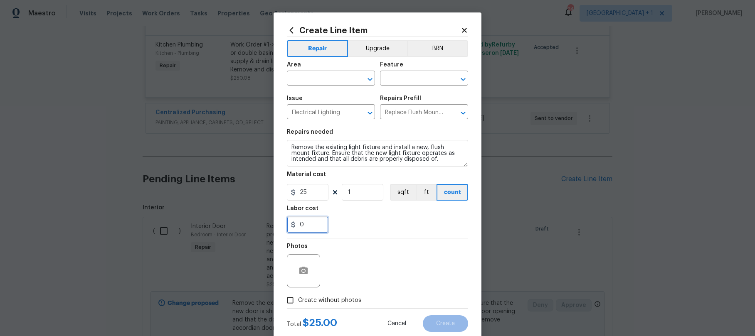
drag, startPoint x: 313, startPoint y: 222, endPoint x: 290, endPoint y: 222, distance: 22.9
click at [290, 222] on div "0" at bounding box center [308, 225] width 42 height 17
type input "55"
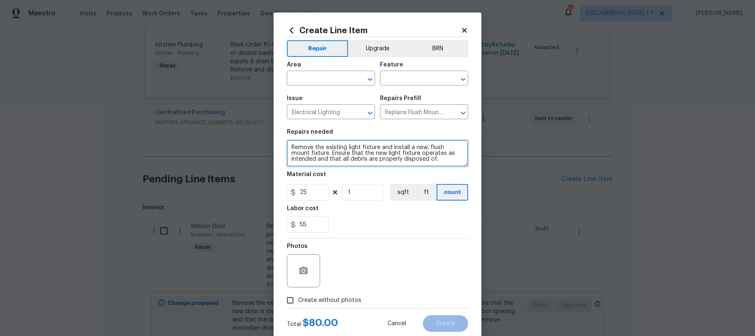
click at [422, 158] on textarea "Remove the existing light fixture and install a new, flush mount fixture. Ensur…" at bounding box center [377, 153] width 181 height 27
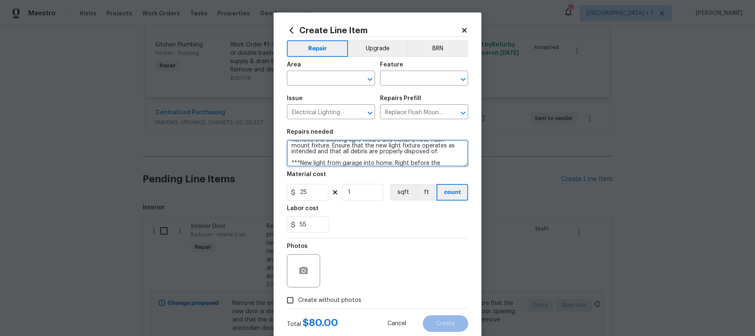
scroll to position [13, 0]
type textarea "Remove the existing light fixture and install a new, flush mount fixture. Ensur…"
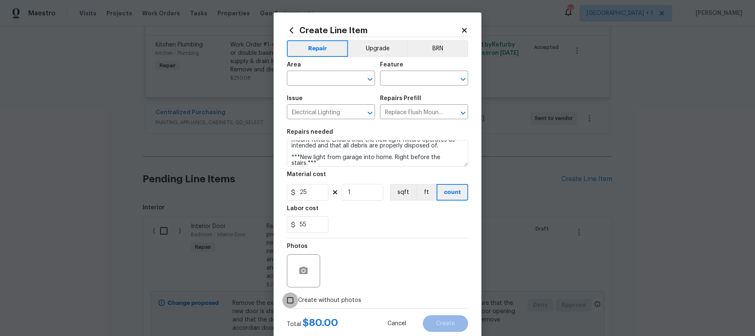
click at [290, 299] on input "Create without photos" at bounding box center [290, 301] width 16 height 16
checkbox input "true"
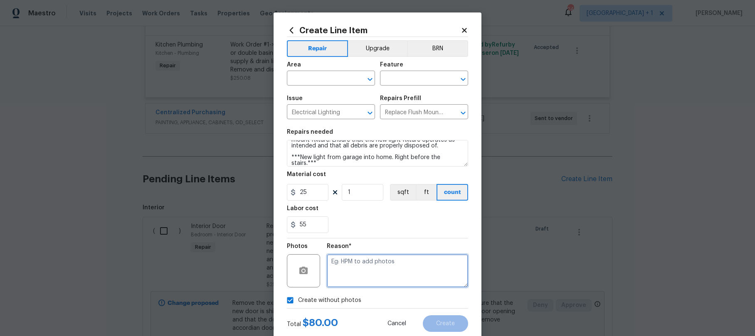
click at [341, 272] on textarea at bounding box center [397, 270] width 141 height 33
click at [389, 274] on textarea "." at bounding box center [397, 270] width 141 height 33
type textarea "."
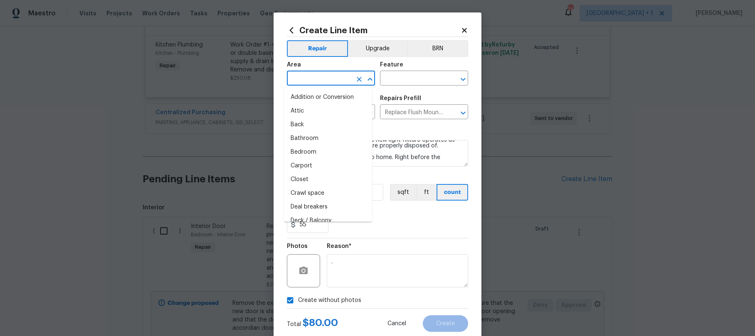
click at [309, 79] on input "text" at bounding box center [319, 79] width 65 height 13
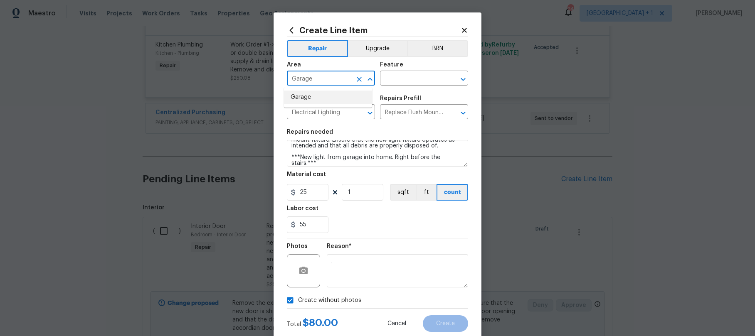
click at [301, 99] on li "Garage" at bounding box center [328, 98] width 88 height 14
type input "Garage"
click at [402, 78] on input "text" at bounding box center [412, 79] width 65 height 13
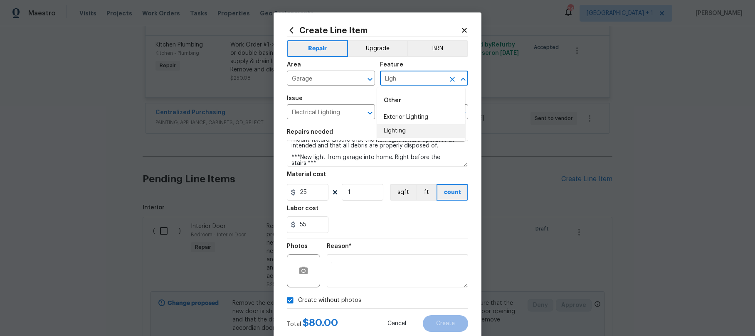
click at [398, 135] on li "Lighting" at bounding box center [421, 131] width 88 height 14
type input "Lighting"
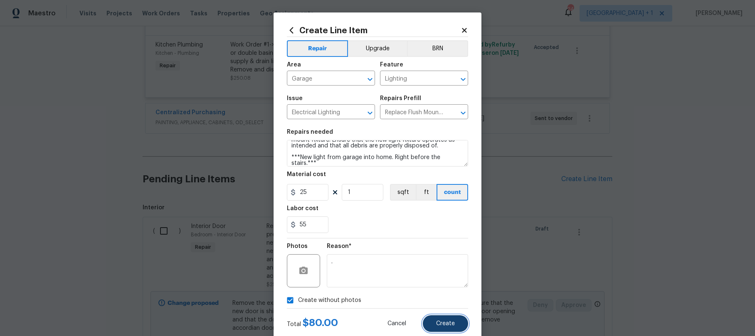
click at [442, 324] on span "Create" at bounding box center [445, 324] width 19 height 6
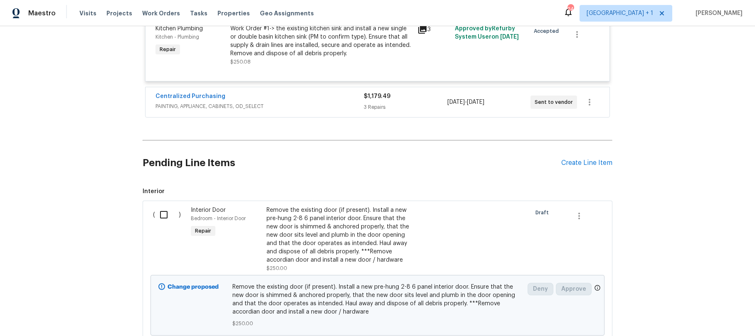
scroll to position [2976, 0]
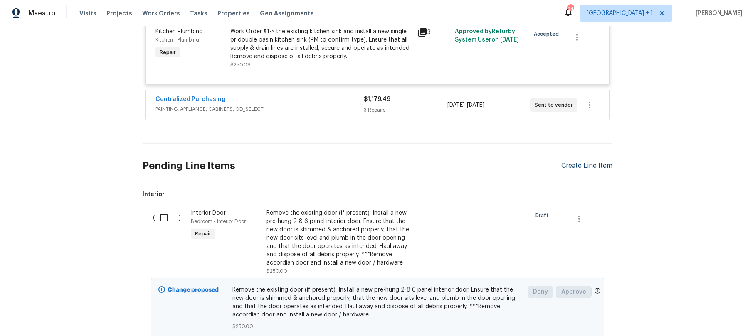
click at [580, 162] on div "Create Line Item" at bounding box center [586, 166] width 51 height 8
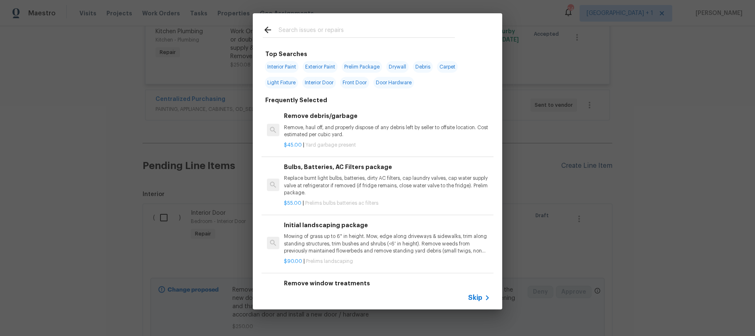
click at [580, 151] on div "Top Searches Interior Paint Exterior Paint Prelim Package Drywall Debris Carpet…" at bounding box center [377, 161] width 755 height 323
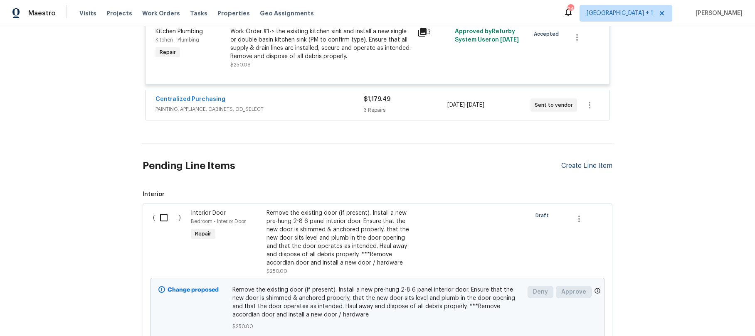
click at [575, 162] on div "Create Line Item" at bounding box center [586, 166] width 51 height 8
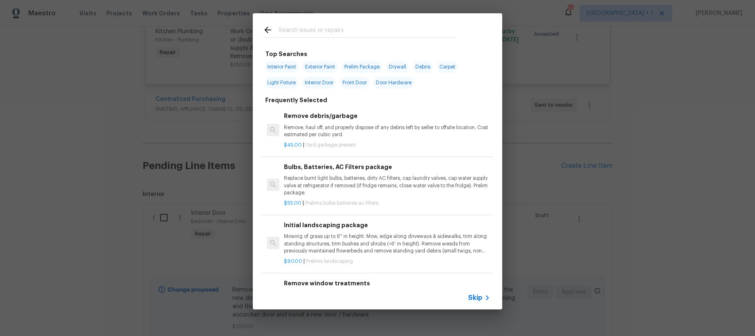
click at [296, 26] on input "text" at bounding box center [367, 31] width 176 height 12
click at [470, 299] on span "Skip" at bounding box center [475, 298] width 14 height 8
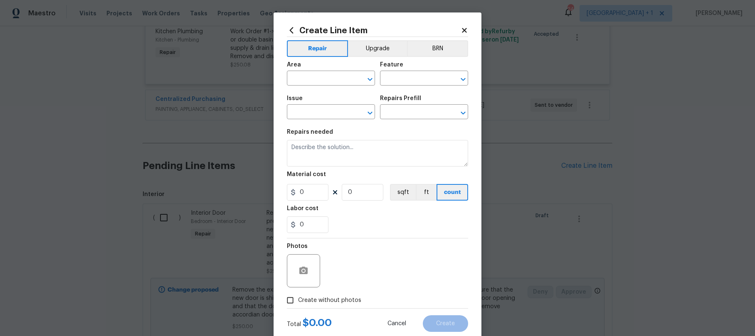
click at [306, 72] on div "Area" at bounding box center [331, 67] width 88 height 11
click at [306, 73] on input "text" at bounding box center [319, 79] width 65 height 13
click at [310, 98] on li "Kitchen" at bounding box center [328, 98] width 88 height 14
type input "Kitchen"
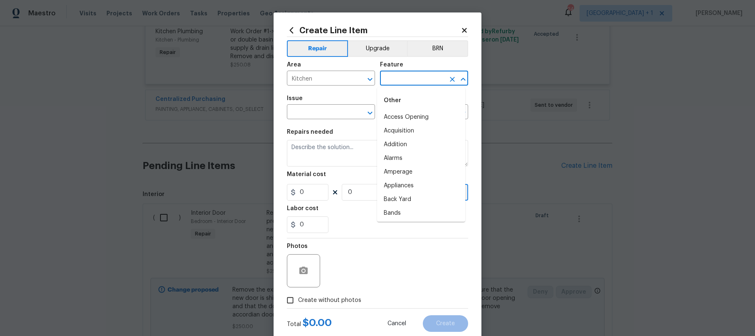
click at [410, 76] on input "text" at bounding box center [412, 79] width 65 height 13
type input "T"
type input "B"
click at [397, 112] on li "Tile" at bounding box center [421, 118] width 88 height 14
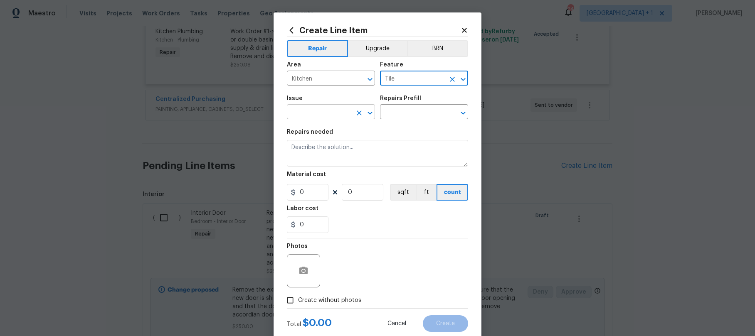
type input "Tile"
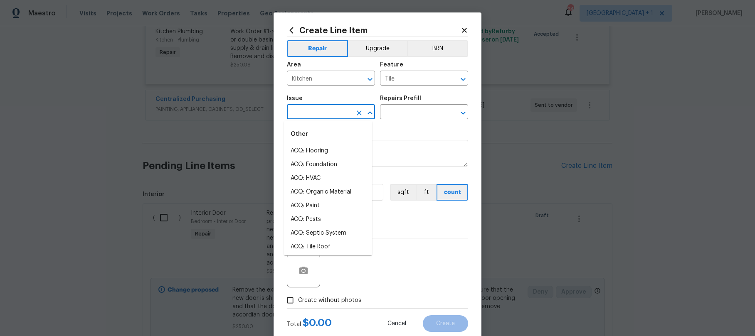
click at [330, 112] on input "text" at bounding box center [319, 112] width 65 height 13
type input "K"
type input "a"
click at [321, 153] on li "Kitchen Cabinets" at bounding box center [328, 151] width 88 height 14
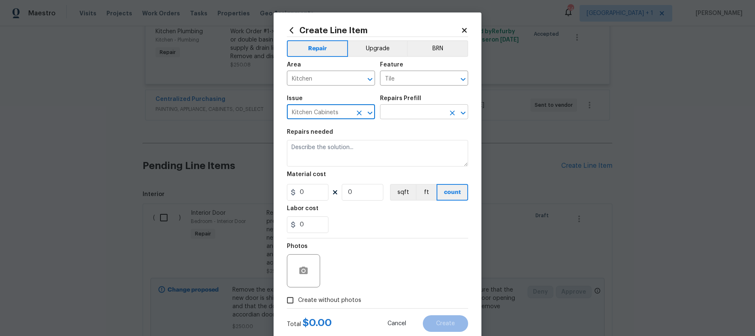
type input "Kitchen Cabinets"
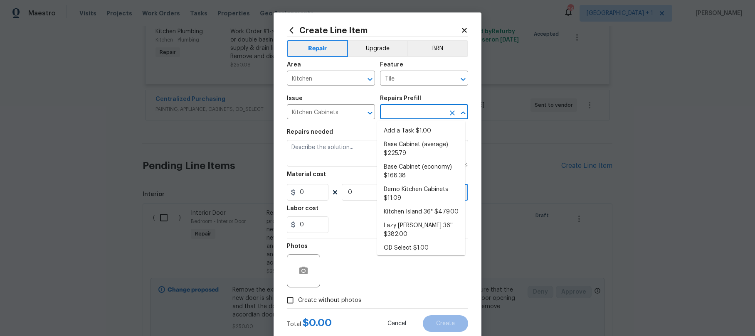
click at [405, 112] on input "text" at bounding box center [412, 112] width 65 height 13
click at [404, 134] on li "Add a Task $1.00" at bounding box center [421, 131] width 88 height 14
type input "Cabinets"
type input "Add a Task $1.00"
type textarea "HPM to detail"
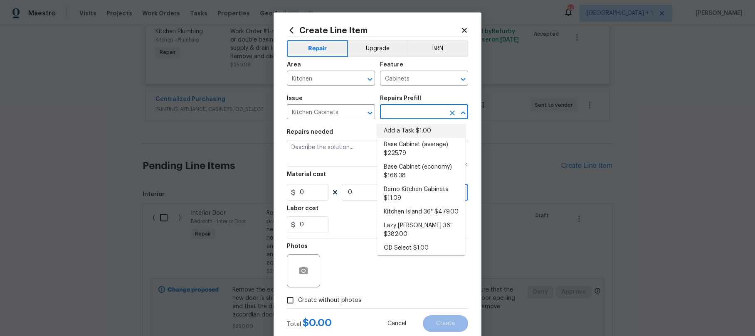
type input "1"
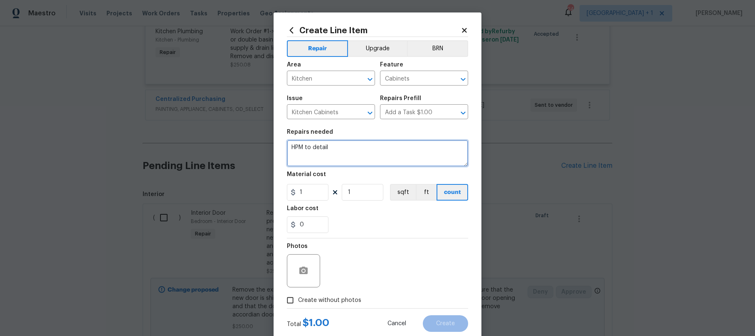
drag, startPoint x: 334, startPoint y: 148, endPoint x: 272, endPoint y: 142, distance: 61.8
click at [274, 142] on div "Create Line Item Repair Upgrade BRN Area Kitchen ​ Feature Cabinets ​ Issue Kit…" at bounding box center [378, 178] width 208 height 333
type textarea "Remove tile behind stove and replace with matching tile in kitchen. Lets discus."
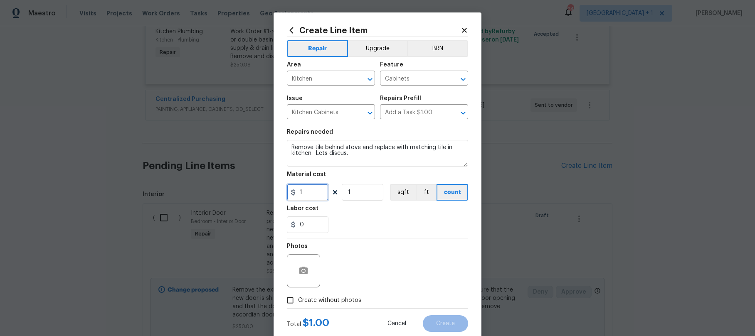
drag, startPoint x: 310, startPoint y: 194, endPoint x: 289, endPoint y: 192, distance: 21.7
click at [289, 192] on div "1" at bounding box center [308, 192] width 42 height 17
type input "300"
click at [353, 222] on div "0" at bounding box center [377, 225] width 181 height 17
click at [294, 304] on input "Create without photos" at bounding box center [290, 301] width 16 height 16
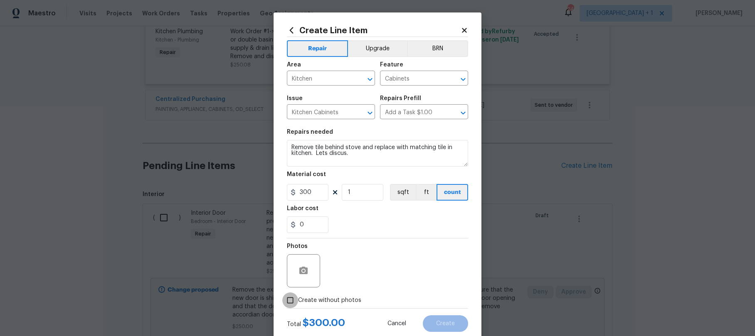
checkbox input "true"
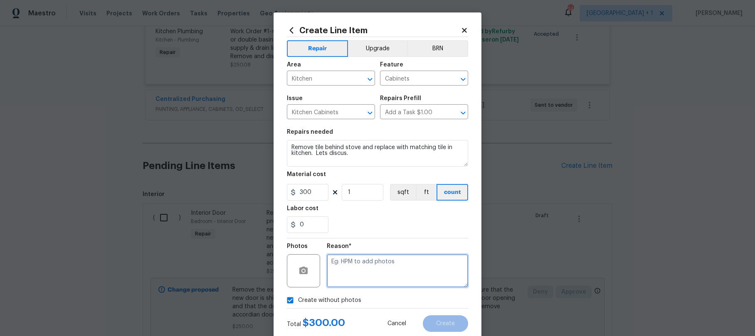
click at [362, 272] on textarea at bounding box center [397, 270] width 141 height 33
type textarea "."
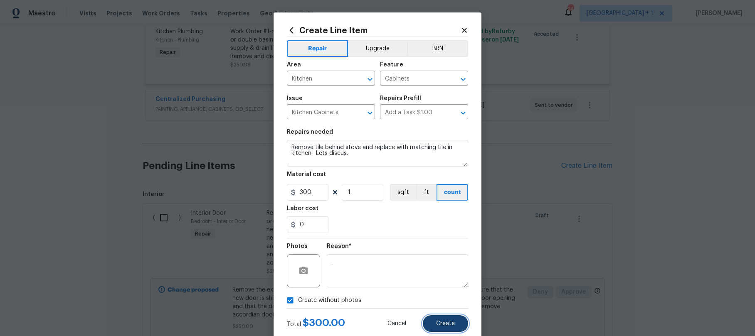
click at [449, 322] on span "Create" at bounding box center [445, 324] width 19 height 6
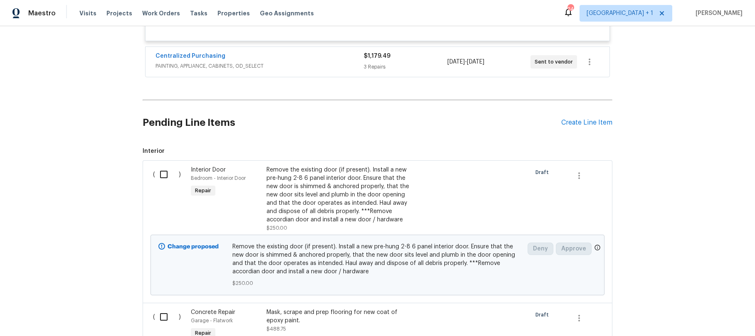
scroll to position [2856, 0]
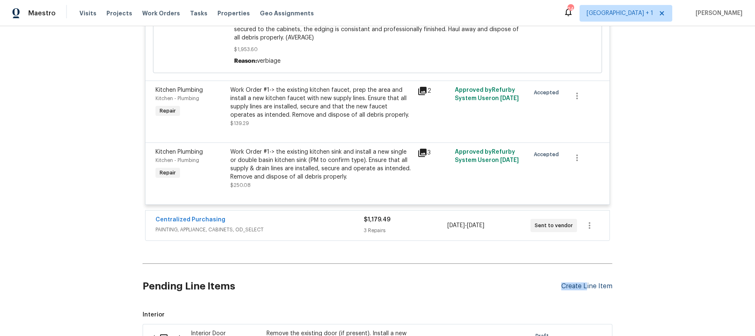
click at [585, 283] on div "Create Line Item" at bounding box center [586, 287] width 51 height 8
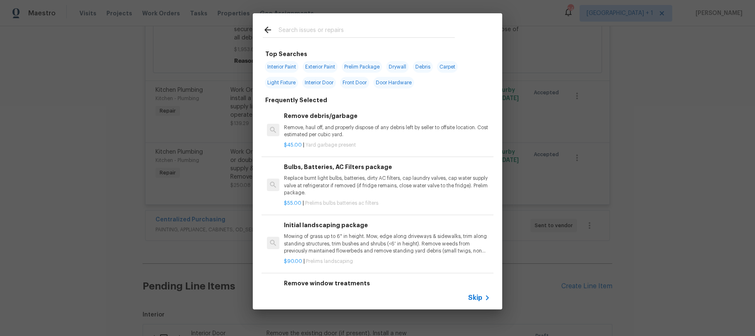
click at [310, 22] on div at bounding box center [359, 29] width 212 height 33
click at [480, 300] on span "Skip" at bounding box center [475, 298] width 14 height 8
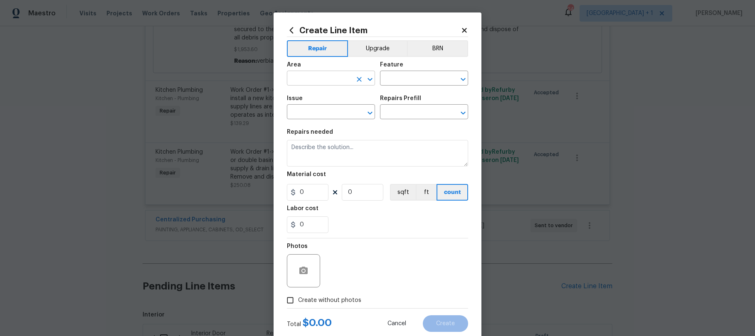
click at [326, 79] on input "text" at bounding box center [319, 79] width 65 height 13
click at [319, 113] on li "Interior Overall" at bounding box center [328, 111] width 88 height 14
type input "Interior Overall"
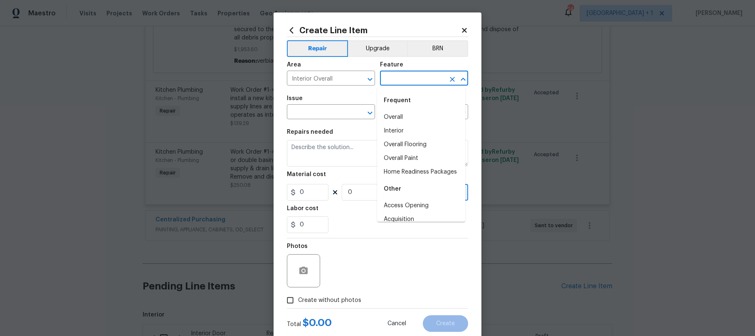
click at [407, 77] on input "text" at bounding box center [412, 79] width 65 height 13
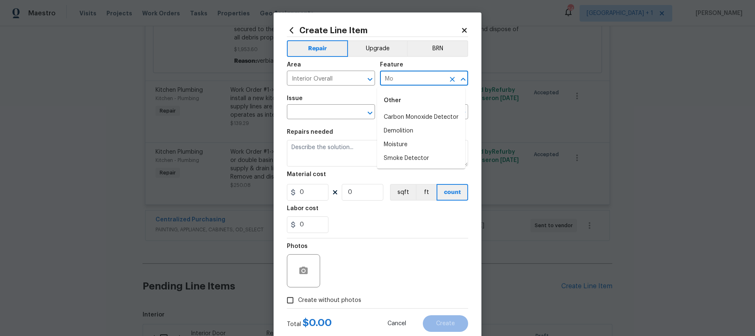
type input "M"
click at [405, 165] on li "Interior Trim" at bounding box center [421, 165] width 88 height 14
type input "Interior Trim"
click at [307, 115] on input "text" at bounding box center [319, 112] width 65 height 13
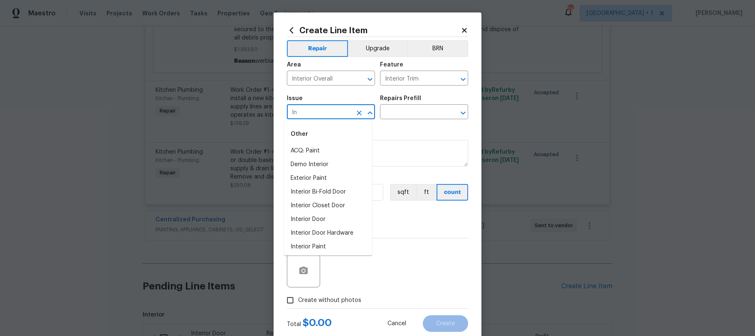
type input "I"
click at [318, 150] on li "Interior Trim" at bounding box center [328, 151] width 88 height 14
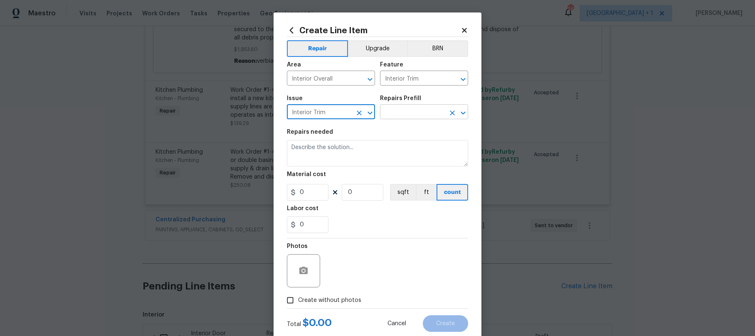
type input "Interior Trim"
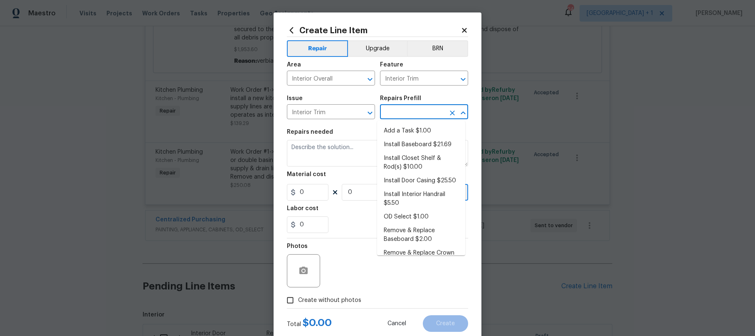
click at [403, 117] on input "text" at bounding box center [412, 112] width 65 height 13
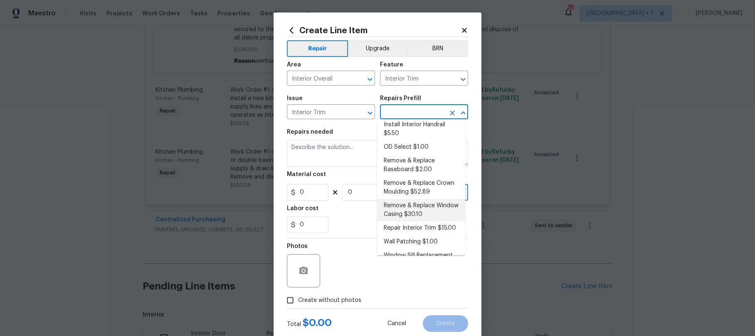
scroll to position [74, 0]
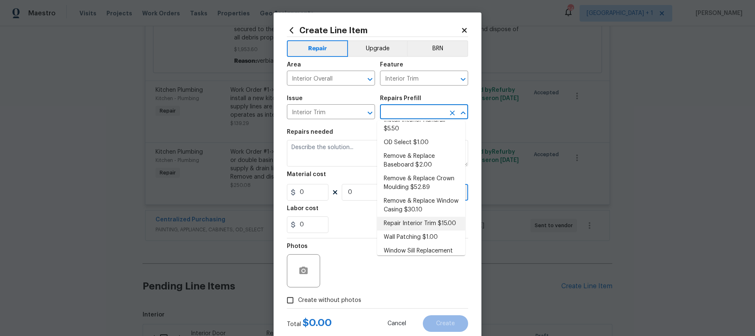
click at [409, 231] on li "Repair Interior Trim $15.00" at bounding box center [421, 224] width 88 height 14
type input "Repair Interior Trim $15.00"
type textarea "Repair the damaged interior trim. Ensure that the repair matches the finish of …"
type input "15"
type input "1"
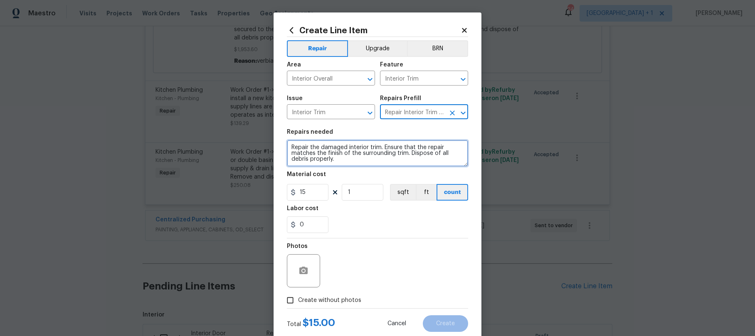
click at [352, 165] on textarea "Repair the damaged interior trim. Ensure that the repair matches the finish of …" at bounding box center [377, 153] width 181 height 27
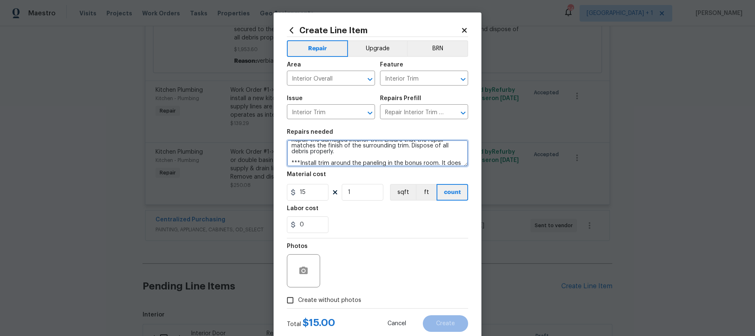
scroll to position [13, 0]
type textarea "Repair the damaged interior trim. Ensure that the repair matches the finish of …"
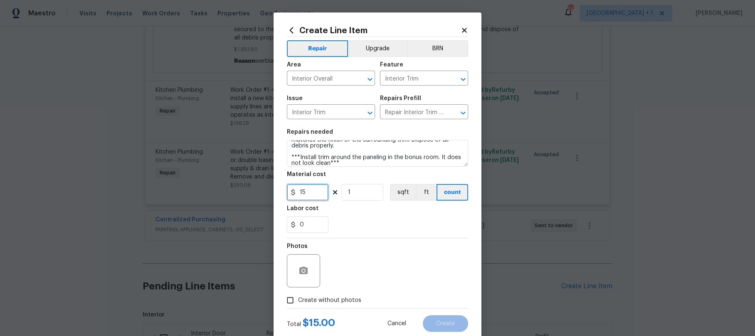
drag, startPoint x: 309, startPoint y: 193, endPoint x: 287, endPoint y: 195, distance: 22.6
click at [287, 195] on div "15" at bounding box center [308, 192] width 42 height 17
type input "200"
click at [290, 301] on input "Create without photos" at bounding box center [290, 301] width 16 height 16
checkbox input "true"
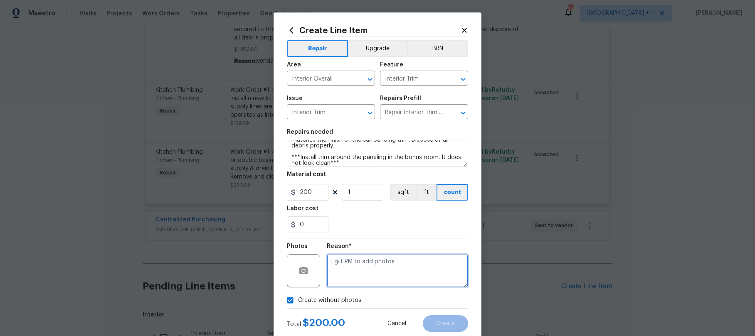
click at [341, 277] on textarea at bounding box center [397, 270] width 141 height 33
type textarea "."
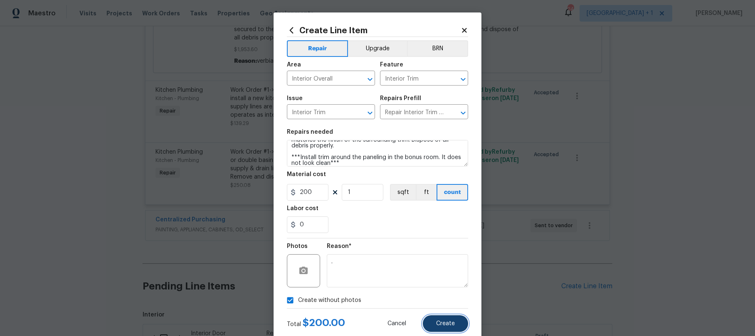
click at [451, 322] on span "Create" at bounding box center [445, 324] width 19 height 6
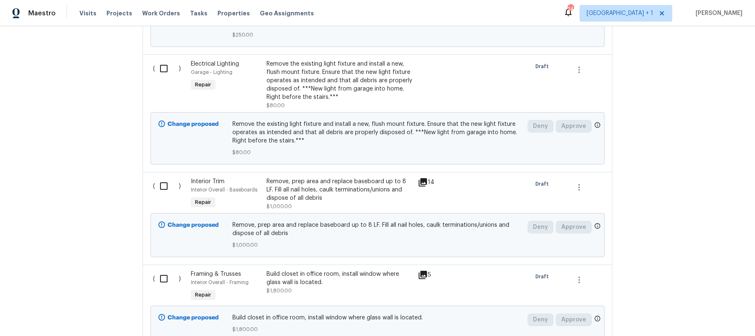
scroll to position [3496, 0]
click at [326, 270] on div "Build closet in office room, install window where glass wall is located." at bounding box center [340, 278] width 146 height 17
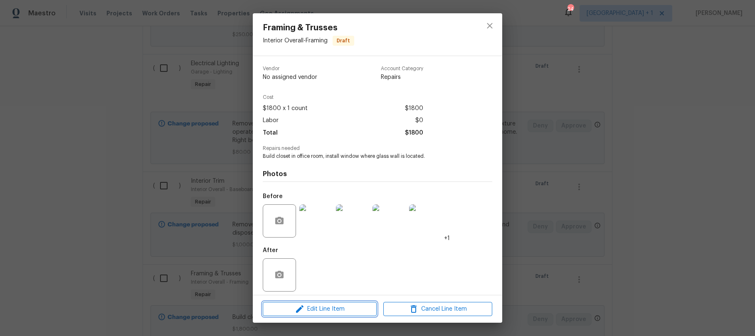
click at [331, 312] on span "Edit Line Item" at bounding box center [319, 309] width 109 height 10
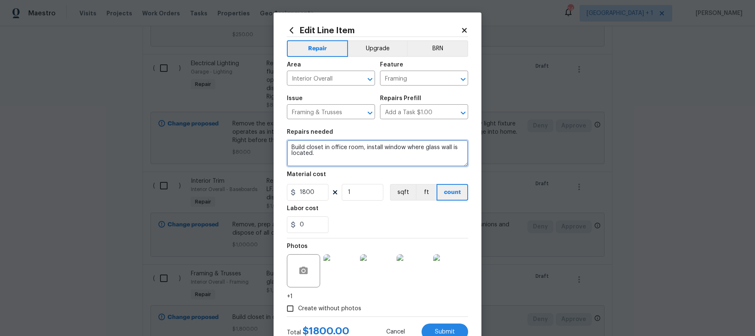
click at [336, 163] on textarea "Build closet in office room, install window where glass wall is located." at bounding box center [377, 153] width 181 height 27
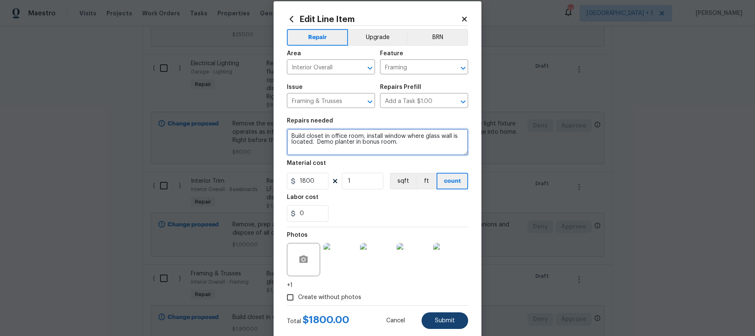
scroll to position [12, 0]
type textarea "Build closet in office room, install window where glass wall is located. Demo p…"
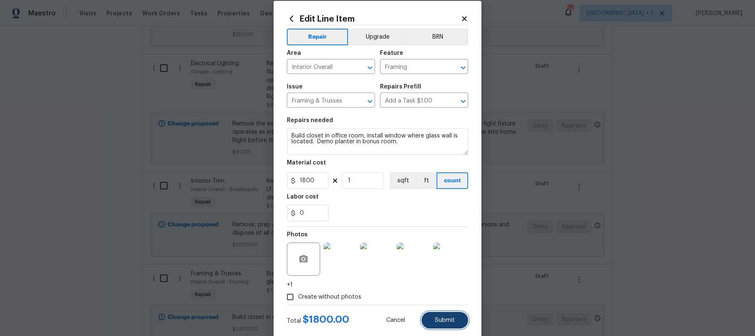
click at [450, 324] on button "Submit" at bounding box center [445, 320] width 47 height 17
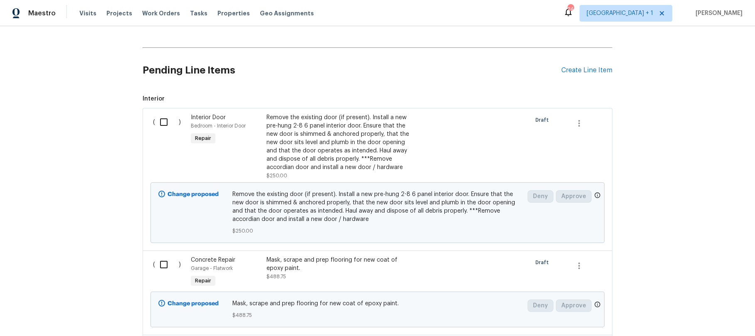
scroll to position [3071, 0]
click at [578, 67] on div "Create Line Item" at bounding box center [586, 71] width 51 height 8
click at [583, 67] on div "Create Line Item" at bounding box center [586, 71] width 51 height 8
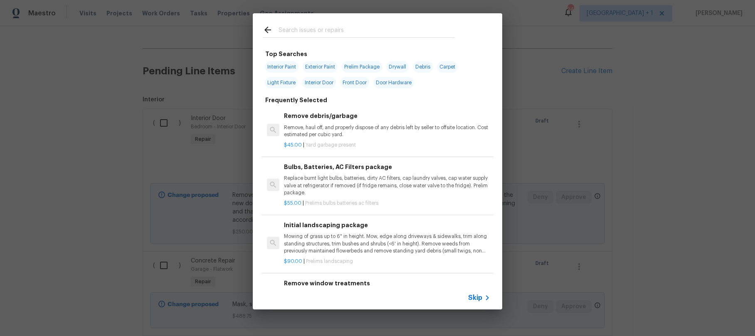
click at [324, 34] on input "text" at bounding box center [367, 31] width 176 height 12
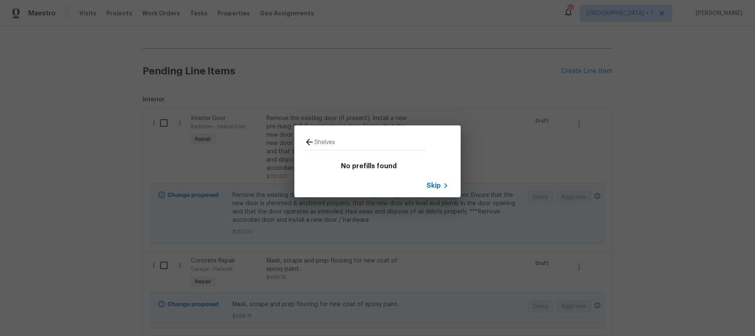
type input "Shelves"
click at [443, 189] on icon at bounding box center [446, 186] width 10 height 10
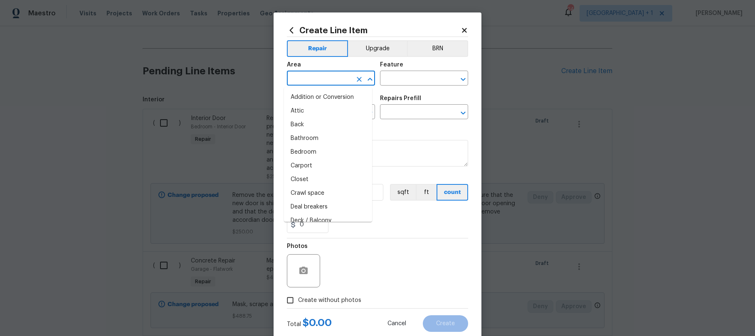
click at [306, 77] on input "text" at bounding box center [319, 79] width 65 height 13
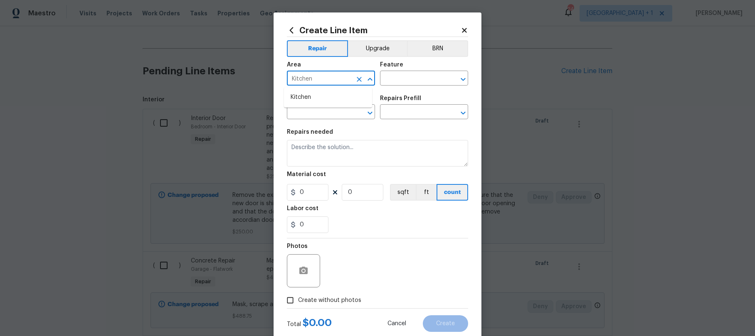
type input "Kitchen"
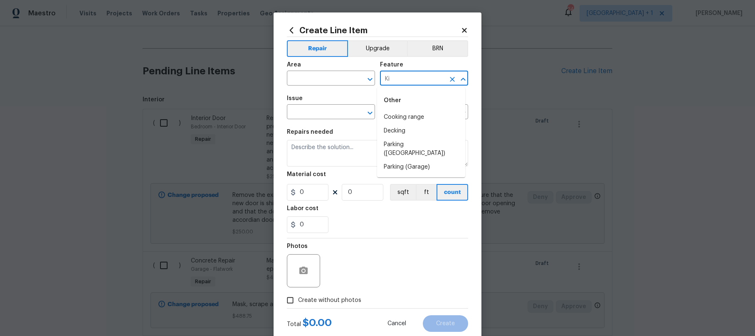
type input "K"
click at [306, 84] on input "text" at bounding box center [319, 79] width 65 height 13
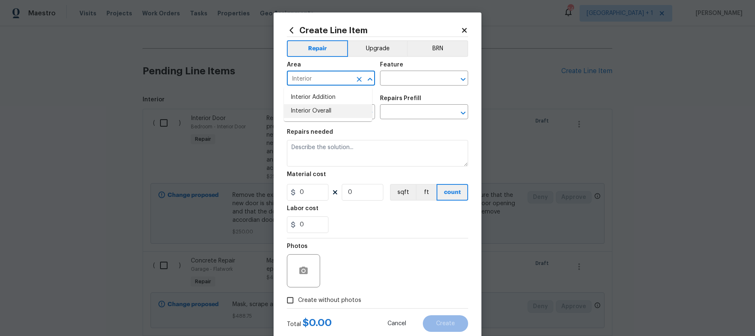
click at [310, 111] on li "Interior Overall" at bounding box center [328, 111] width 88 height 14
type input "Interior Overall"
click at [388, 82] on input "text" at bounding box center [412, 79] width 65 height 13
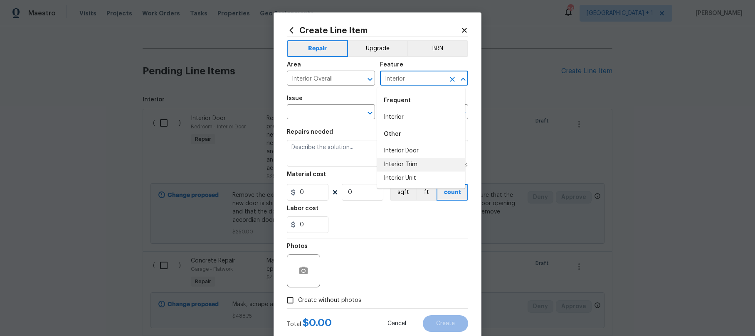
click at [389, 166] on li "Interior Trim" at bounding box center [421, 165] width 88 height 14
type input "Interior Trim"
click at [295, 116] on input "text" at bounding box center [319, 112] width 65 height 13
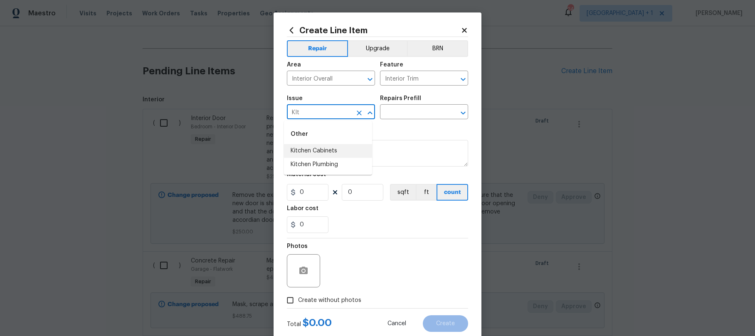
click at [312, 152] on li "Kitchen Cabinets" at bounding box center [328, 151] width 88 height 14
type input "Kitchen Cabinets"
click at [405, 113] on input "text" at bounding box center [412, 112] width 65 height 13
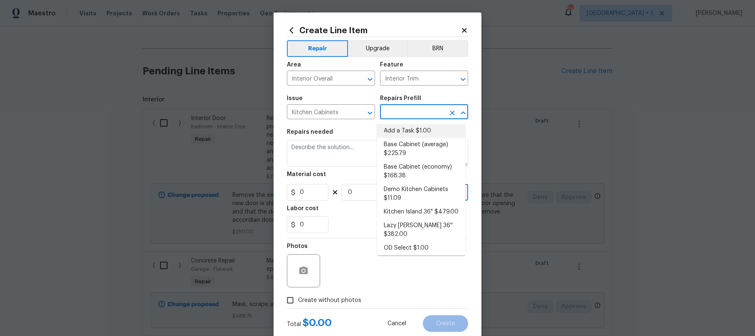
click at [403, 136] on li "Add a Task $1.00" at bounding box center [421, 131] width 88 height 14
type input "Cabinets"
type input "Add a Task $1.00"
type textarea "HPM to detail"
type input "1"
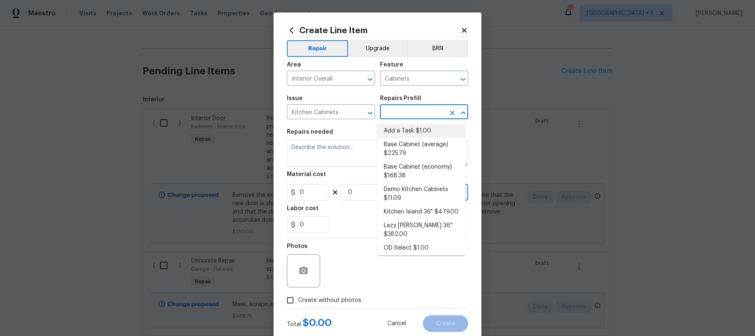
type input "1"
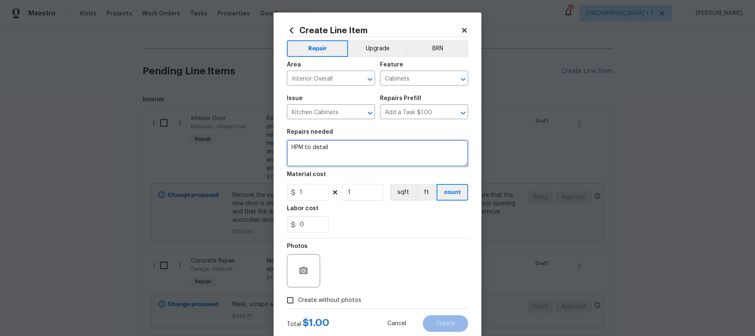
drag, startPoint x: 343, startPoint y: 152, endPoint x: 274, endPoint y: 146, distance: 68.9
click at [274, 146] on div "Create Line Item Repair Upgrade BRN Area Interior Overall ​ Feature Cabinets ​ …" at bounding box center [378, 178] width 208 height 333
type textarea "Install shelves to the left of the stove on that wall."
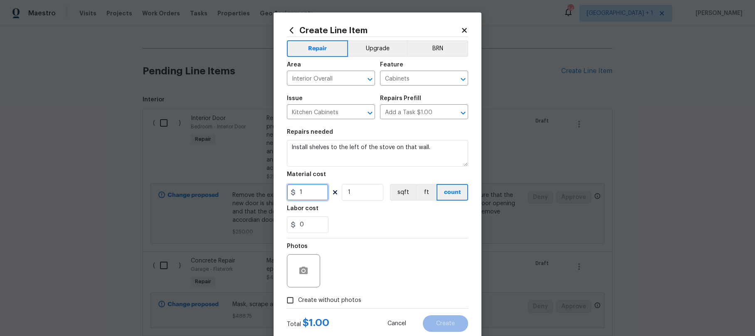
drag, startPoint x: 306, startPoint y: 194, endPoint x: 293, endPoint y: 190, distance: 13.5
click at [293, 190] on div "1" at bounding box center [308, 192] width 42 height 17
drag, startPoint x: 320, startPoint y: 194, endPoint x: 297, endPoint y: 194, distance: 22.9
click at [297, 194] on input "150.00" at bounding box center [308, 192] width 42 height 17
type input "125"
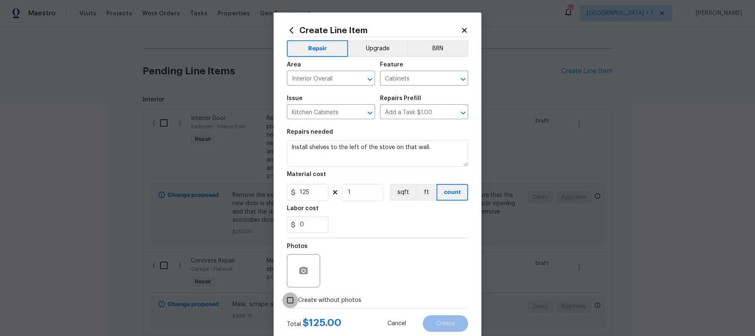
click at [287, 299] on input "Create without photos" at bounding box center [290, 301] width 16 height 16
checkbox input "true"
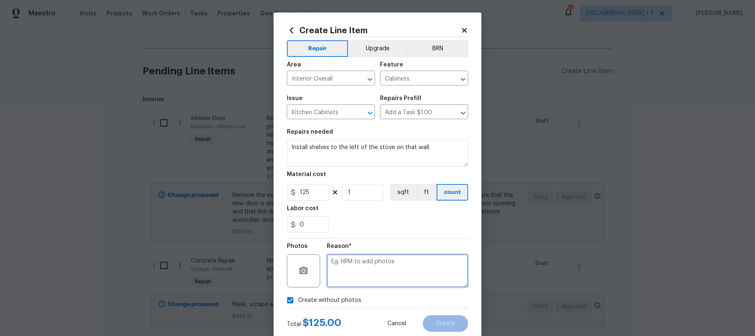
click at [350, 255] on textarea at bounding box center [397, 270] width 141 height 33
type textarea "."
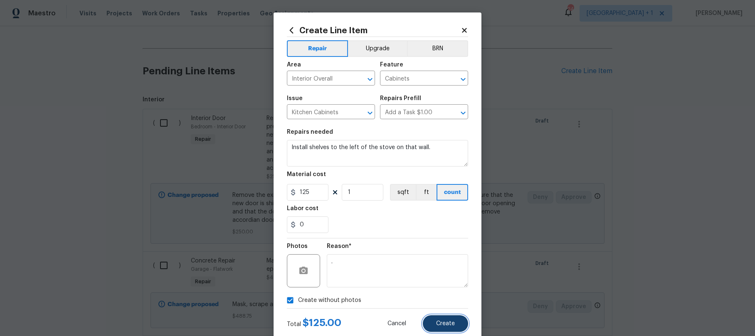
click at [438, 324] on span "Create" at bounding box center [445, 324] width 19 height 6
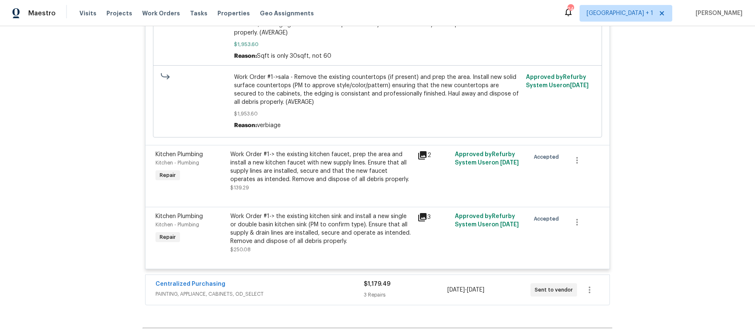
scroll to position [2884, 0]
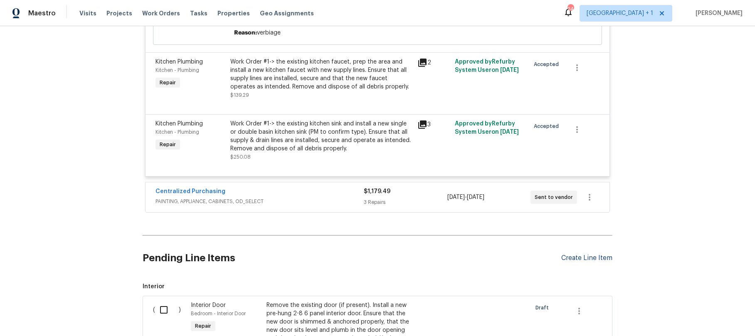
click at [580, 254] on div "Create Line Item" at bounding box center [586, 258] width 51 height 8
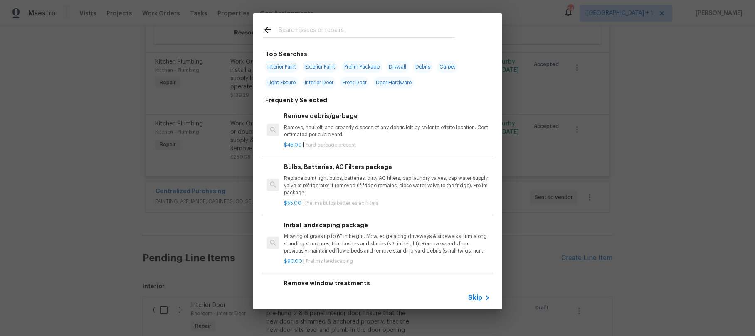
click at [478, 298] on span "Skip" at bounding box center [475, 298] width 14 height 8
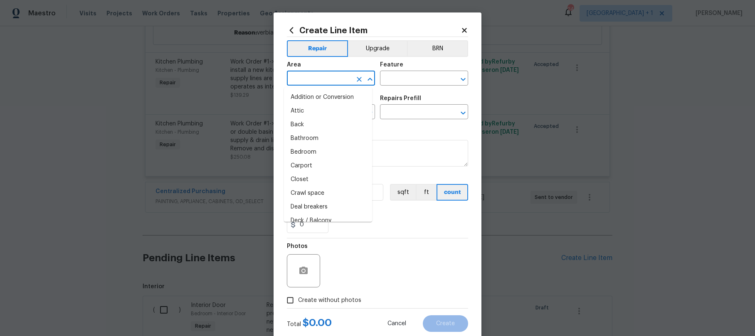
click at [311, 80] on input "text" at bounding box center [319, 79] width 65 height 13
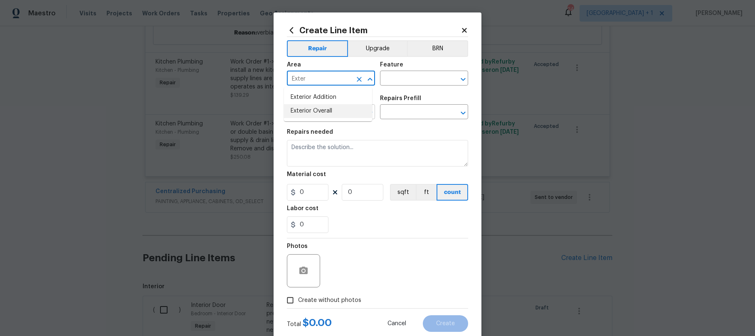
click at [309, 115] on li "Exterior Overall" at bounding box center [328, 111] width 88 height 14
type input "Exterior Overall"
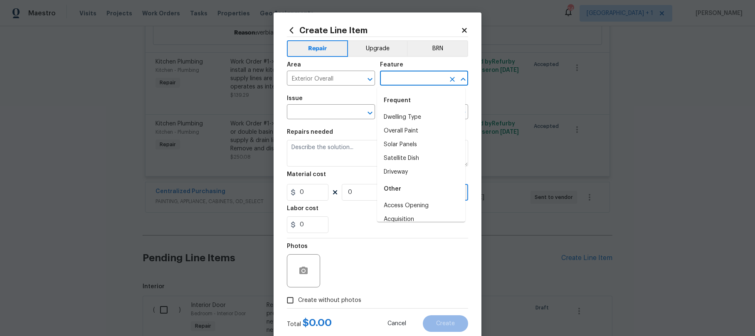
click at [395, 74] on input "text" at bounding box center [412, 79] width 65 height 13
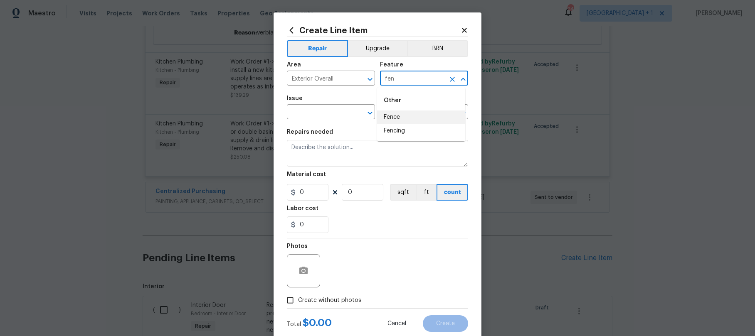
click at [395, 120] on li "Fence" at bounding box center [421, 118] width 88 height 14
type input "Fence"
click at [319, 115] on input "text" at bounding box center [319, 112] width 65 height 13
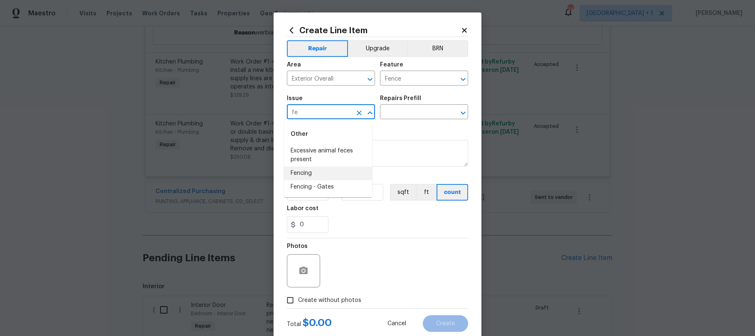
click at [311, 173] on li "Fencing" at bounding box center [328, 174] width 88 height 14
type input "Fencing"
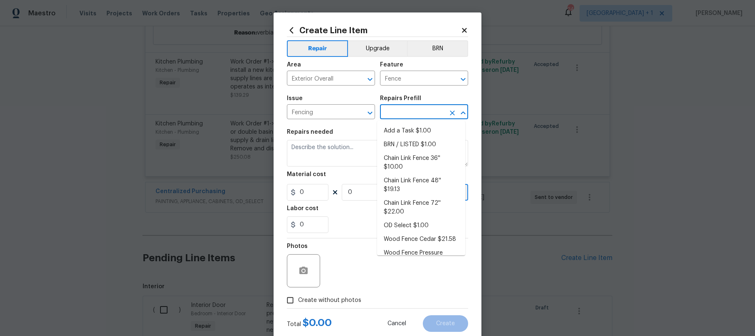
click at [397, 115] on input "text" at bounding box center [412, 112] width 65 height 13
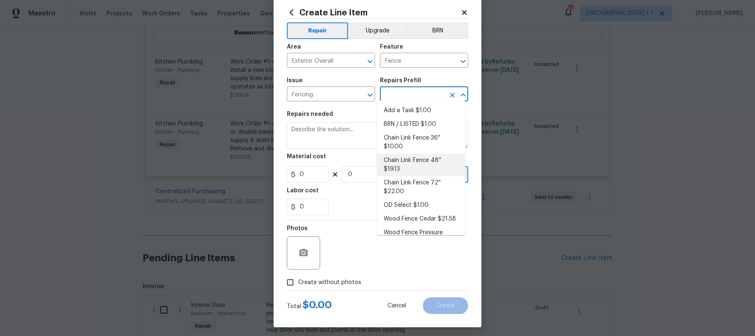
scroll to position [20, 0]
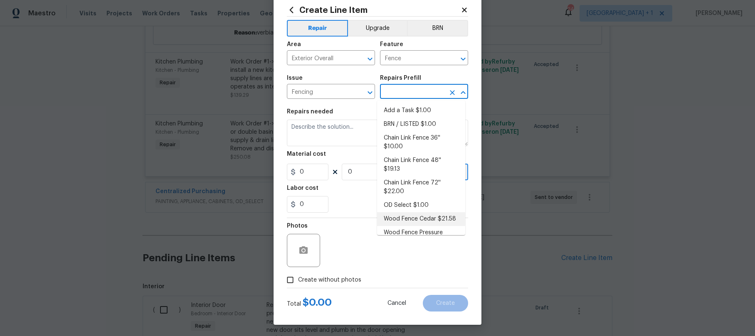
click at [403, 220] on li "Wood Fence Cedar $21.58" at bounding box center [421, 219] width 88 height 14
type input "Wood Fence Cedar $21.58"
type textarea "Prep the work area and install a new solid board cedar fence. Ensure that all o…"
type input "1"
type input "21.58"
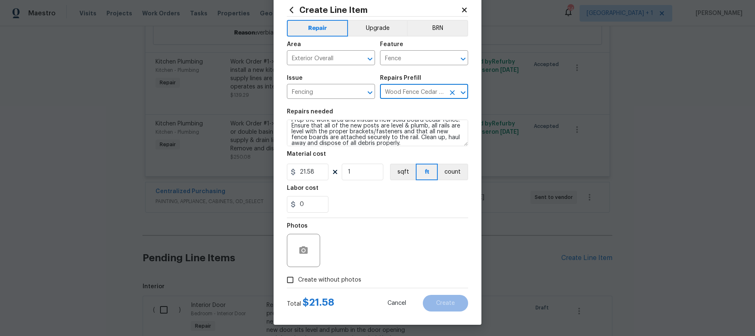
scroll to position [0, 0]
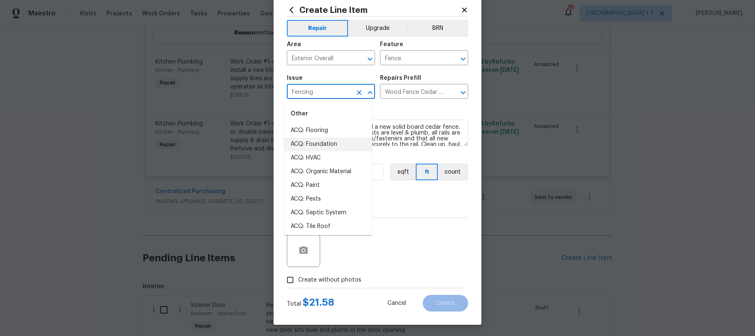
click at [327, 92] on input "Fencing" at bounding box center [319, 92] width 65 height 13
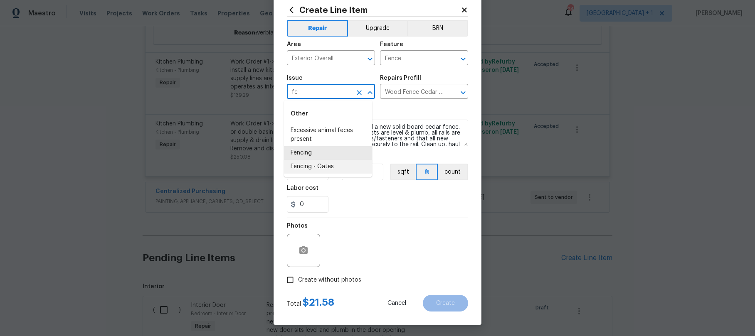
click at [309, 165] on li "Fencing - Gates" at bounding box center [328, 167] width 88 height 14
type input "Fencing - Gates"
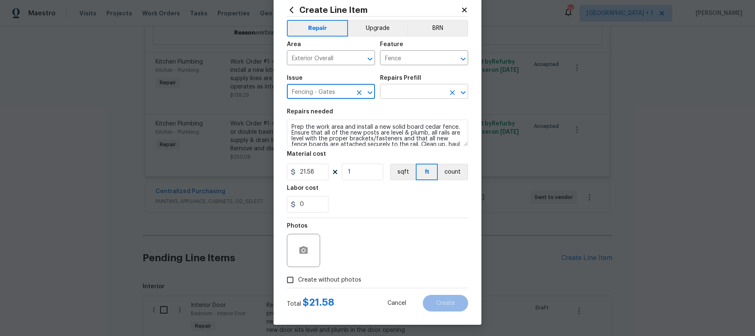
type input "Fencing - Gates"
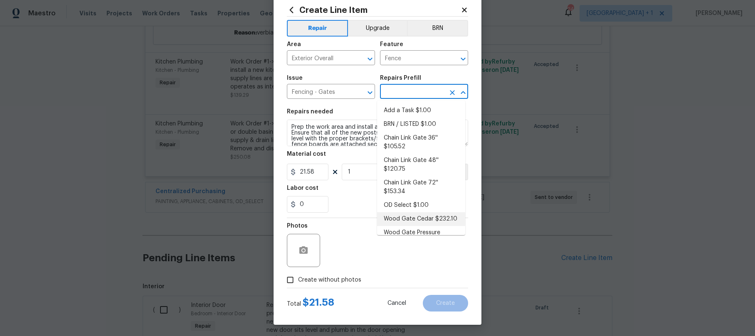
click at [414, 97] on input "text" at bounding box center [412, 92] width 65 height 13
click at [353, 91] on button "Clear" at bounding box center [359, 93] width 12 height 12
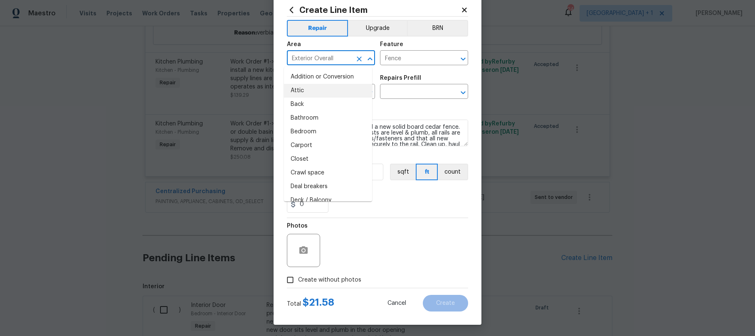
click at [344, 57] on input "Exterior Overall" at bounding box center [319, 58] width 65 height 13
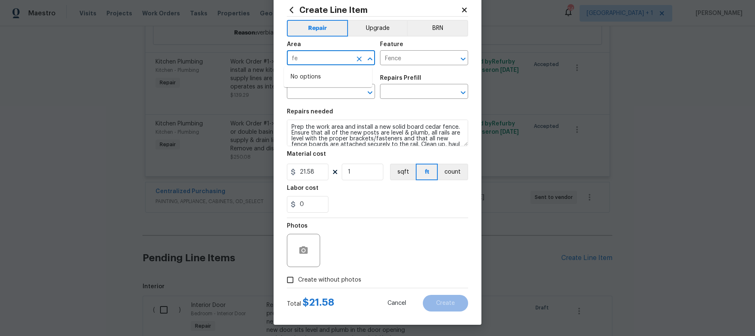
type input "f"
click at [315, 86] on li "Exterior Overall" at bounding box center [328, 91] width 88 height 14
type input "Exterior Overall"
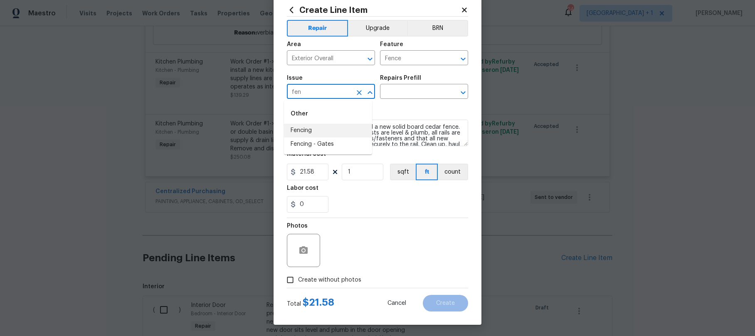
click at [304, 127] on li "Fencing" at bounding box center [328, 131] width 88 height 14
type input "Fencing"
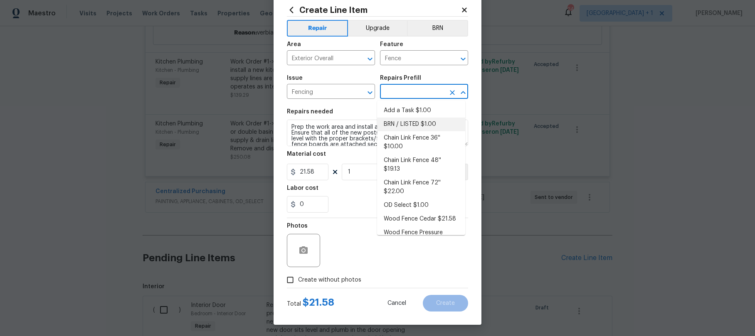
click at [413, 92] on input "text" at bounding box center [412, 92] width 65 height 13
click at [410, 108] on li "Add a Task $1.00" at bounding box center [421, 111] width 88 height 14
type input "Add a Task $1.00"
type textarea "HPM to detail"
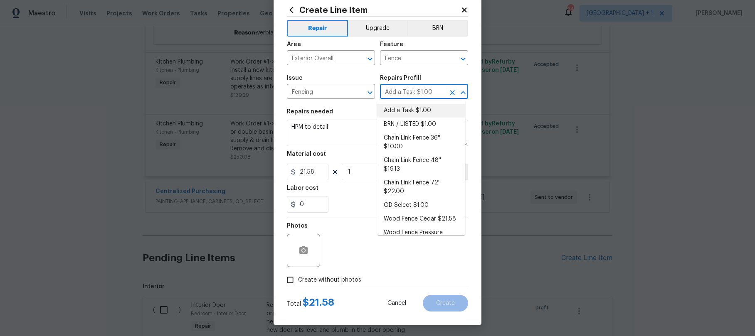
type input "1"
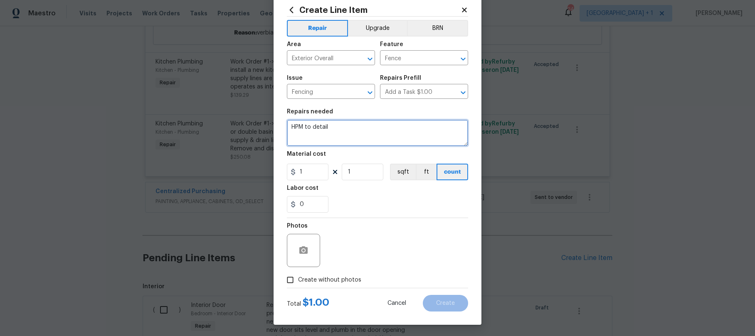
drag, startPoint x: 358, startPoint y: 125, endPoint x: 280, endPoint y: 121, distance: 77.5
click at [280, 121] on div "Create Line Item Repair Upgrade BRN Area Exterior Overall ​ Feature Fence ​ Iss…" at bounding box center [378, 158] width 208 height 333
type textarea "r"
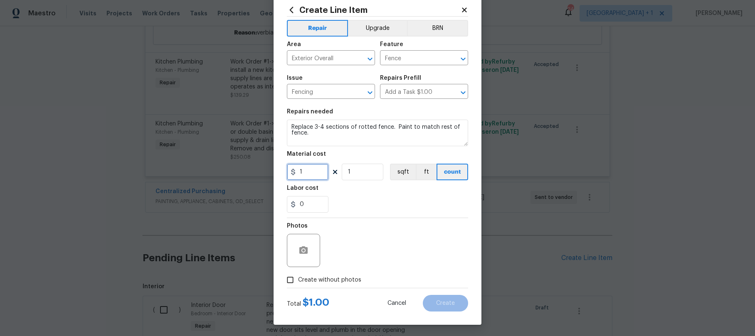
drag, startPoint x: 309, startPoint y: 176, endPoint x: 282, endPoint y: 175, distance: 27.0
click at [282, 175] on div "Create Line Item Repair Upgrade BRN Area Exterior Overall ​ Feature Fence ​ Iss…" at bounding box center [378, 158] width 208 height 333
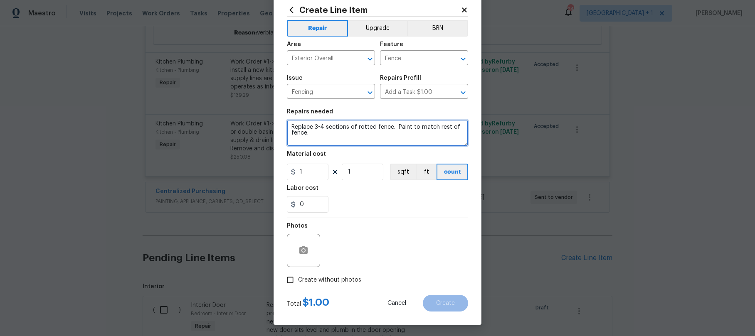
click at [340, 136] on textarea "Replace 3-4 sections of rotted fence. Paint to match rest of fence." at bounding box center [377, 133] width 181 height 27
type textarea "Replace 3-4 sections of rotted fence. Paint to match rest of fence. This is on …"
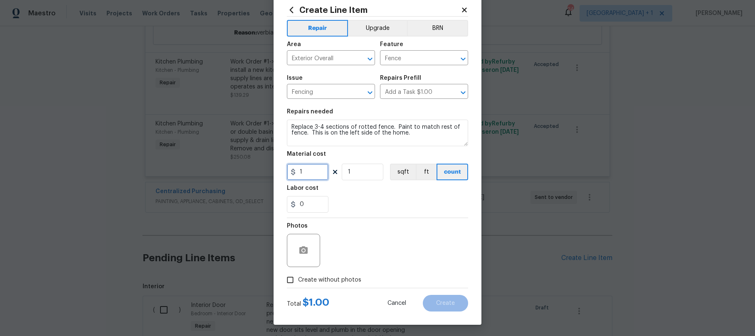
drag, startPoint x: 307, startPoint y: 177, endPoint x: 294, endPoint y: 175, distance: 12.5
click at [294, 175] on input "1" at bounding box center [308, 172] width 42 height 17
type input "500"
click at [288, 283] on input "Create without photos" at bounding box center [290, 280] width 16 height 16
checkbox input "true"
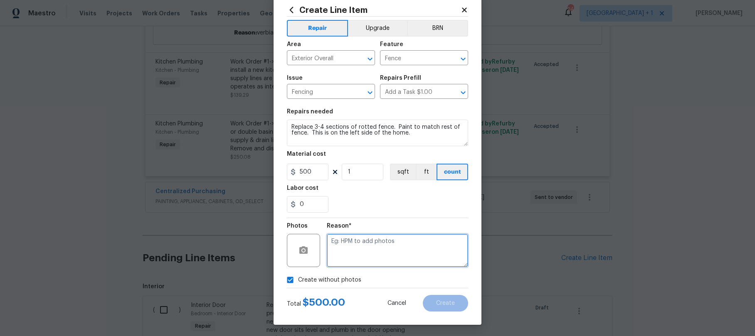
click at [338, 254] on textarea at bounding box center [397, 250] width 141 height 33
type textarea "."
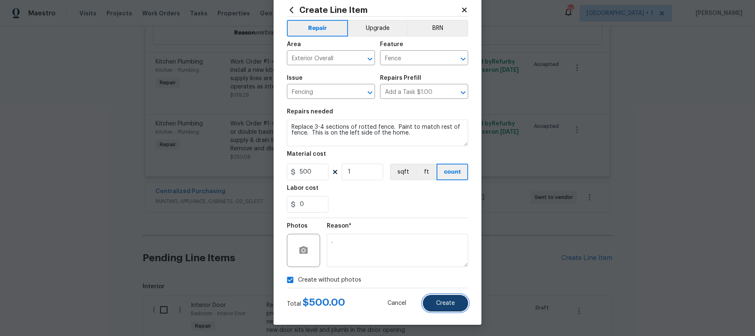
click at [446, 309] on button "Create" at bounding box center [445, 303] width 45 height 17
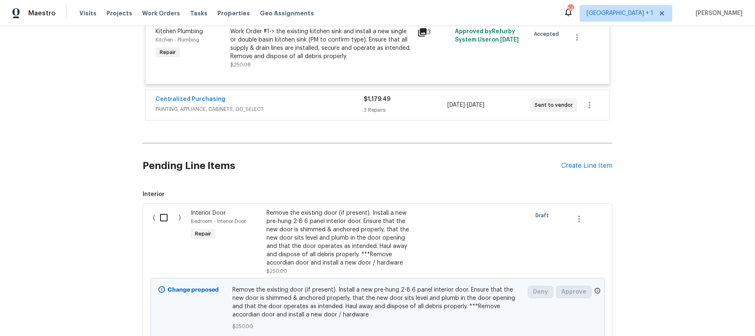
scroll to position [2984, 0]
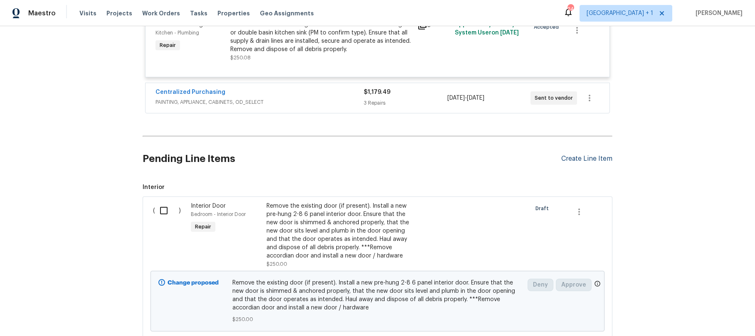
click at [591, 155] on div "Create Line Item" at bounding box center [586, 159] width 51 height 8
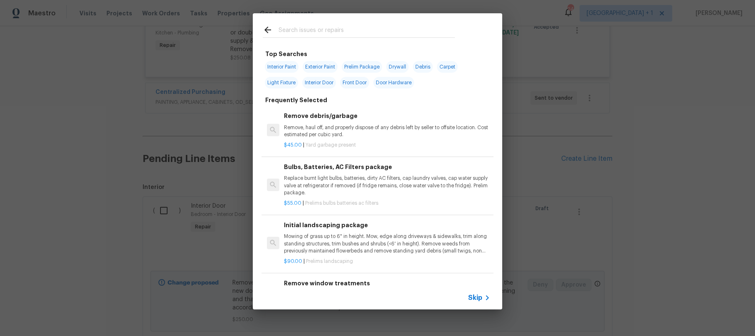
click at [319, 28] on input "text" at bounding box center [367, 31] width 176 height 12
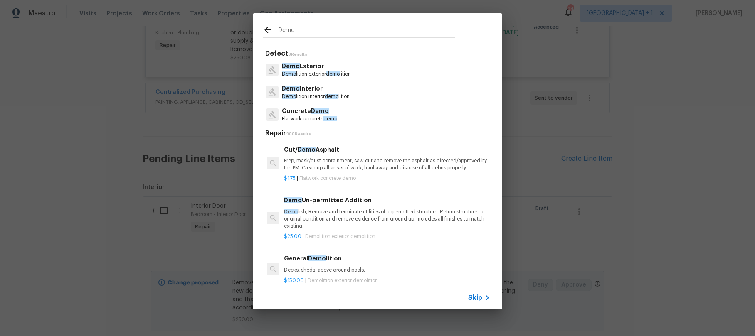
type input "Demo"
click at [307, 89] on p "Demo Interior" at bounding box center [316, 88] width 68 height 9
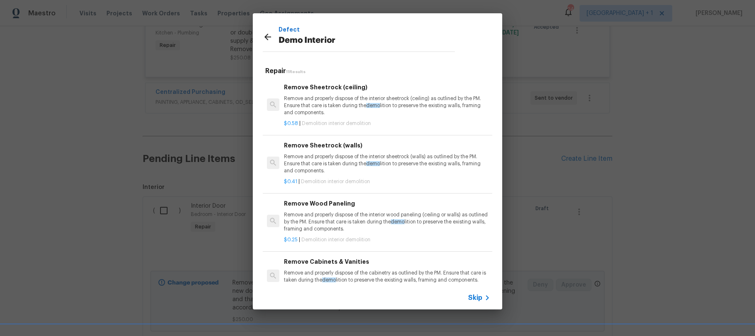
click at [475, 301] on span "Skip" at bounding box center [475, 298] width 14 height 8
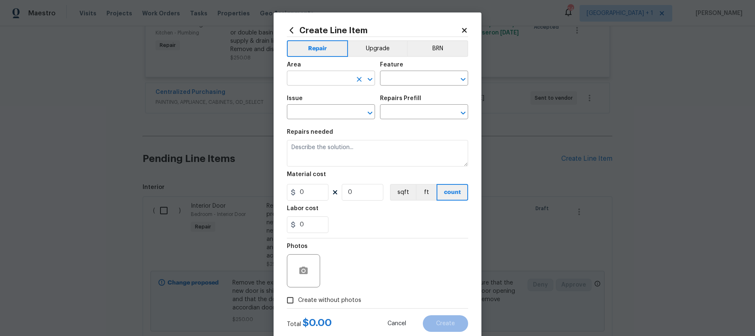
click at [301, 75] on input "text" at bounding box center [319, 79] width 65 height 13
click at [319, 109] on li "Interior Overall" at bounding box center [328, 111] width 88 height 14
type input "Interior Overall"
click at [399, 80] on input "text" at bounding box center [412, 79] width 65 height 13
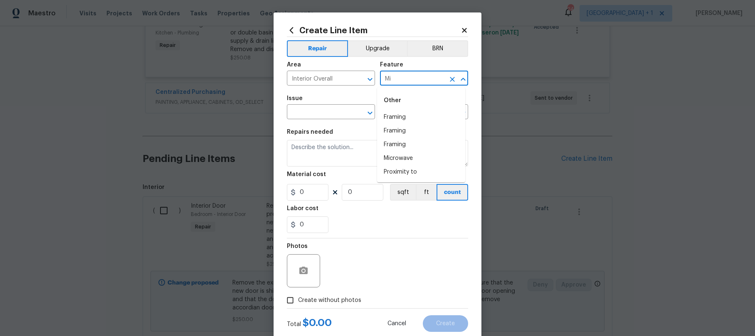
type input "M"
click at [403, 120] on li "Interior" at bounding box center [421, 118] width 88 height 14
type input "Interior"
click at [320, 114] on input "text" at bounding box center [319, 112] width 65 height 13
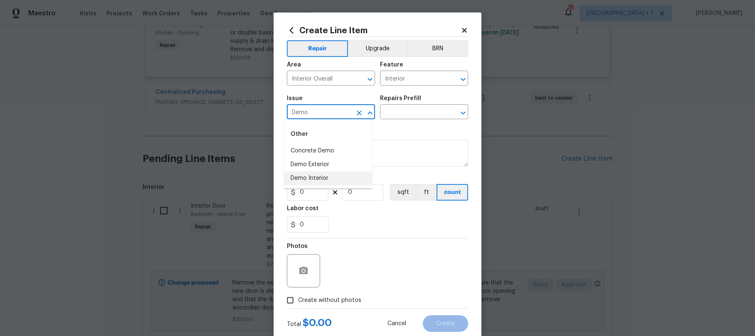
click at [323, 172] on li "Demo Interior" at bounding box center [328, 179] width 88 height 14
type input "Demo Interior"
click at [393, 113] on input "text" at bounding box center [412, 112] width 65 height 13
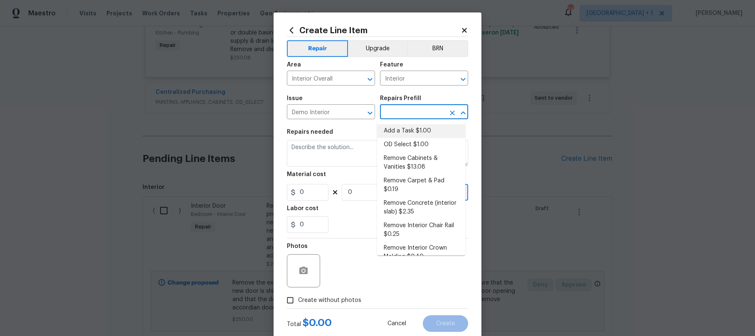
click at [404, 128] on li "Add a Task $1.00" at bounding box center [421, 131] width 88 height 14
type input "Demolition"
type input "Add a Task $1.00"
type textarea "HPM to detail"
type input "1"
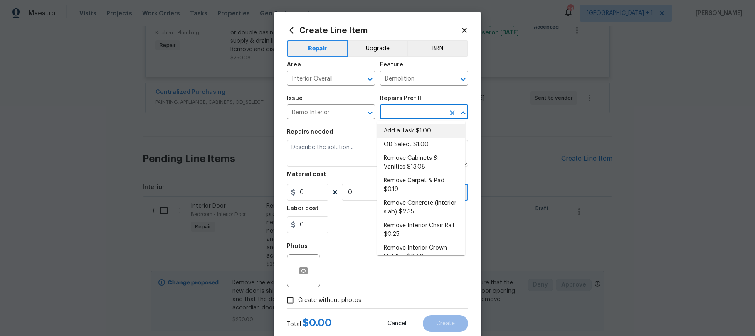
type input "1"
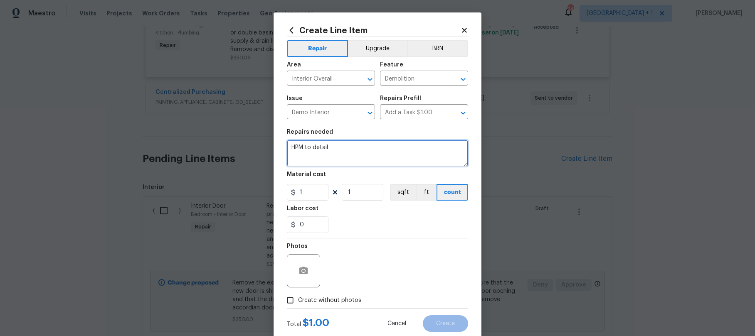
drag, startPoint x: 353, startPoint y: 148, endPoint x: 257, endPoint y: 131, distance: 96.7
click at [263, 137] on div "Create Line Item Repair Upgrade BRN Area Interior Overall ​ Feature Demolition …" at bounding box center [377, 168] width 755 height 336
type textarea "Demo out all mirror walls throughout the home, make sure to repair the walls if…"
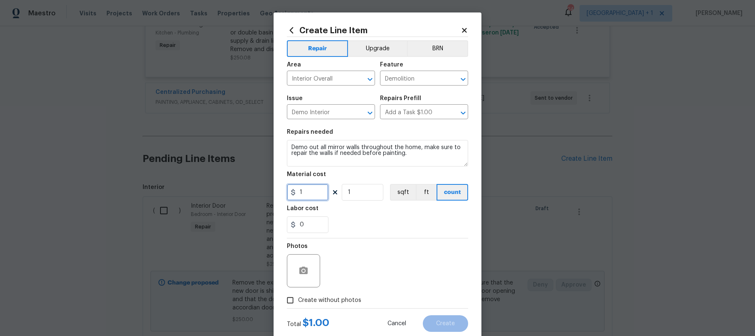
drag, startPoint x: 299, startPoint y: 195, endPoint x: 288, endPoint y: 195, distance: 11.3
click at [288, 195] on div "1" at bounding box center [308, 192] width 42 height 17
type input "125"
click at [288, 302] on input "Create without photos" at bounding box center [290, 301] width 16 height 16
checkbox input "true"
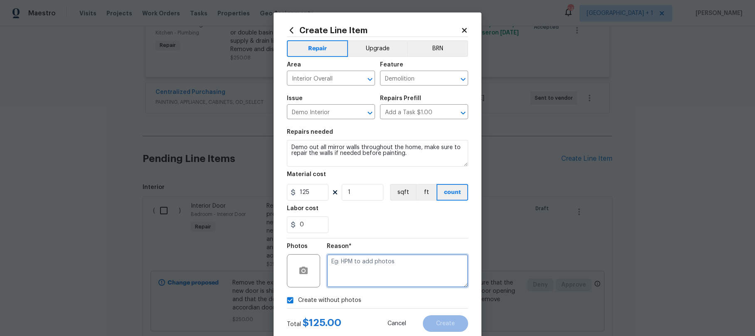
click at [359, 272] on textarea at bounding box center [397, 270] width 141 height 33
type textarea "."
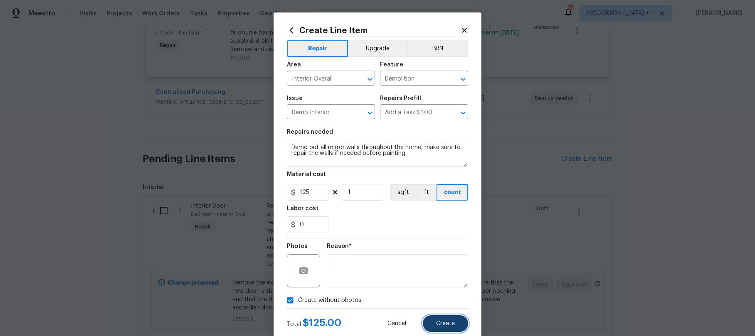
click at [442, 329] on button "Create" at bounding box center [445, 324] width 45 height 17
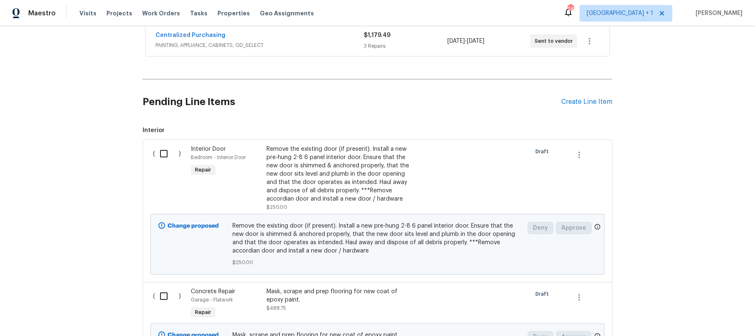
scroll to position [3001, 0]
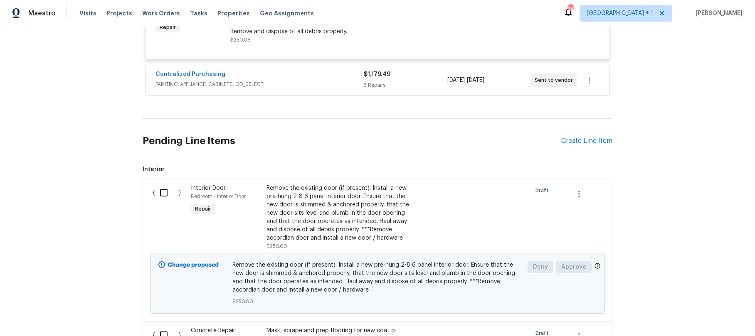
click at [701, 177] on div "Back to all projects 3700 Olympiad Dr, View Park, CA 90043 3 Beds | 2 Baths | T…" at bounding box center [377, 181] width 755 height 310
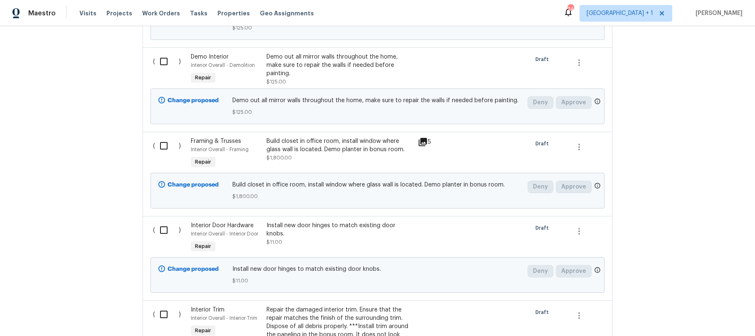
scroll to position [3798, 0]
click at [327, 265] on span "Install new door hinges to match existing door knobs." at bounding box center [377, 269] width 291 height 8
click at [324, 277] on span "$11.00" at bounding box center [377, 281] width 291 height 8
click at [294, 262] on div "Install new door hinges to match existing door knobs. $11.00" at bounding box center [378, 274] width 296 height 25
click at [306, 221] on div "Install new door hinges to match existing door knobs. $11.00" at bounding box center [340, 233] width 146 height 25
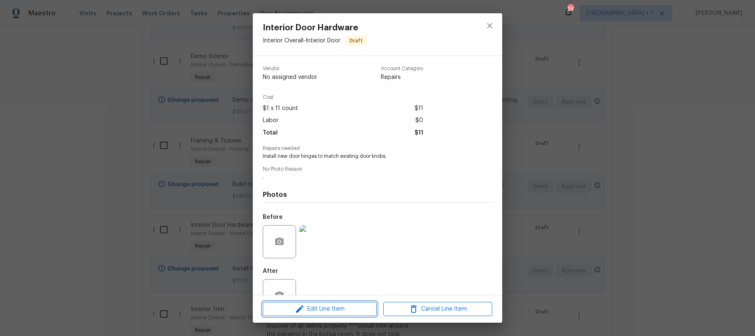
click at [331, 308] on span "Edit Line Item" at bounding box center [319, 309] width 109 height 10
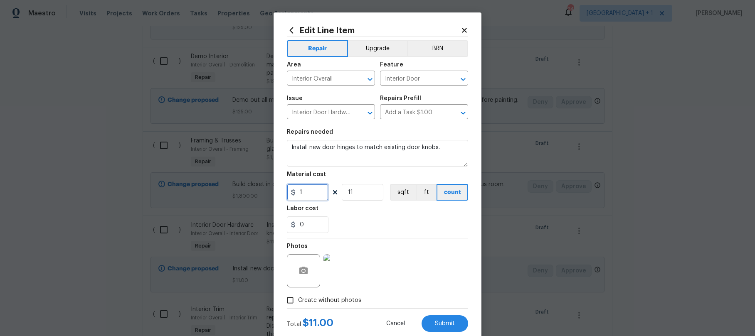
click at [309, 197] on input "1" at bounding box center [308, 192] width 42 height 17
type input "15"
click at [365, 196] on input "11" at bounding box center [363, 192] width 42 height 17
click at [385, 231] on div "0" at bounding box center [377, 225] width 181 height 17
click at [438, 324] on span "Submit" at bounding box center [445, 324] width 20 height 6
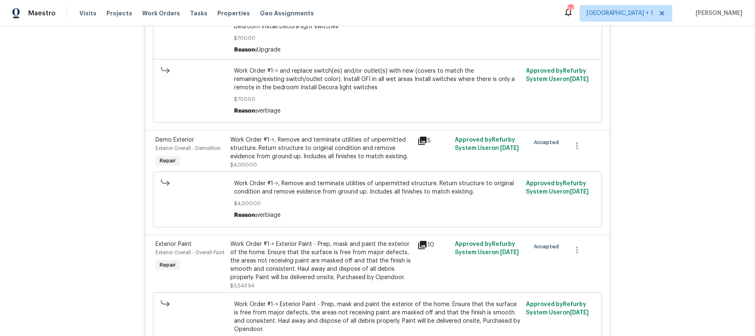
scroll to position [0, 0]
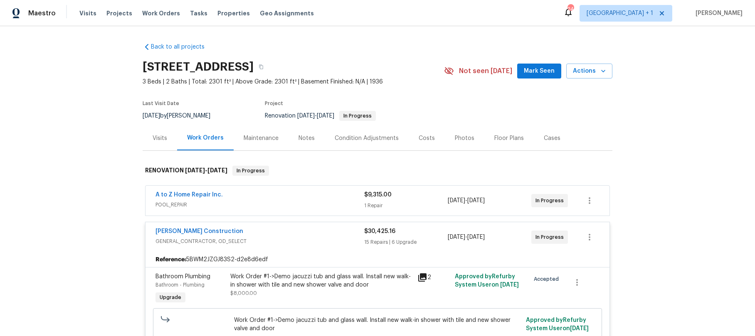
click at [274, 239] on span "GENERAL_CONTRACTOR, OD_SELECT" at bounding box center [260, 241] width 209 height 8
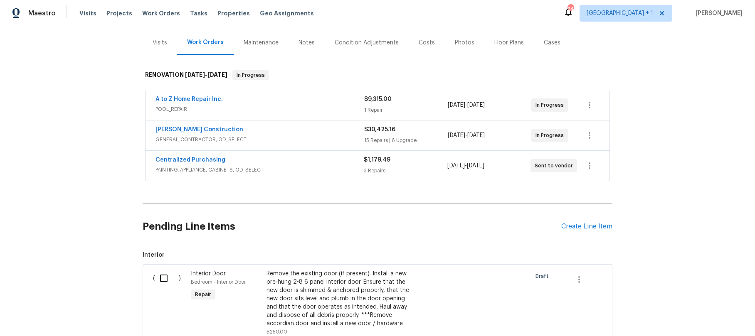
scroll to position [96, 0]
click at [159, 277] on input "checkbox" at bounding box center [167, 277] width 24 height 17
checkbox input "true"
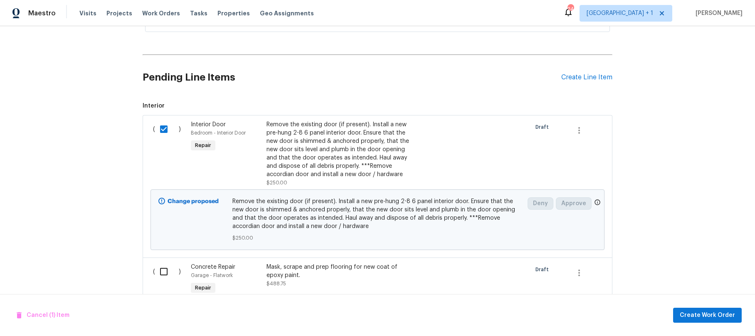
scroll to position [250, 0]
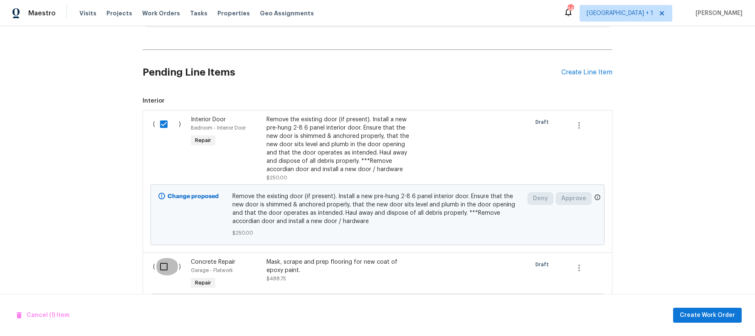
click at [159, 266] on input "checkbox" at bounding box center [167, 266] width 24 height 17
checkbox input "true"
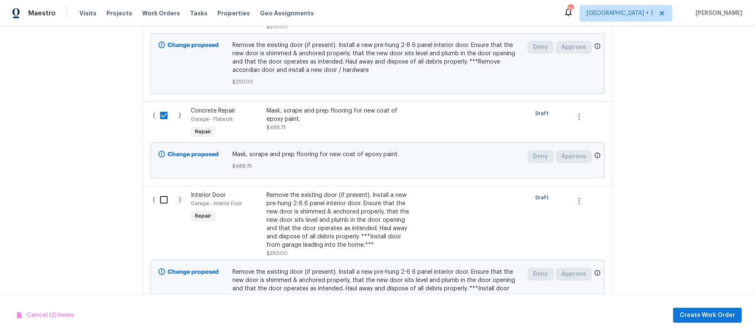
scroll to position [403, 0]
click at [160, 196] on input "checkbox" at bounding box center [167, 198] width 24 height 17
checkbox input "true"
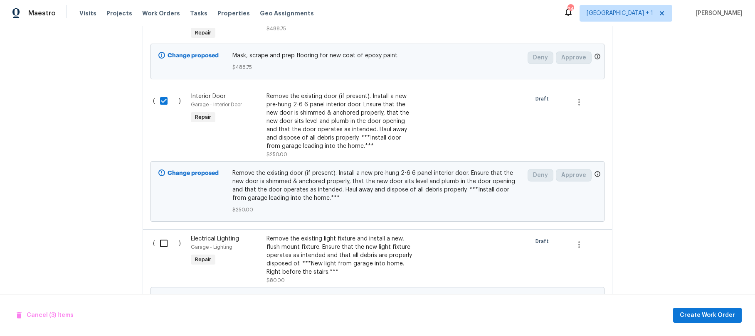
scroll to position [501, 0]
click at [161, 243] on input "checkbox" at bounding box center [167, 243] width 24 height 17
checkbox input "true"
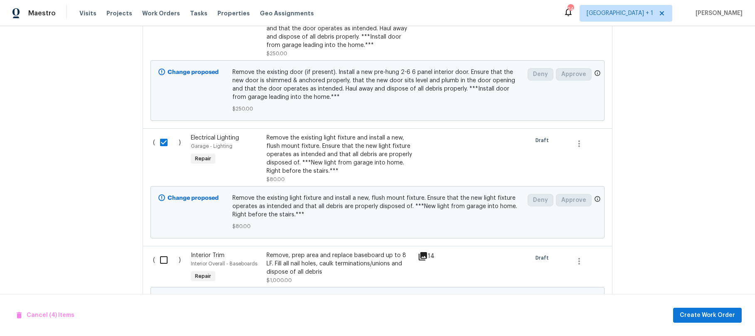
scroll to position [606, 0]
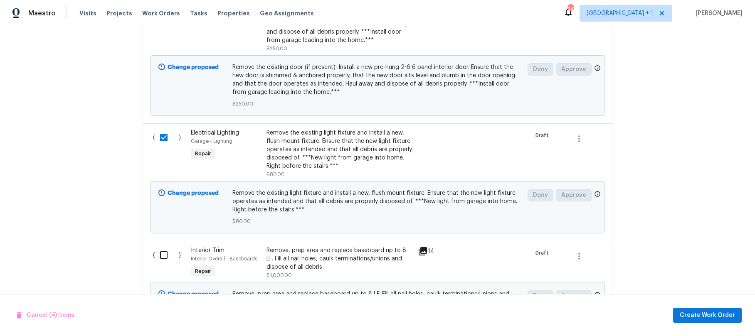
click at [163, 256] on input "checkbox" at bounding box center [167, 255] width 24 height 17
checkbox input "true"
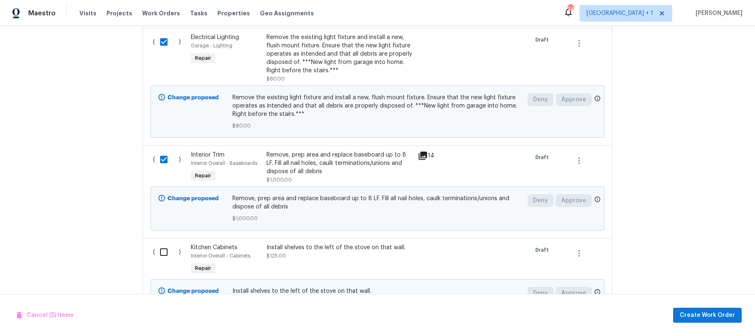
scroll to position [702, 0]
click at [160, 255] on input "checkbox" at bounding box center [167, 251] width 24 height 17
checkbox input "true"
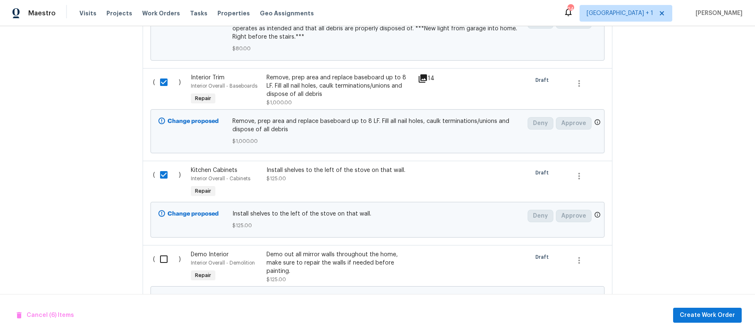
scroll to position [787, 0]
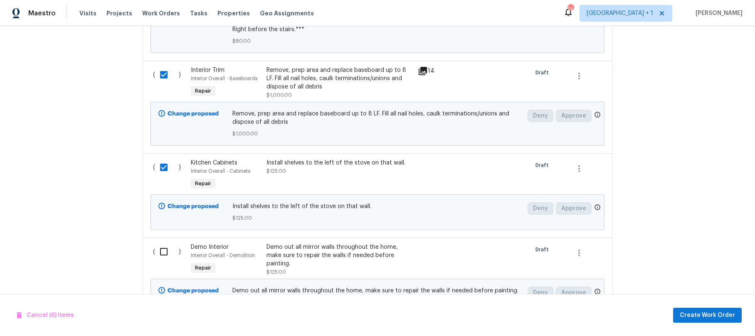
click at [162, 253] on input "checkbox" at bounding box center [167, 251] width 24 height 17
checkbox input "true"
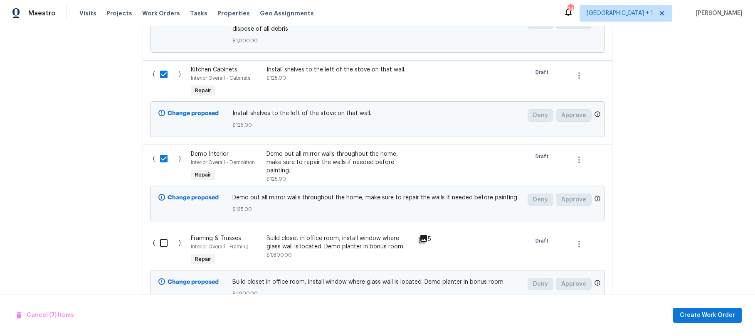
scroll to position [881, 0]
click at [163, 243] on input "checkbox" at bounding box center [167, 242] width 24 height 17
checkbox input "true"
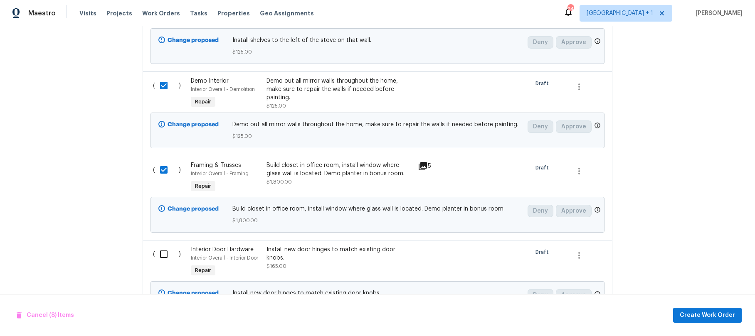
scroll to position [953, 0]
click at [162, 253] on input "checkbox" at bounding box center [167, 253] width 24 height 17
checkbox input "true"
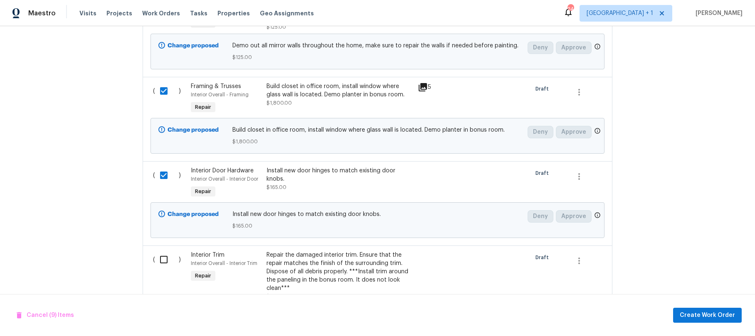
scroll to position [1037, 0]
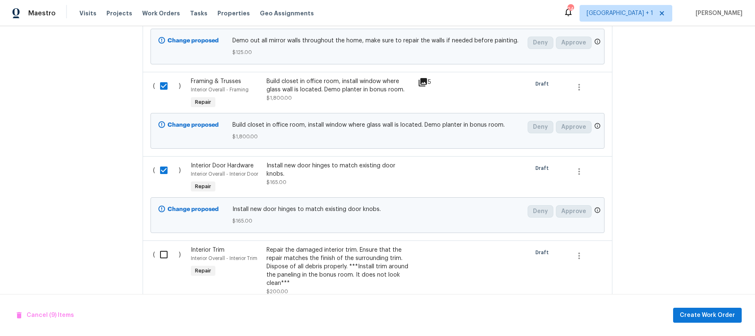
click at [163, 257] on input "checkbox" at bounding box center [167, 254] width 24 height 17
checkbox input "true"
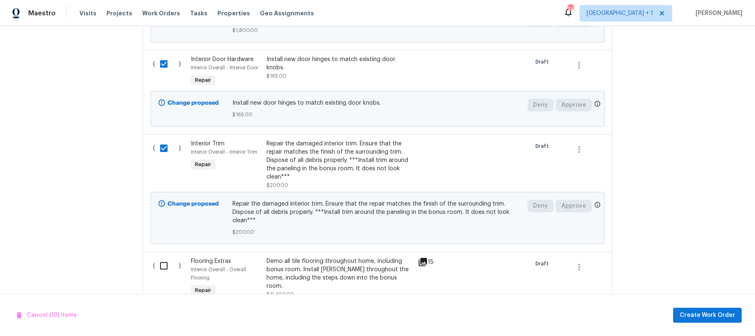
scroll to position [1144, 0]
click at [161, 266] on input "checkbox" at bounding box center [167, 265] width 24 height 17
checkbox input "true"
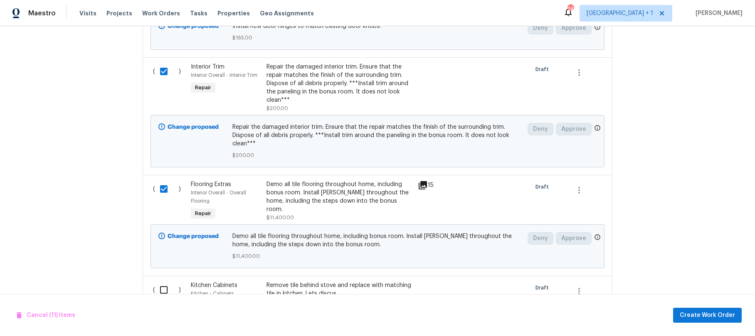
scroll to position [1235, 0]
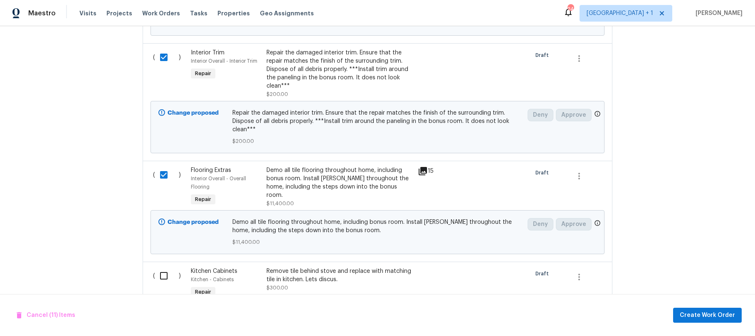
click at [158, 275] on input "checkbox" at bounding box center [167, 275] width 24 height 17
checkbox input "true"
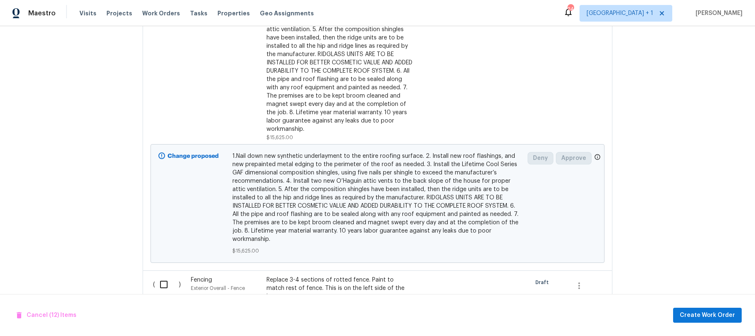
scroll to position [1660, 0]
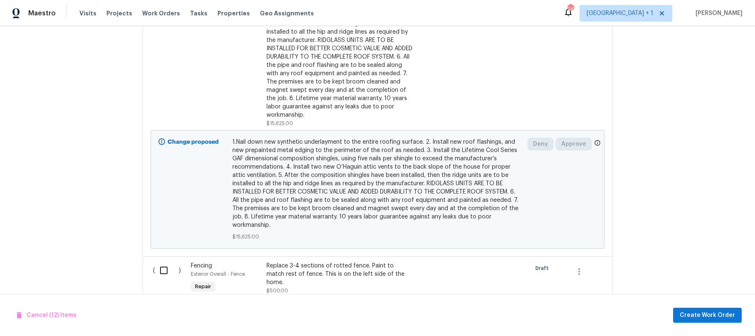
click at [161, 262] on input "checkbox" at bounding box center [167, 270] width 24 height 17
checkbox input "true"
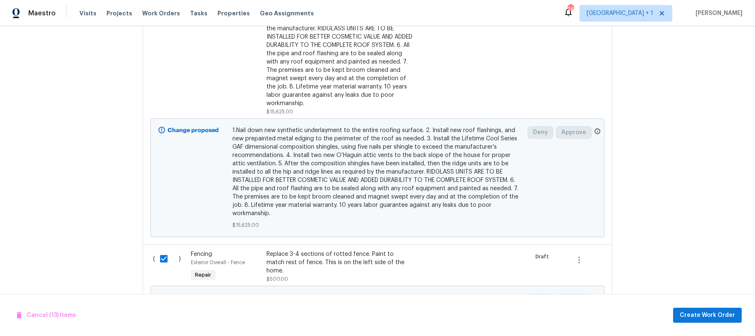
scroll to position [1720, 0]
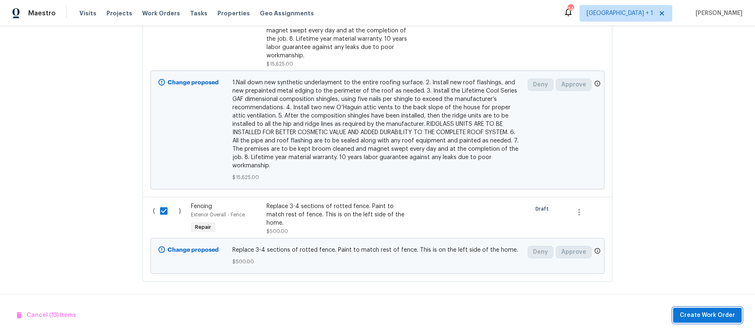
click at [711, 315] on span "Create Work Order" at bounding box center [707, 316] width 55 height 10
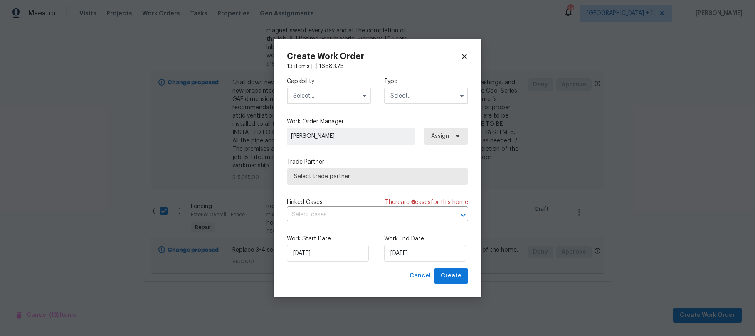
click at [323, 100] on input "text" at bounding box center [329, 96] width 84 height 17
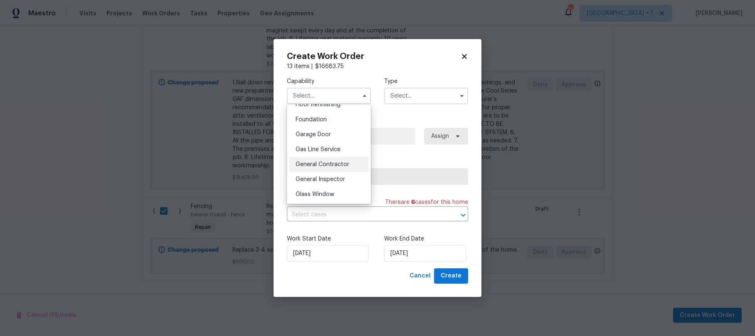
scroll to position [353, 0]
click at [326, 161] on span "General Contractor" at bounding box center [323, 159] width 54 height 6
type input "General Contractor"
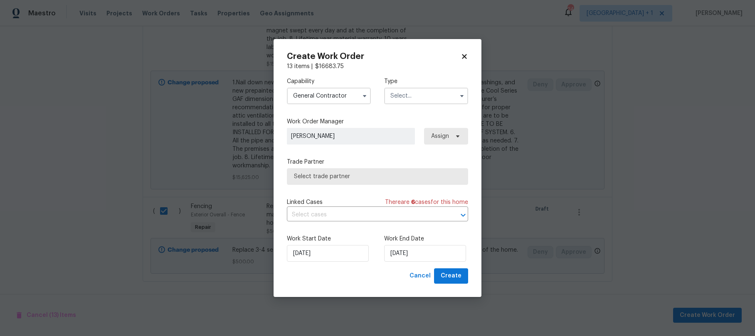
click at [424, 101] on input "text" at bounding box center [426, 96] width 84 height 17
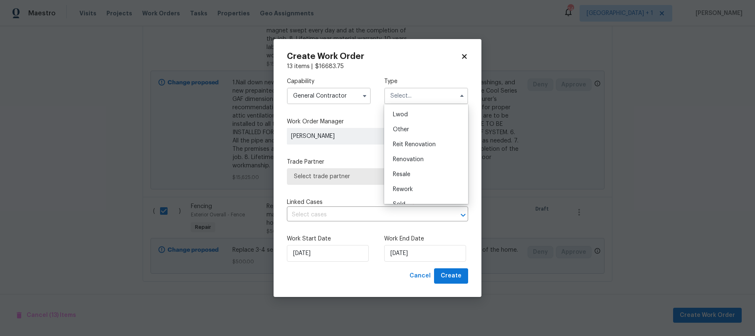
scroll to position [99, 0]
click at [418, 148] on span "Renovation" at bounding box center [408, 150] width 31 height 6
type input "Renovation"
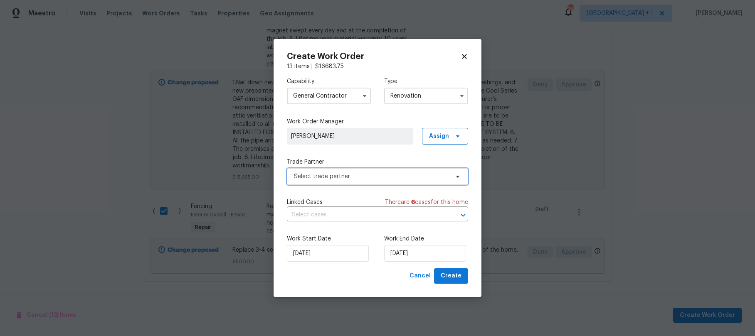
click at [358, 179] on span "Select trade partner" at bounding box center [371, 177] width 155 height 8
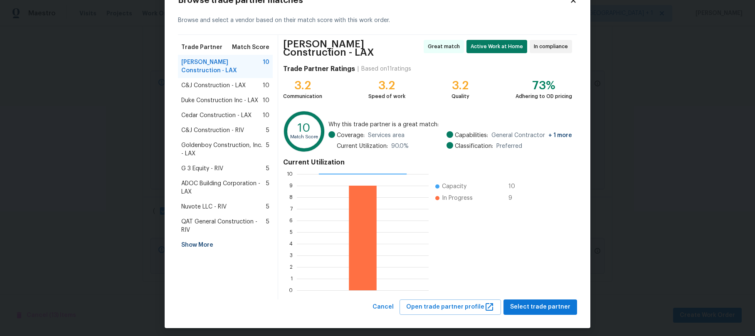
scroll to position [31, 0]
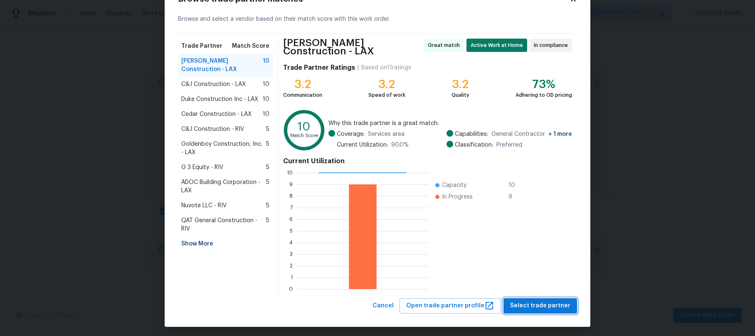
click at [543, 305] on span "Select trade partner" at bounding box center [540, 306] width 60 height 10
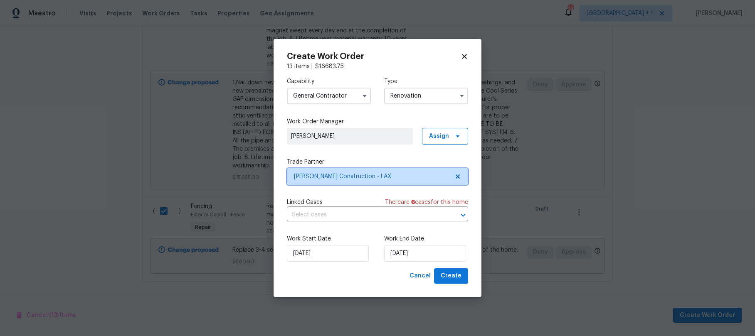
scroll to position [0, 0]
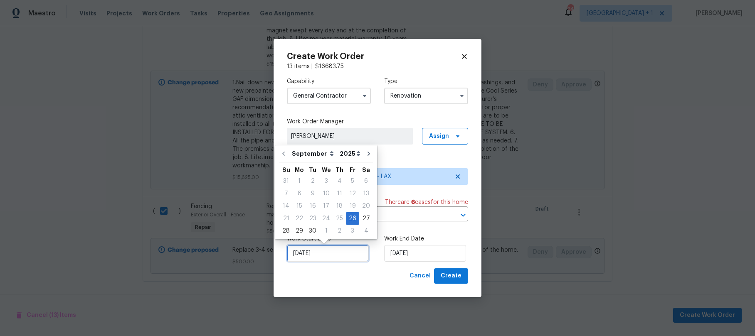
click at [346, 254] on input "9/26/2025" at bounding box center [328, 253] width 82 height 17
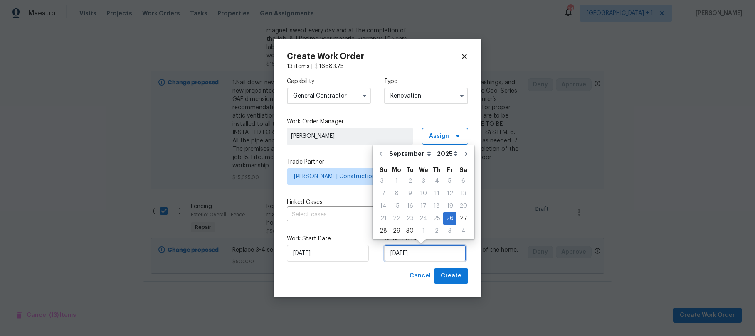
click at [427, 250] on input "9/26/2025" at bounding box center [425, 253] width 82 height 17
click at [463, 153] on icon "Go to next month" at bounding box center [466, 154] width 7 height 7
type input "10/26/2025"
select select "9"
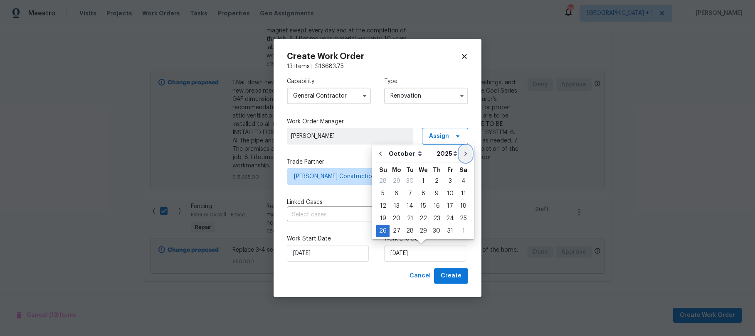
click at [459, 153] on button "Go to next month" at bounding box center [465, 154] width 12 height 17
type input "11/26/2025"
select select "10"
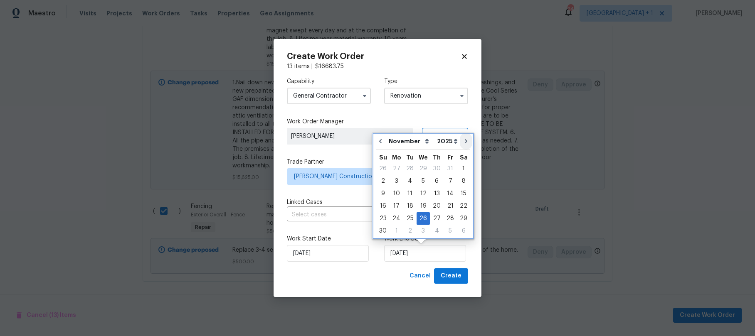
click at [458, 153] on div "Sa" at bounding box center [463, 156] width 13 height 12
click at [463, 144] on icon "Go to next month" at bounding box center [466, 141] width 7 height 7
type input "12/26/2025"
select select "11"
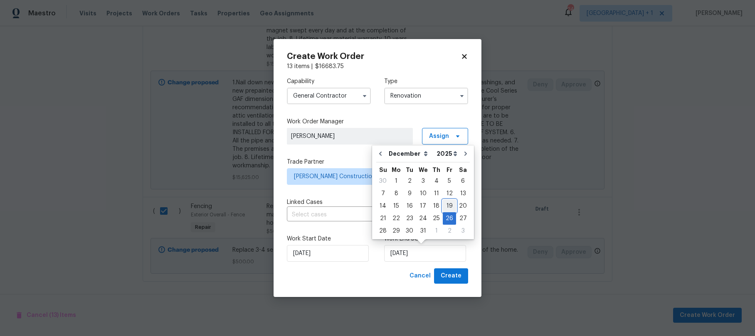
click at [445, 205] on div "19" at bounding box center [449, 206] width 13 height 12
type input "12/19/2025"
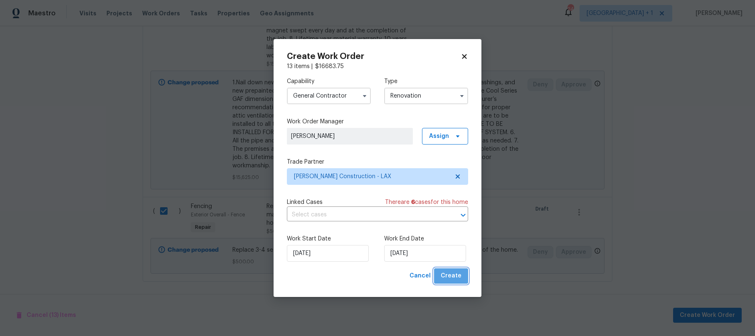
click at [456, 276] on span "Create" at bounding box center [451, 276] width 21 height 10
checkbox input "false"
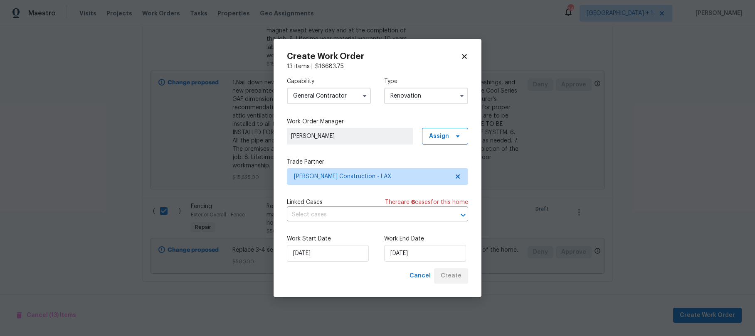
checkbox input "false"
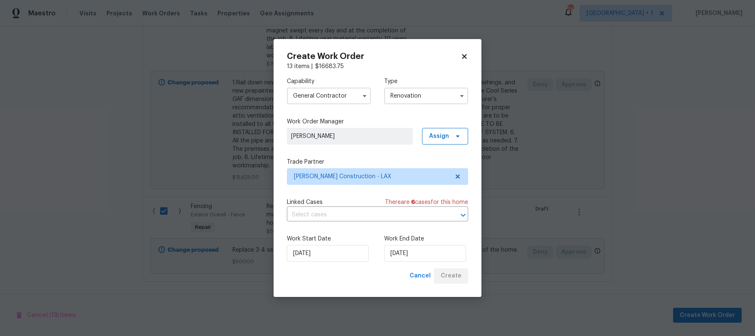
checkbox input "false"
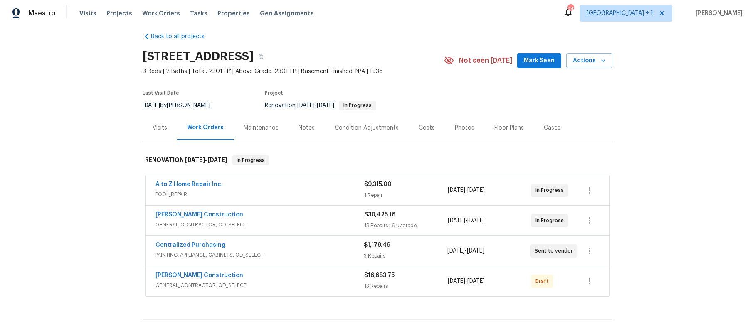
scroll to position [12, 0]
click at [589, 279] on icon "button" at bounding box center [590, 280] width 10 height 10
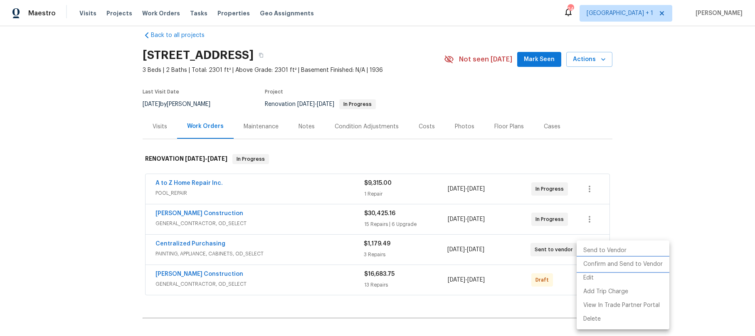
click at [606, 266] on li "Confirm and Send to Vendor" at bounding box center [623, 265] width 93 height 14
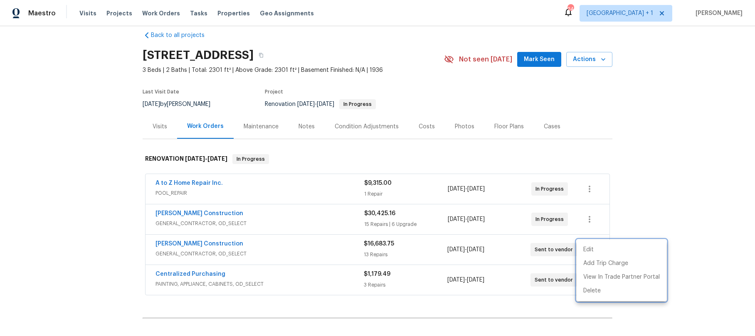
click at [702, 186] on div at bounding box center [377, 168] width 755 height 336
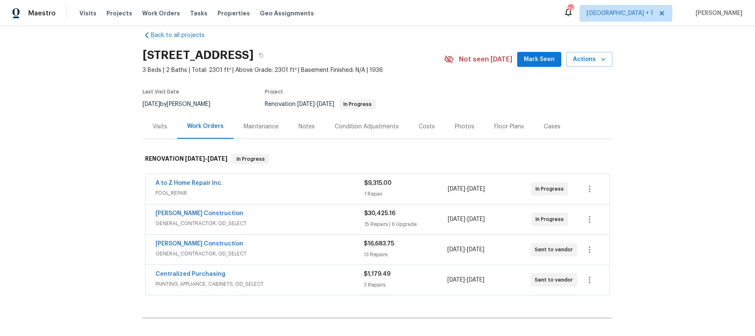
click at [419, 124] on div "Costs" at bounding box center [427, 127] width 16 height 8
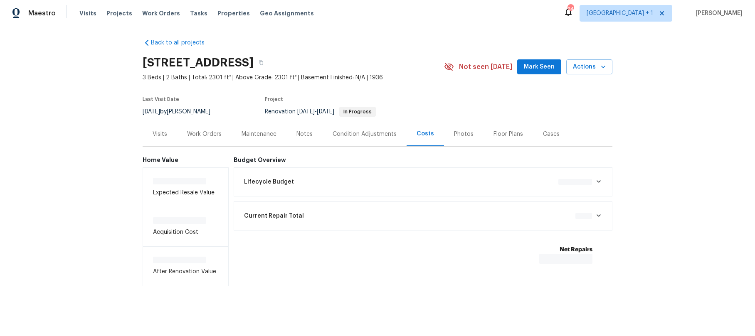
scroll to position [12, 0]
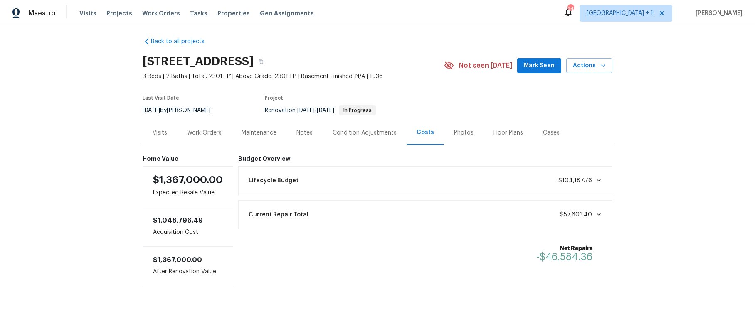
click at [77, 124] on div "Back to all projects 3700 Olympiad Dr, View Park, CA 90043 3 Beds | 2 Baths | T…" at bounding box center [377, 181] width 755 height 310
click at [90, 136] on div "Back to all projects 3700 Olympiad Dr, View Park, CA 90043 3 Beds | 2 Baths | T…" at bounding box center [377, 181] width 755 height 310
click at [81, 161] on div "Back to all projects 3700 Olympiad Dr, View Park, CA 90043 3 Beds | 2 Baths | T…" at bounding box center [377, 181] width 755 height 310
click at [197, 129] on div "Work Orders" at bounding box center [204, 133] width 35 height 8
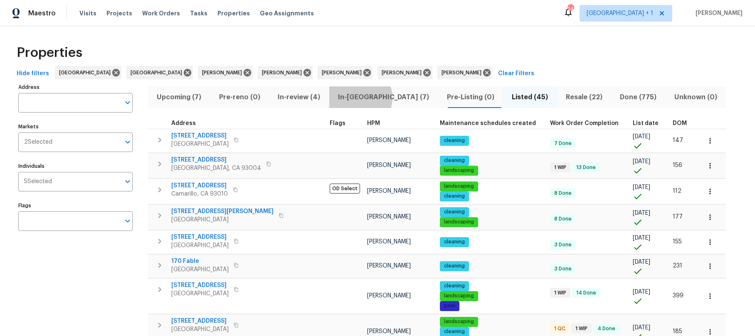
click at [360, 98] on span "In-reno (7)" at bounding box center [383, 97] width 99 height 12
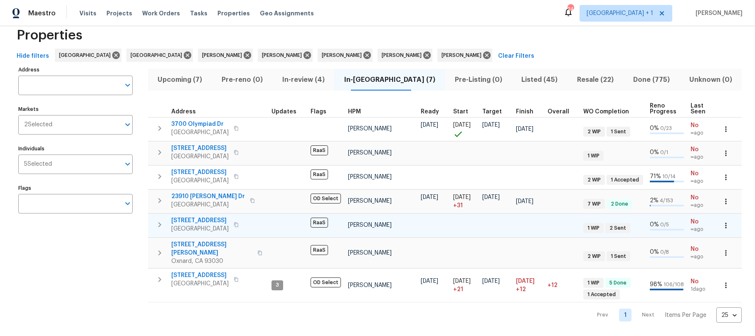
scroll to position [11, 0]
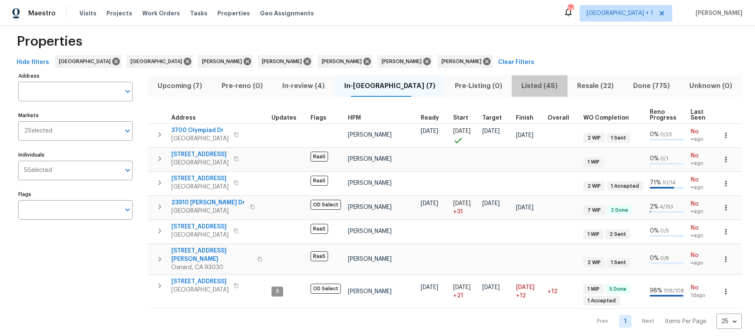
click at [517, 87] on span "Listed (45)" at bounding box center [540, 86] width 46 height 12
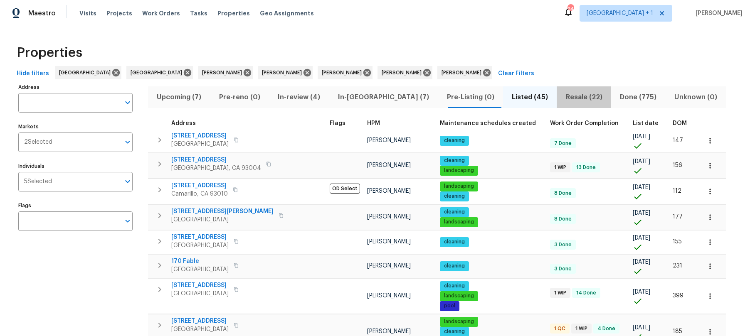
click at [562, 99] on span "Resale (22)" at bounding box center [584, 97] width 44 height 12
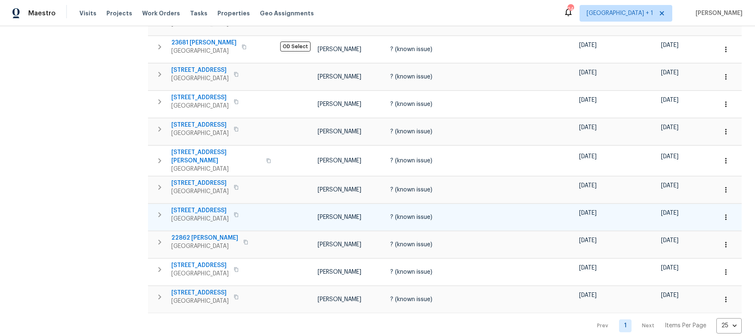
scroll to position [445, 0]
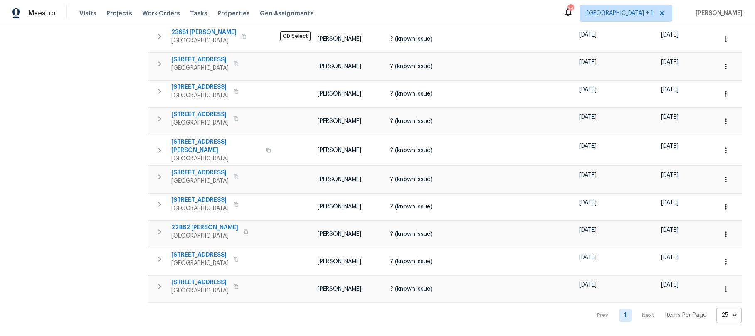
click at [727, 312] on body "Maestro Visits Projects Work Orders Tasks Properties Geo Assignments 24 Los Ang…" at bounding box center [377, 168] width 755 height 336
click at [713, 291] on li "50" at bounding box center [723, 289] width 39 height 25
type input "50"
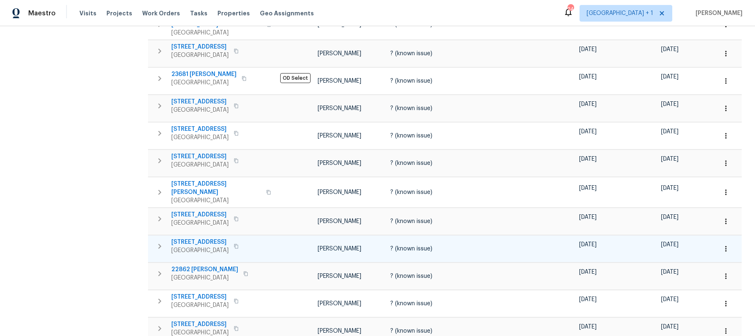
scroll to position [390, 0]
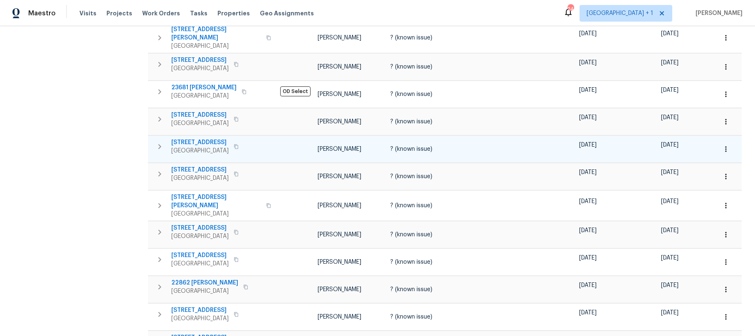
click at [211, 142] on span "8755 Penfield Ave" at bounding box center [199, 142] width 57 height 8
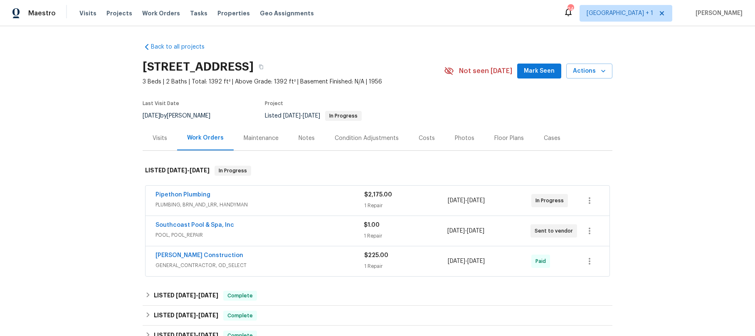
click at [406, 87] on section "[STREET_ADDRESS] 3 Beds | 2 Baths | Total: 1392 ft² | Above Grade: 1392 ft² | B…" at bounding box center [378, 91] width 470 height 70
click at [264, 67] on icon "button" at bounding box center [261, 66] width 5 height 5
